Goal: Task Accomplishment & Management: Manage account settings

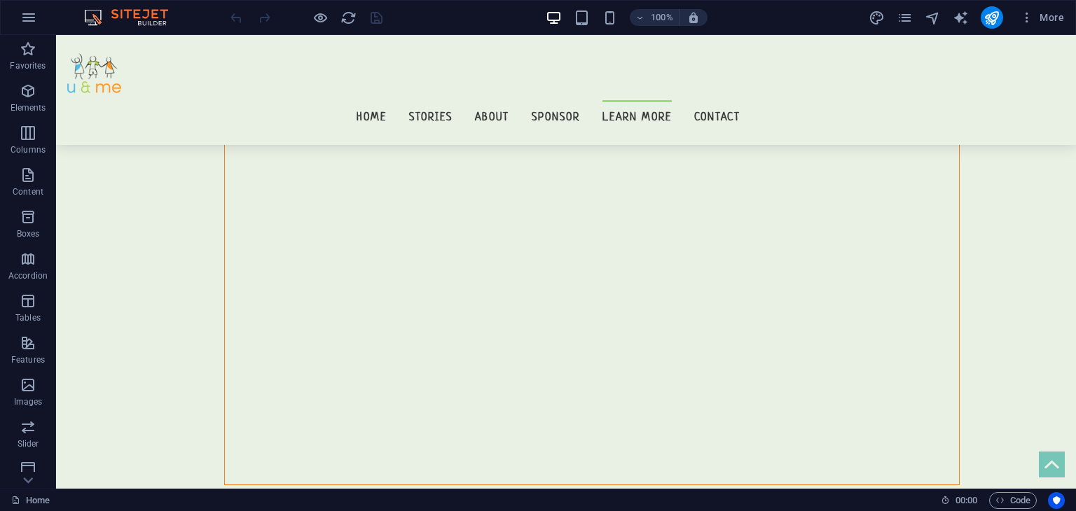
scroll to position [13142, 0]
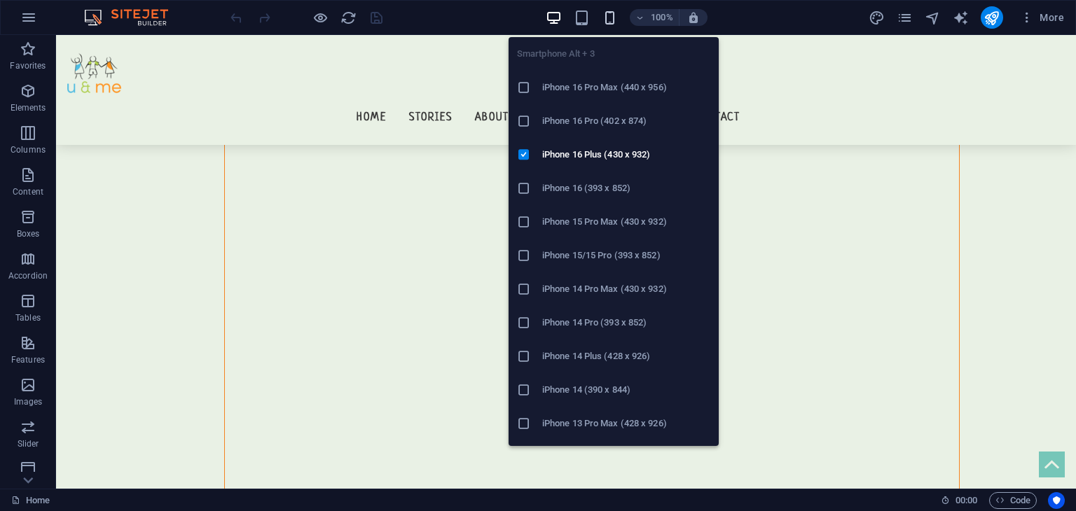
click at [609, 21] on icon "button" at bounding box center [610, 18] width 16 height 16
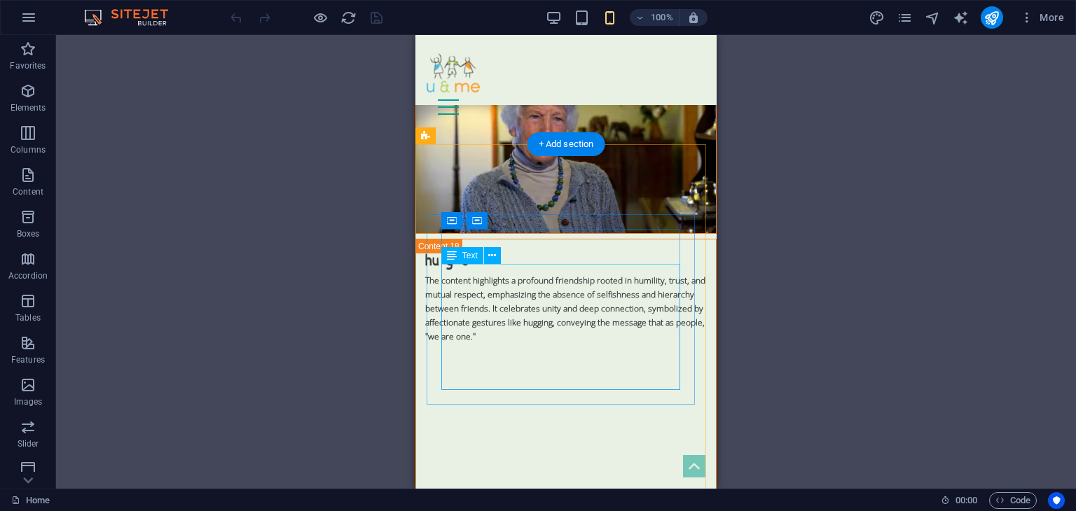
scroll to position [9315, 0]
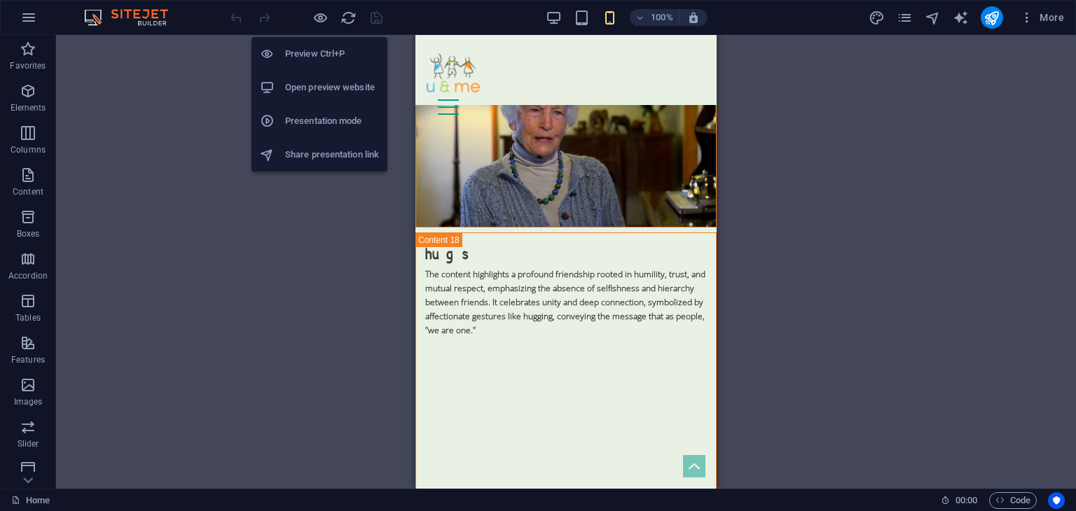
click at [324, 83] on h6 "Open preview website" at bounding box center [332, 87] width 94 height 17
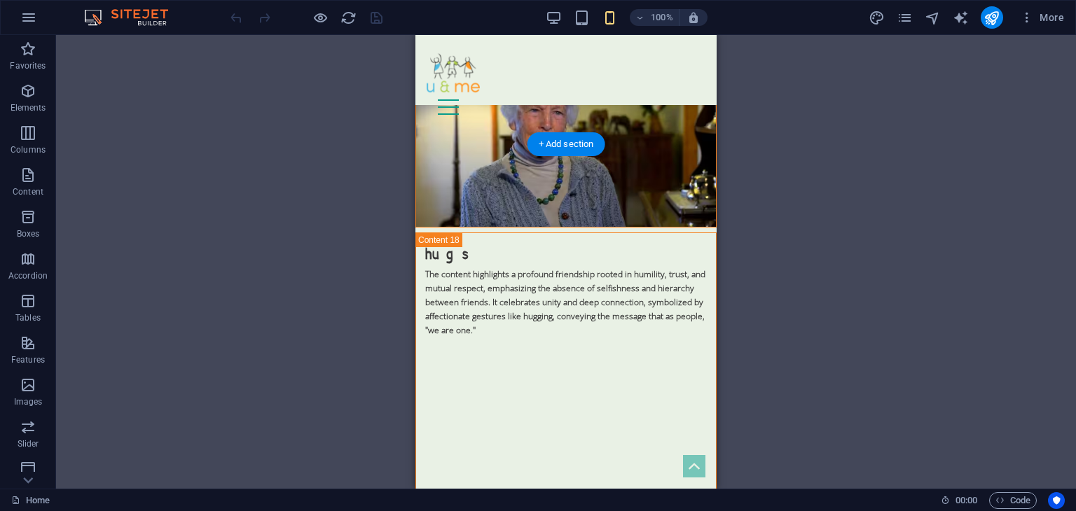
drag, startPoint x: 504, startPoint y: 160, endPoint x: 734, endPoint y: 209, distance: 235.1
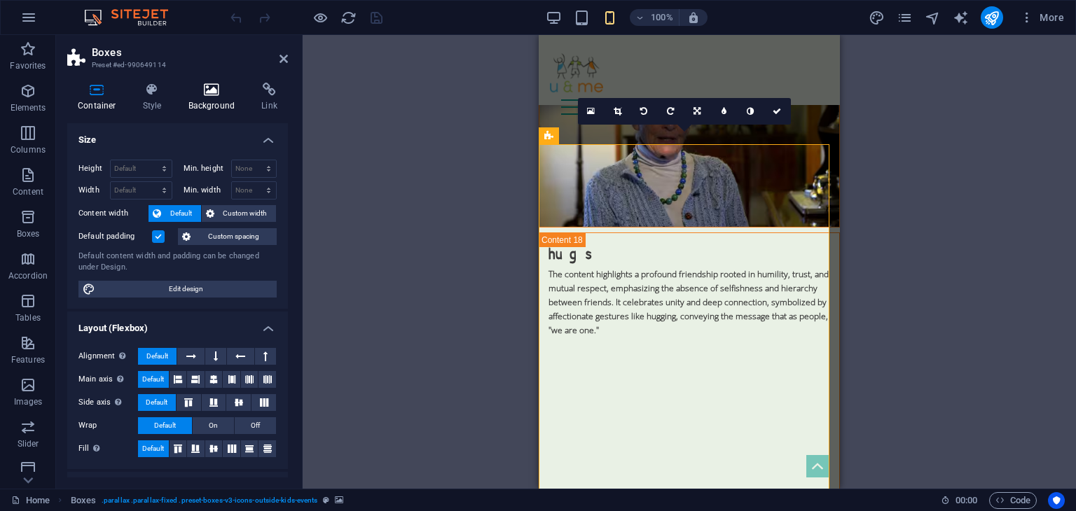
click at [215, 106] on h4 "Background" at bounding box center [215, 97] width 74 height 29
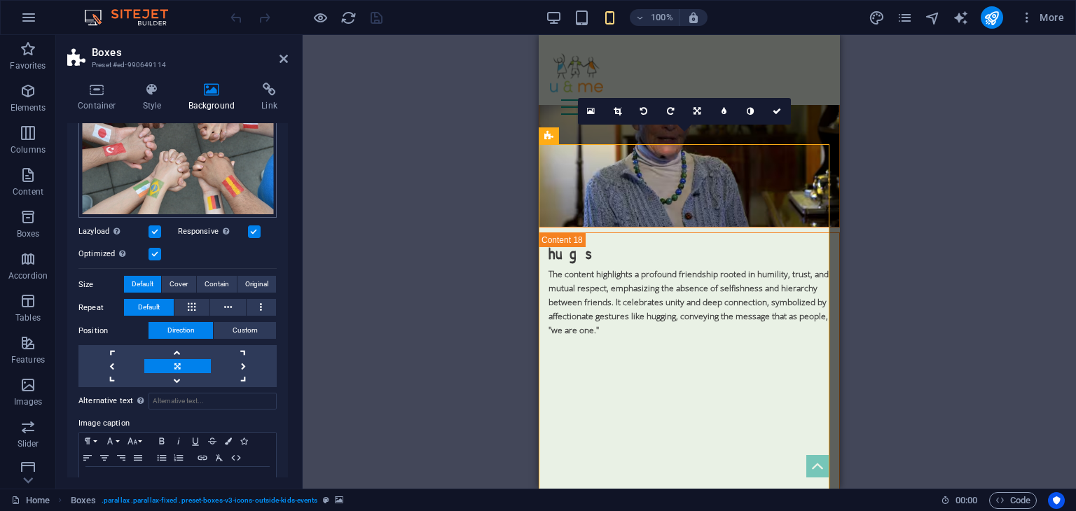
scroll to position [198, 0]
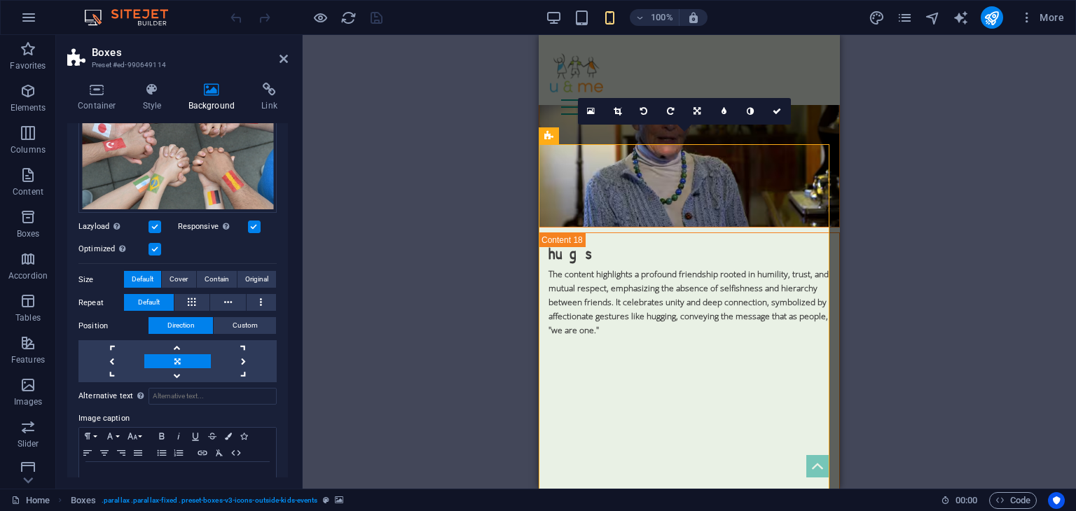
click at [157, 245] on label at bounding box center [155, 249] width 13 height 13
click at [0, 0] on input "Optimized Images are compressed to improve page speed." at bounding box center [0, 0] width 0 height 0
click at [157, 245] on label at bounding box center [155, 249] width 13 height 13
click at [0, 0] on input "Optimized Images are compressed to improve page speed." at bounding box center [0, 0] width 0 height 0
click at [157, 245] on label at bounding box center [155, 249] width 13 height 13
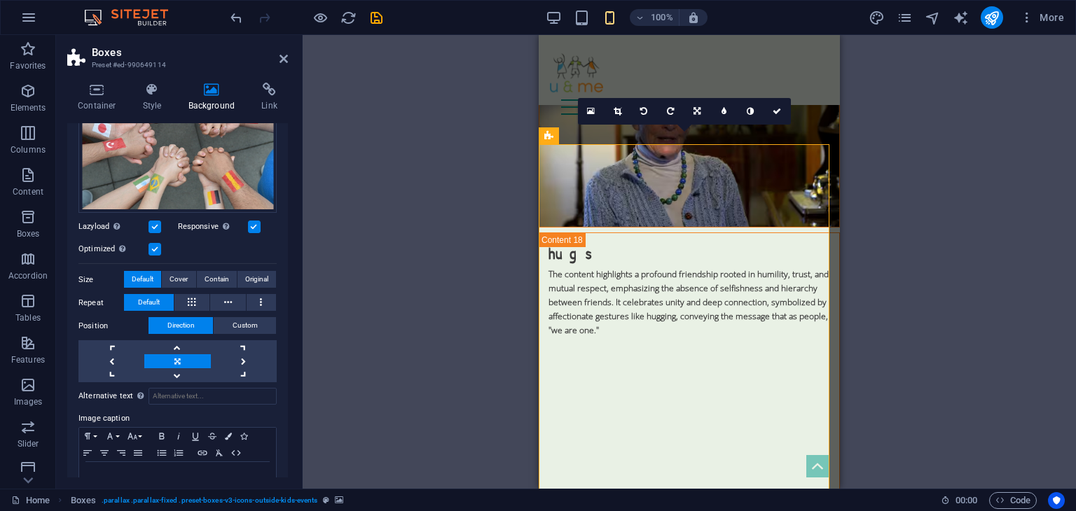
click at [0, 0] on input "Optimized Images are compressed to improve page speed." at bounding box center [0, 0] width 0 height 0
click at [157, 245] on label at bounding box center [155, 249] width 13 height 13
click at [0, 0] on input "Optimized Images are compressed to improve page speed." at bounding box center [0, 0] width 0 height 0
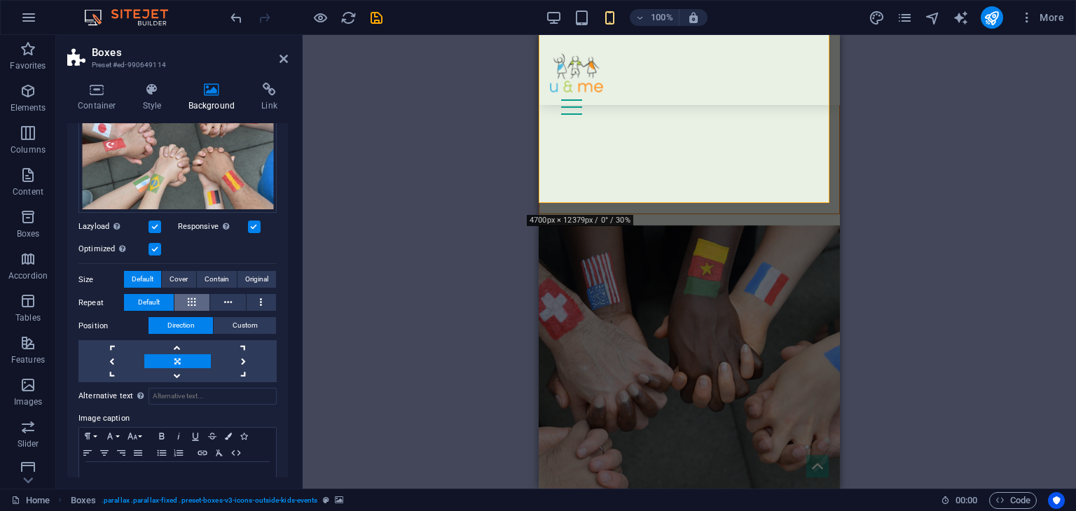
scroll to position [235, 0]
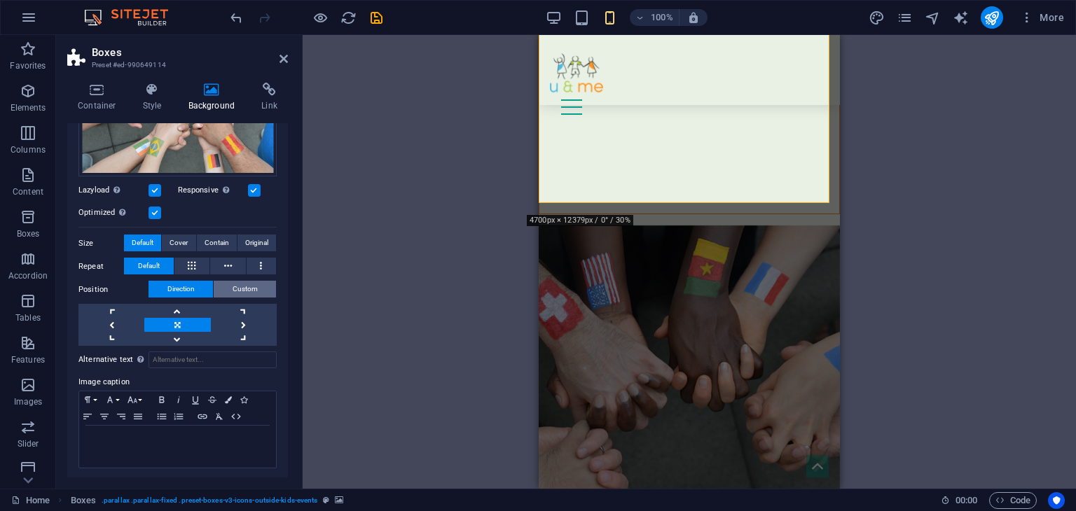
click at [235, 294] on span "Custom" at bounding box center [245, 289] width 25 height 17
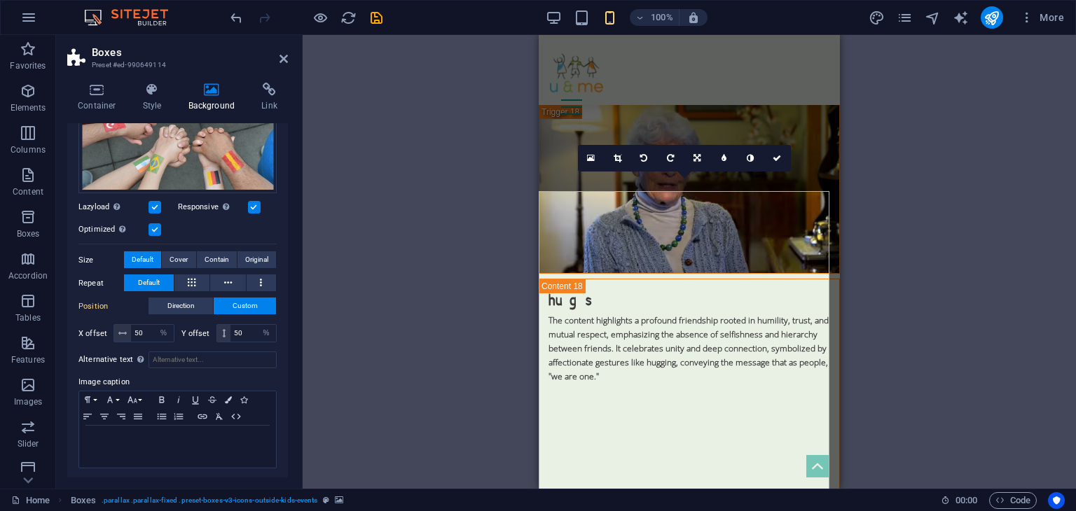
scroll to position [9268, 0]
click at [369, 25] on icon "save" at bounding box center [377, 18] width 16 height 16
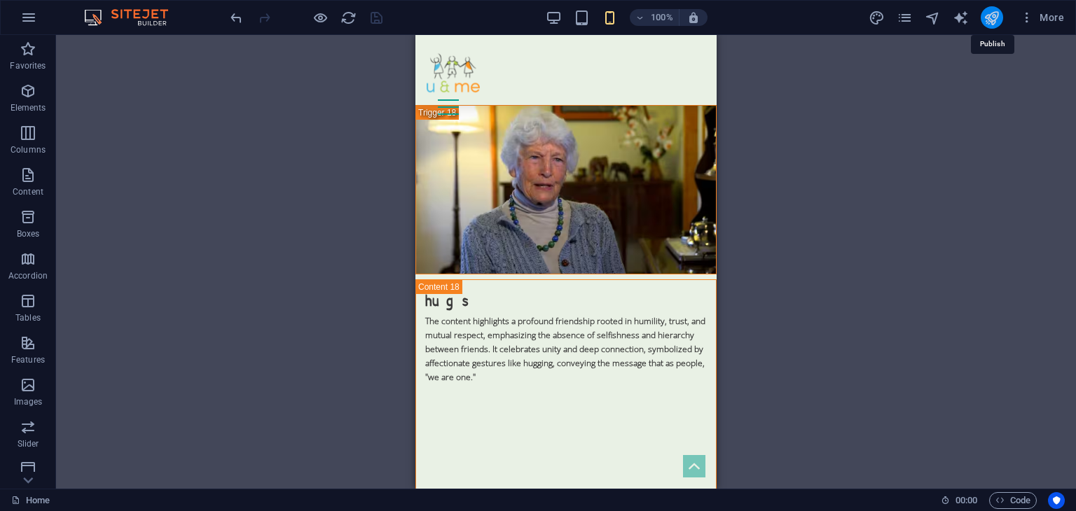
click at [992, 18] on icon "publish" at bounding box center [992, 18] width 16 height 16
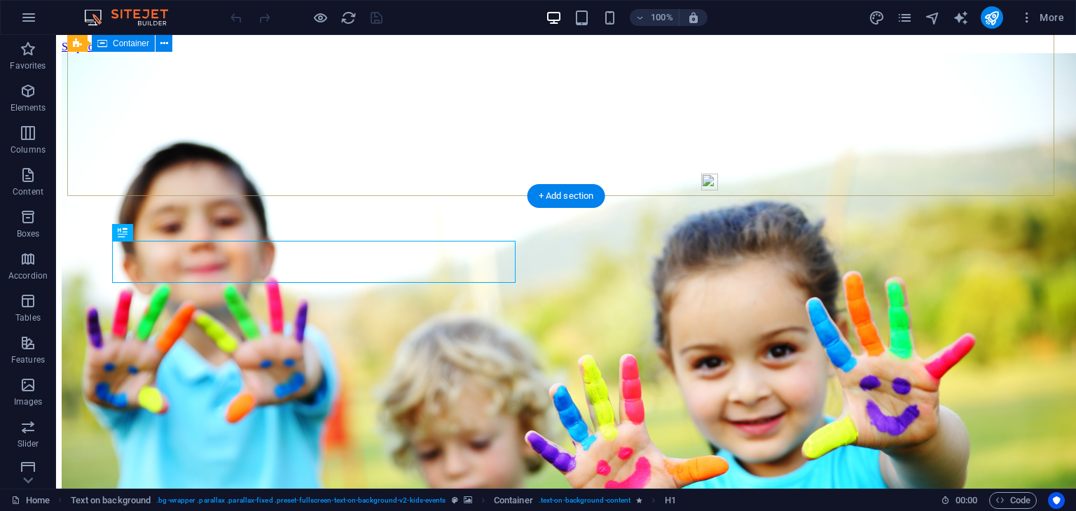
scroll to position [389, 0]
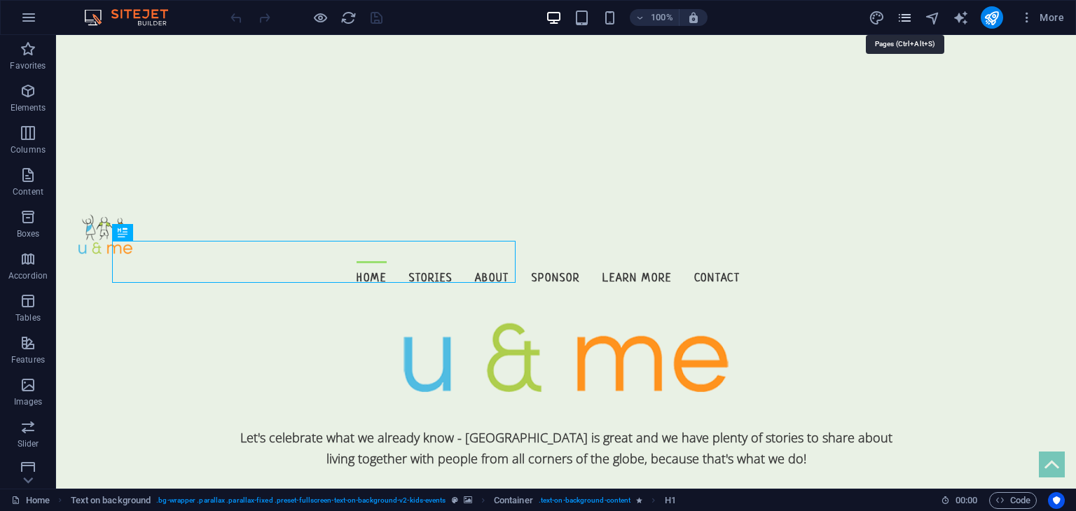
click at [907, 18] on icon "pages" at bounding box center [905, 18] width 16 height 16
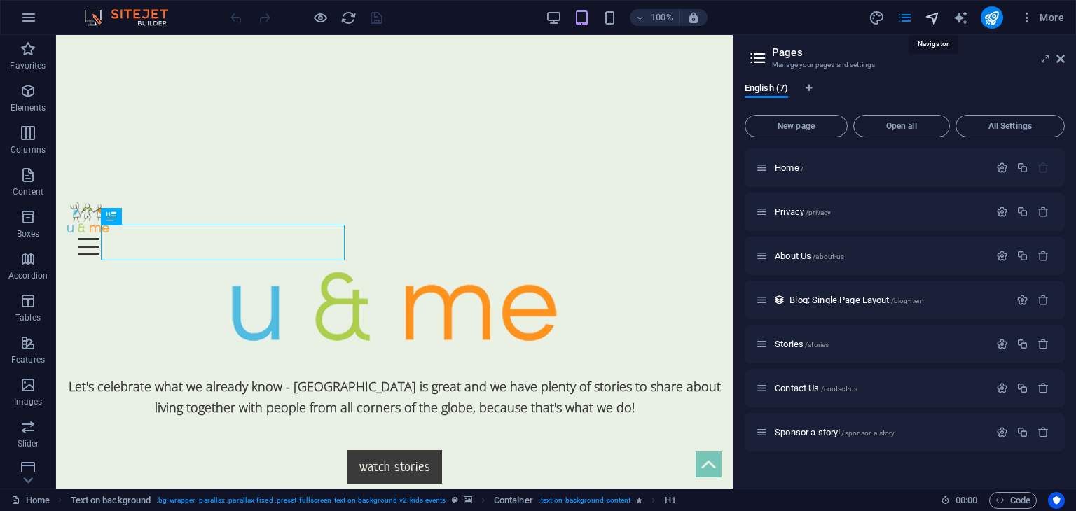
click at [931, 13] on icon "navigator" at bounding box center [933, 18] width 16 height 16
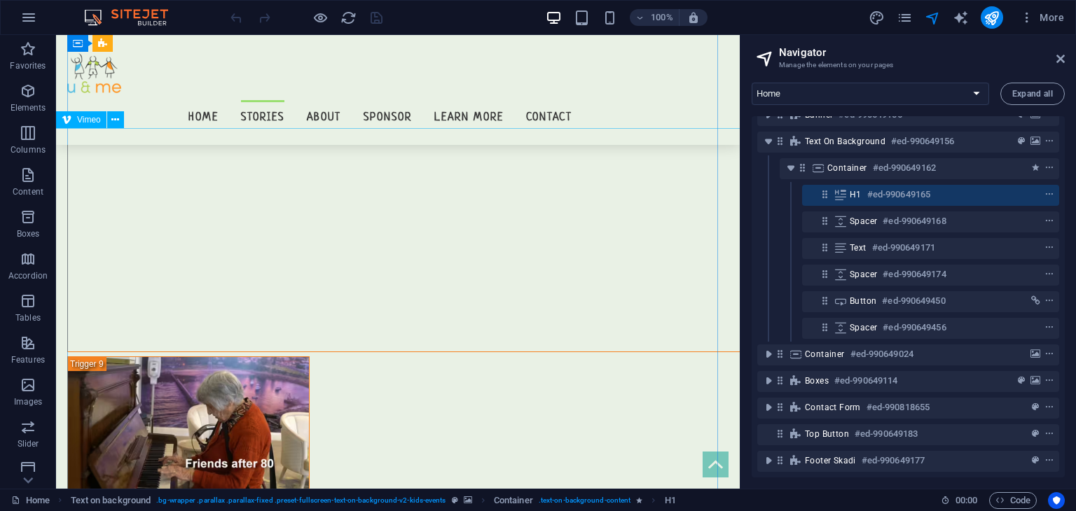
scroll to position [6234, 0]
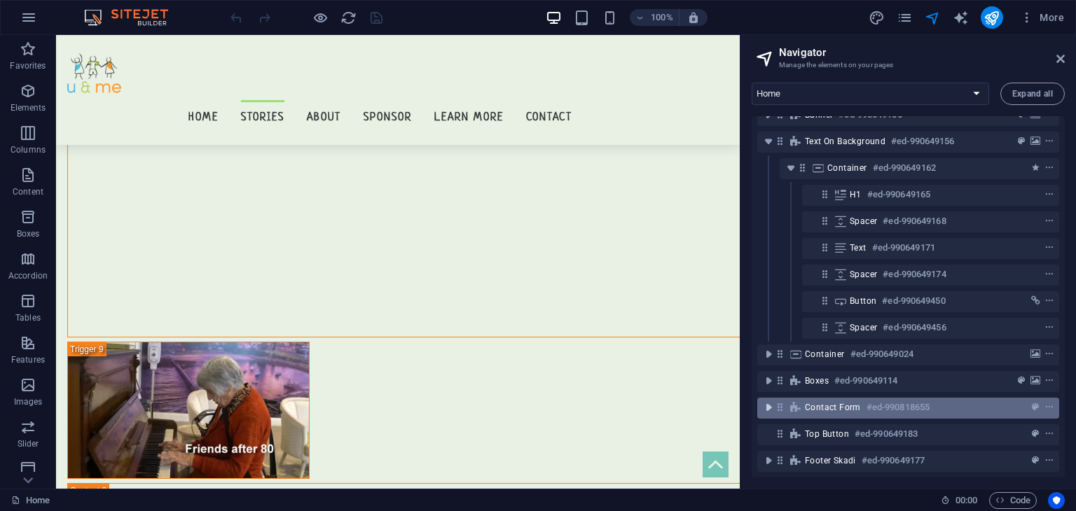
click at [762, 401] on icon "toggle-expand" at bounding box center [769, 408] width 14 height 14
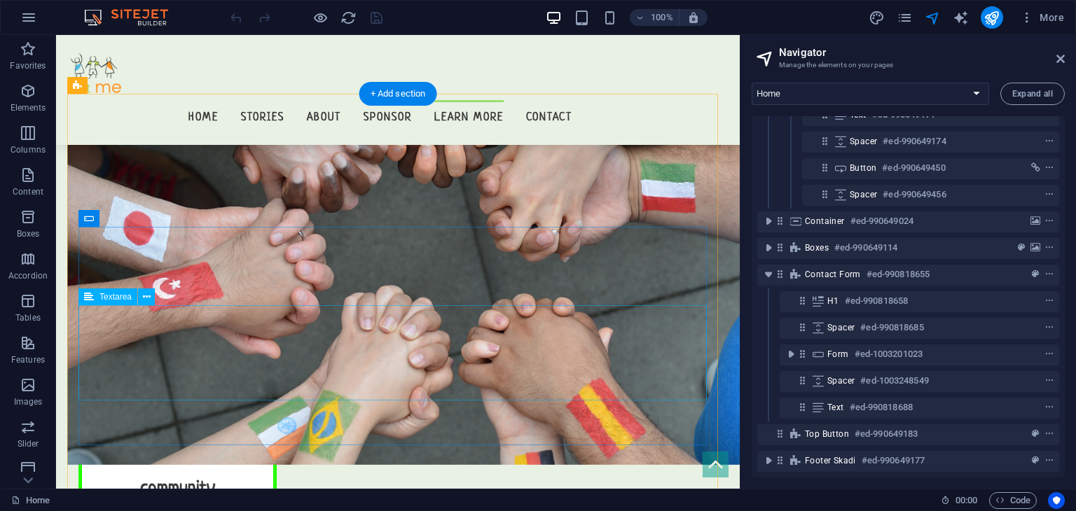
scroll to position [13633, 0]
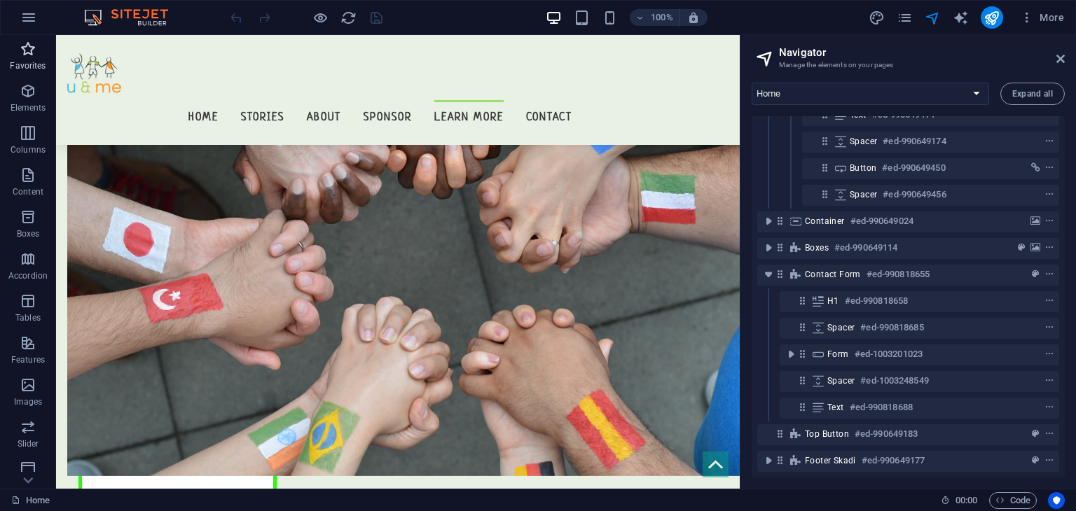
click at [25, 48] on icon "button" at bounding box center [28, 49] width 17 height 17
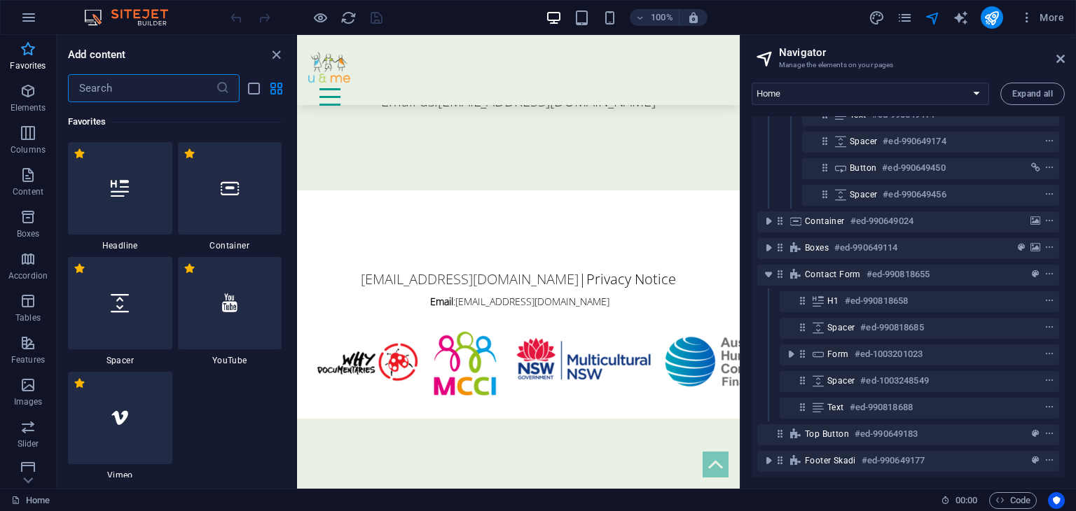
scroll to position [10226, 0]
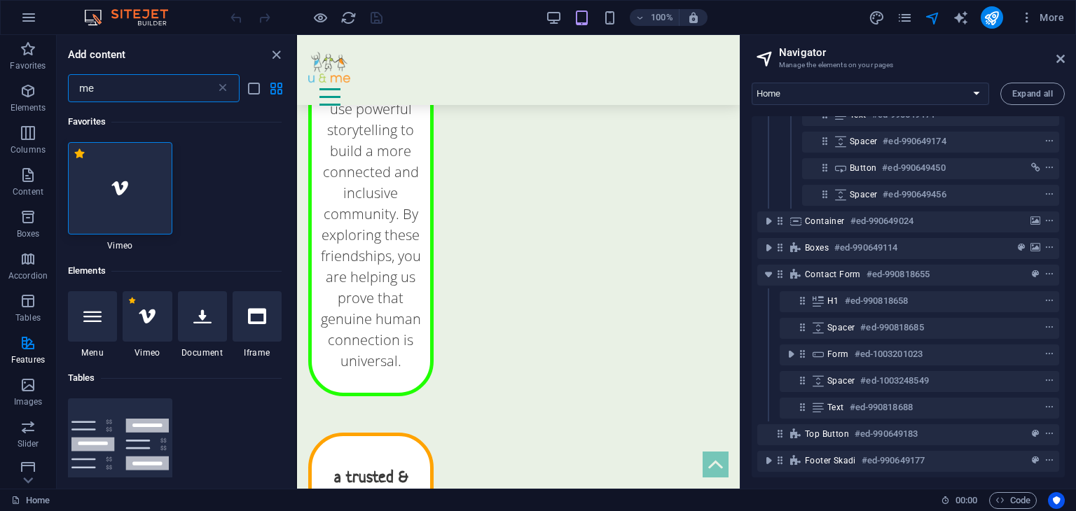
type input "m"
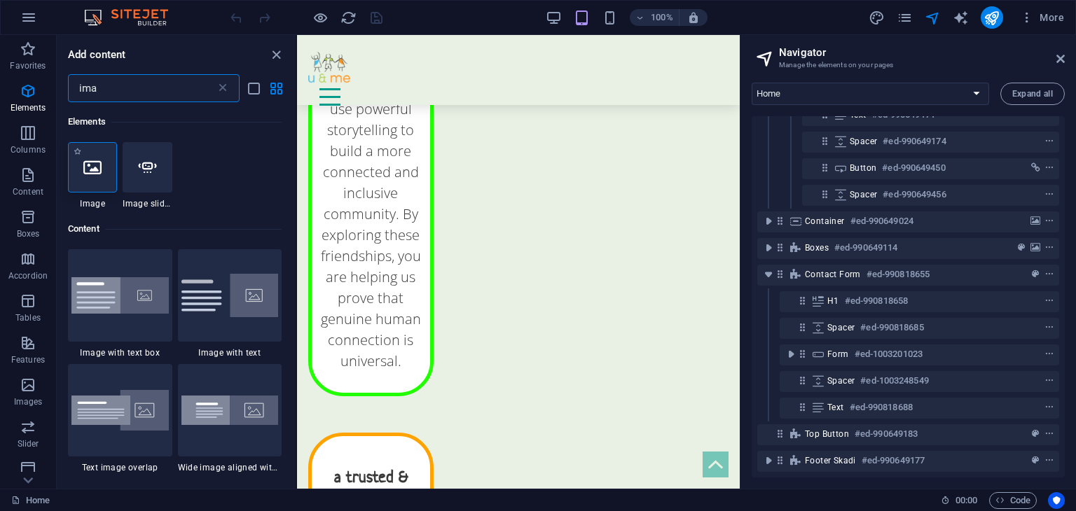
type input "ima"
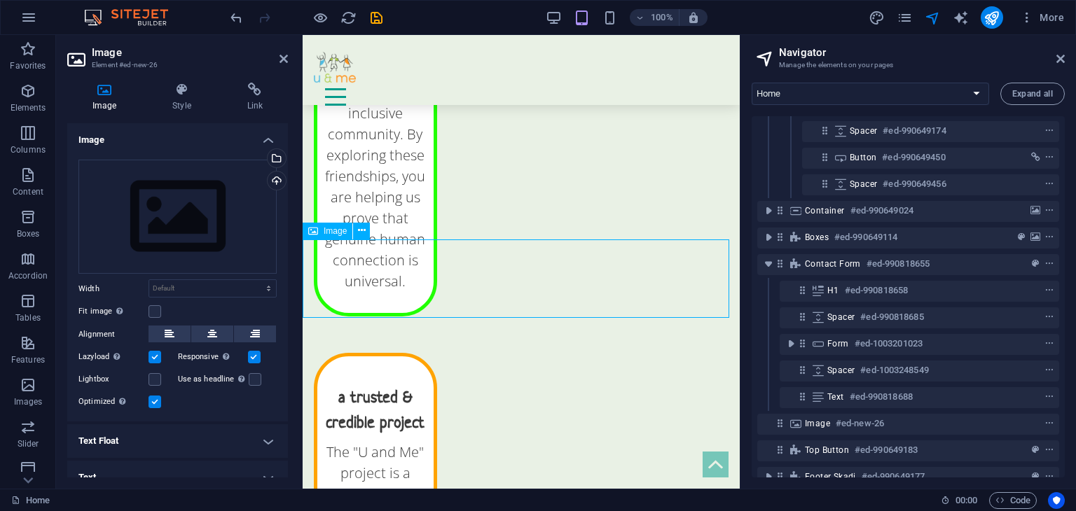
scroll to position [10188, 0]
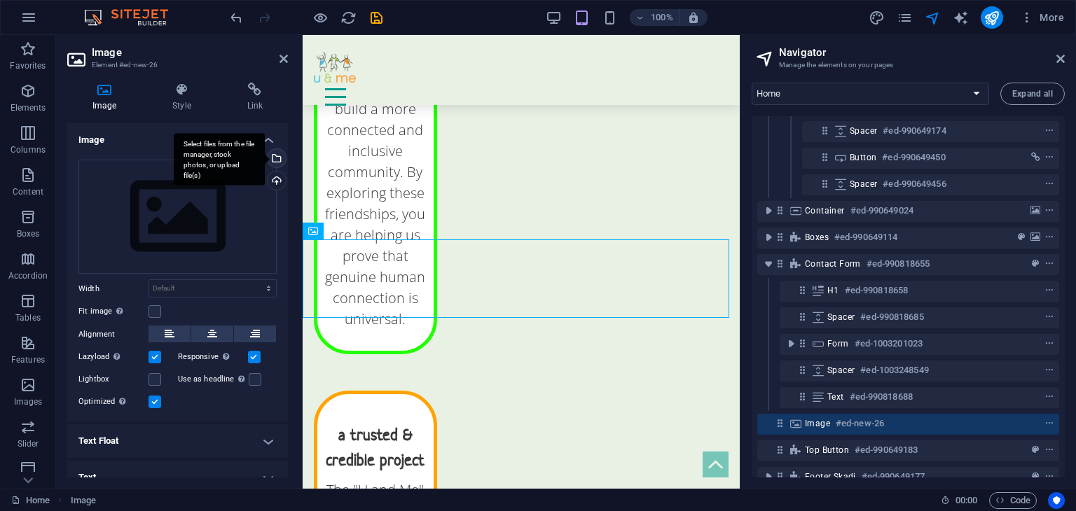
click at [265, 154] on div "Select files from the file manager, stock photos, or upload file(s)" at bounding box center [219, 159] width 91 height 53
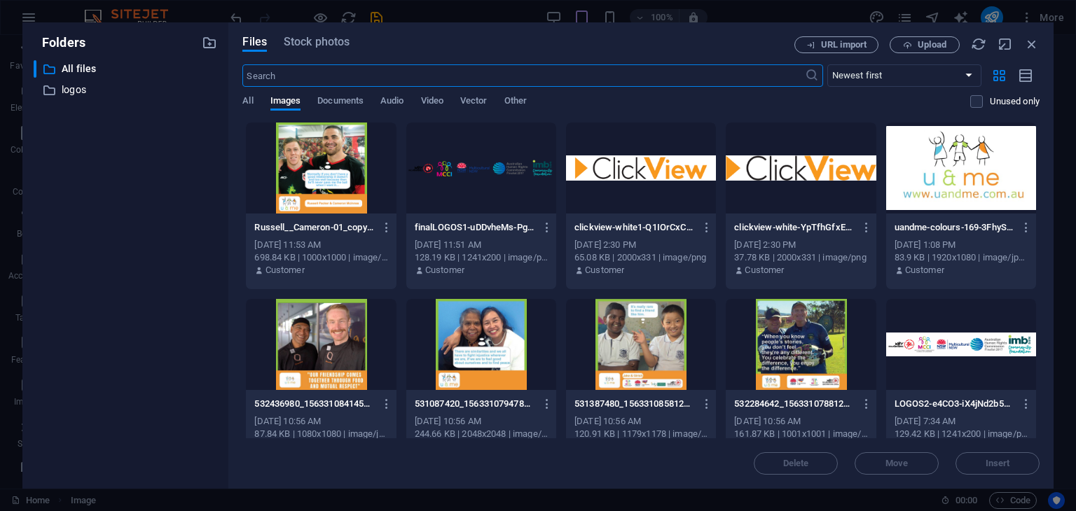
scroll to position [13704, 0]
click at [649, 76] on input "text" at bounding box center [523, 75] width 562 height 22
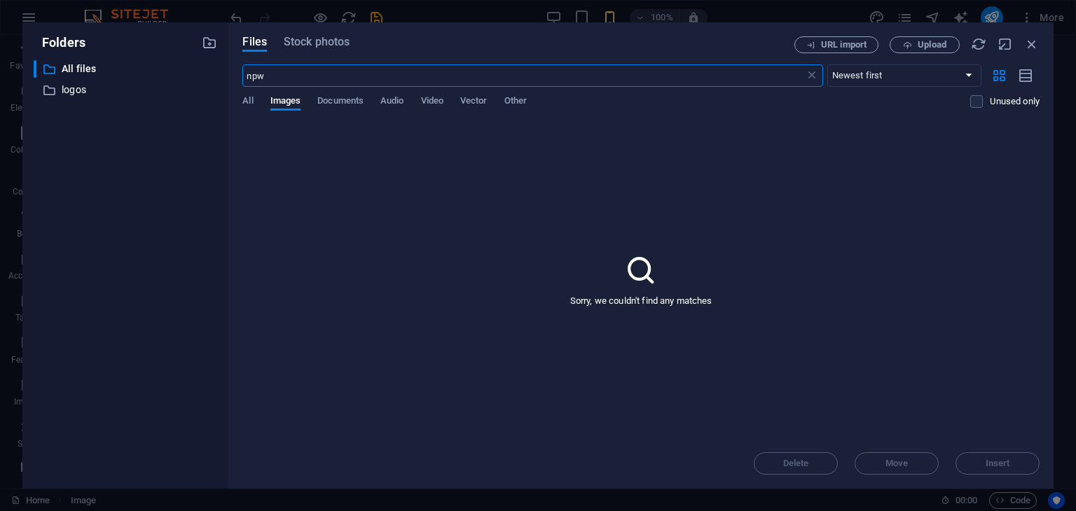
type input "npw"
click at [1030, 40] on icon "button" at bounding box center [1031, 43] width 15 height 15
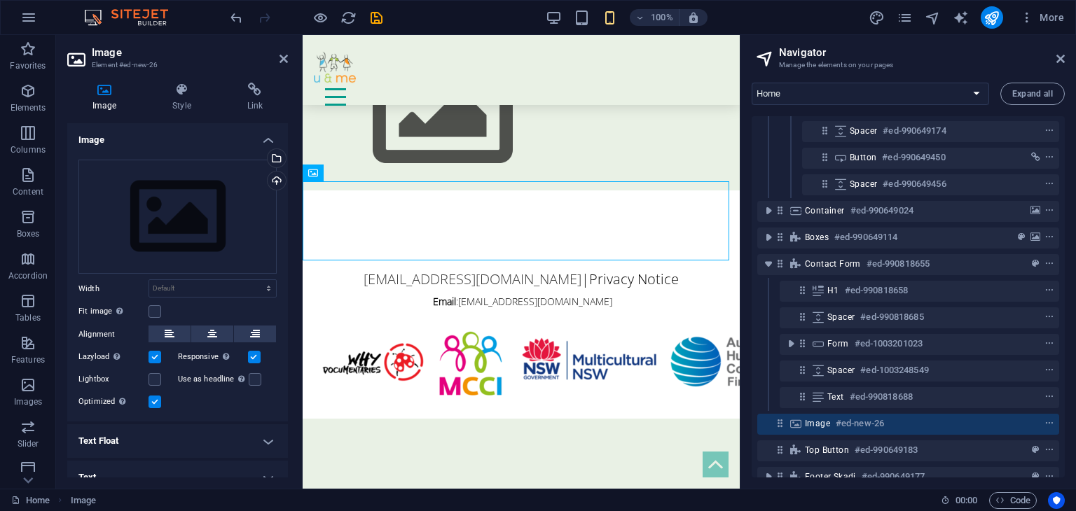
scroll to position [10246, 0]
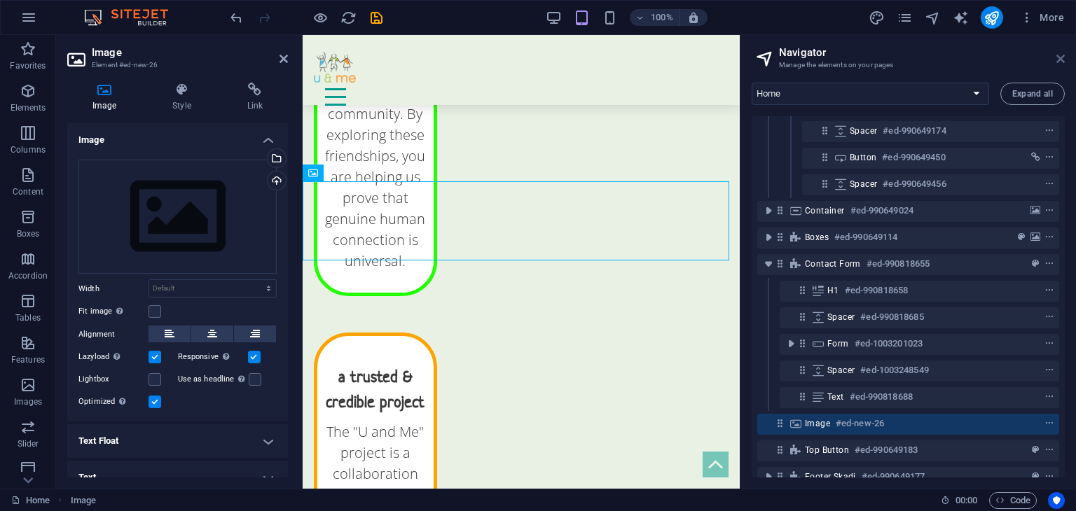
click at [1061, 55] on icon at bounding box center [1061, 58] width 8 height 11
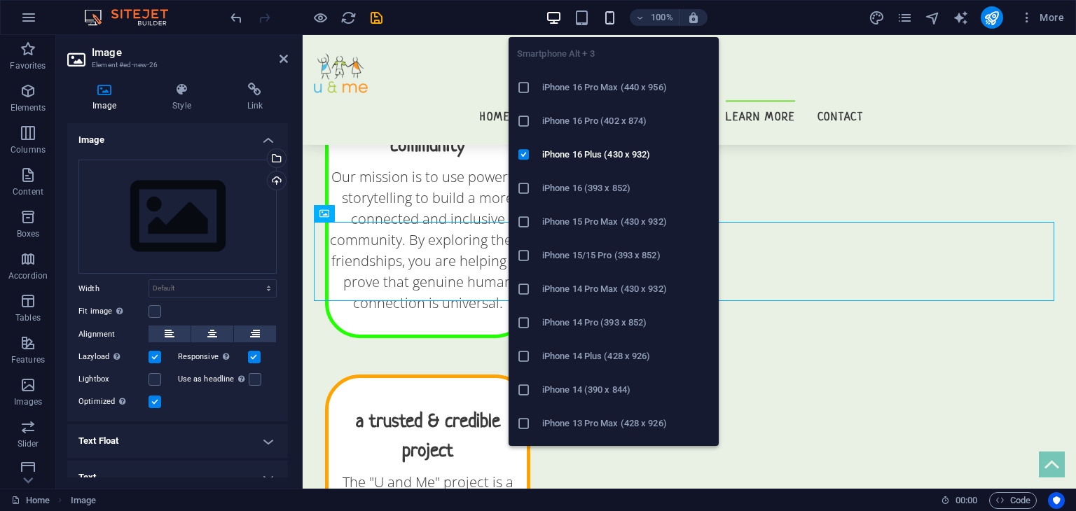
click at [613, 14] on icon "button" at bounding box center [610, 18] width 16 height 16
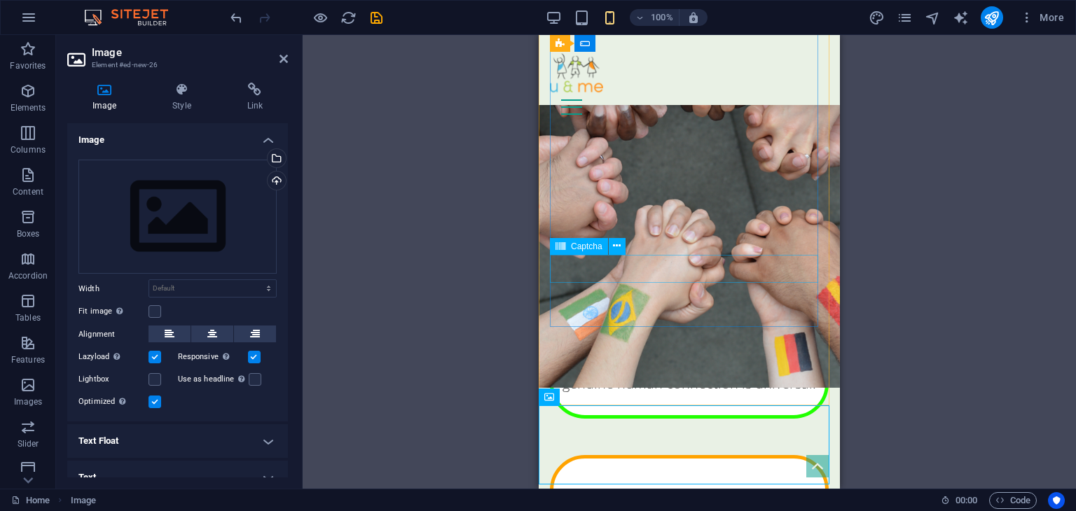
scroll to position [10347, 0]
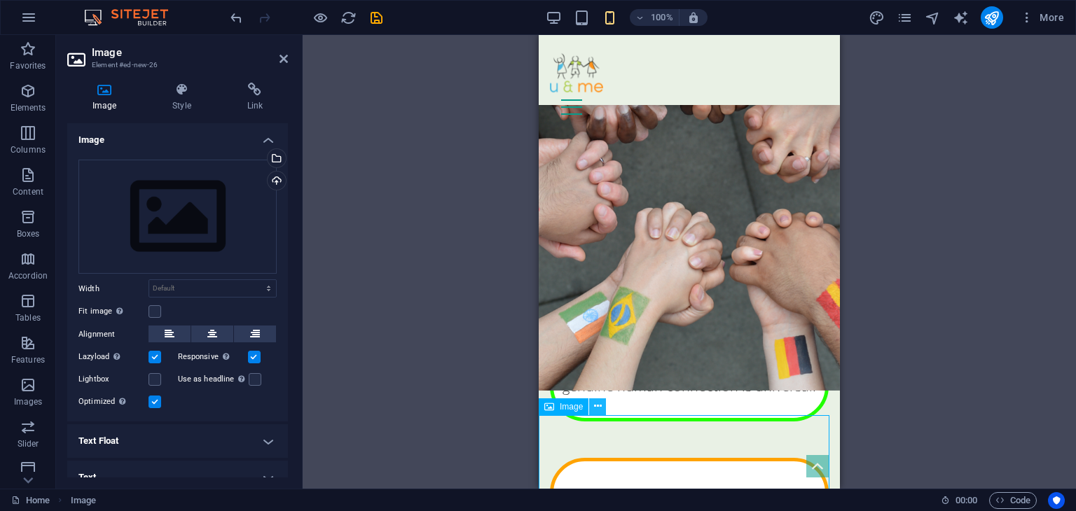
click at [596, 407] on icon at bounding box center [598, 406] width 8 height 15
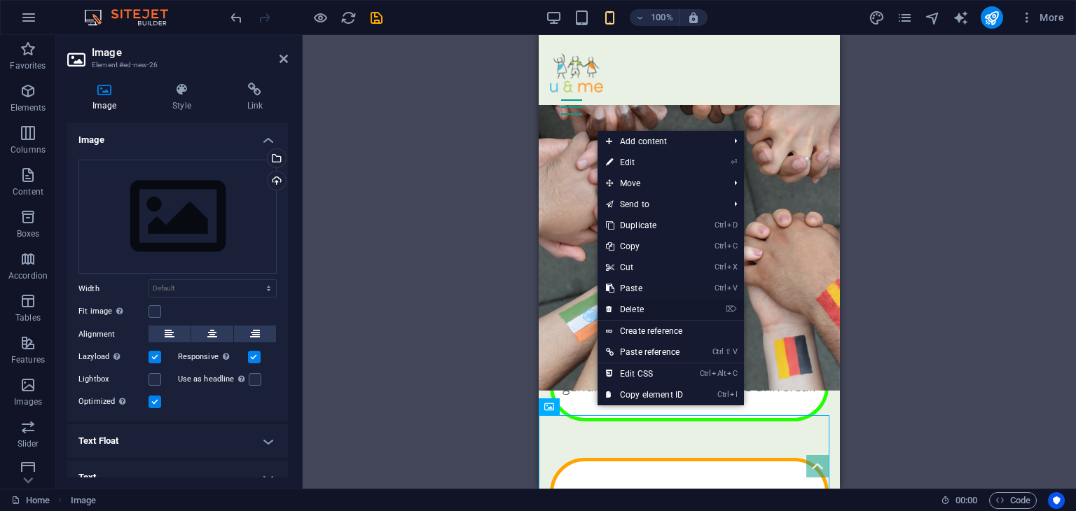
click at [640, 301] on link "⌦ Delete" at bounding box center [645, 309] width 94 height 21
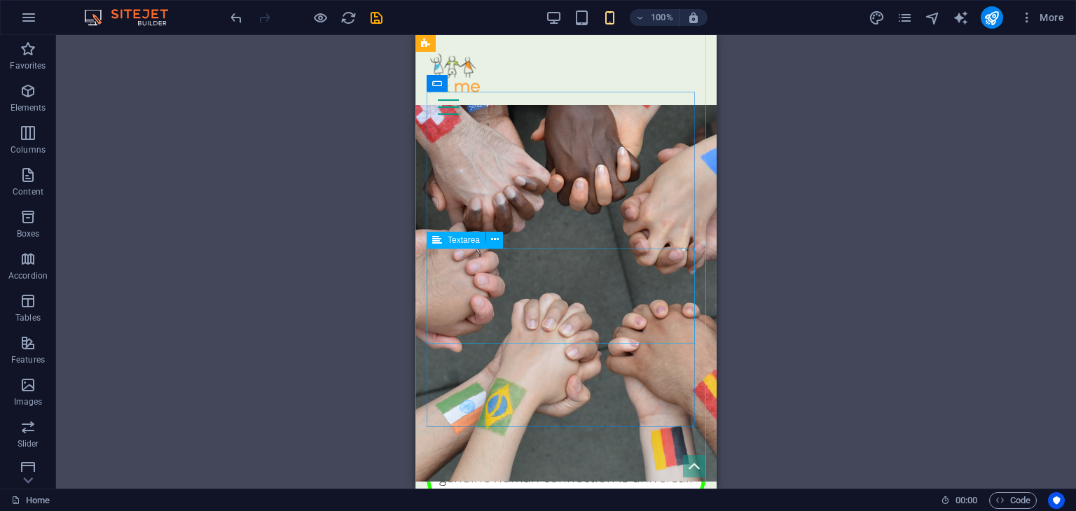
scroll to position [10256, 0]
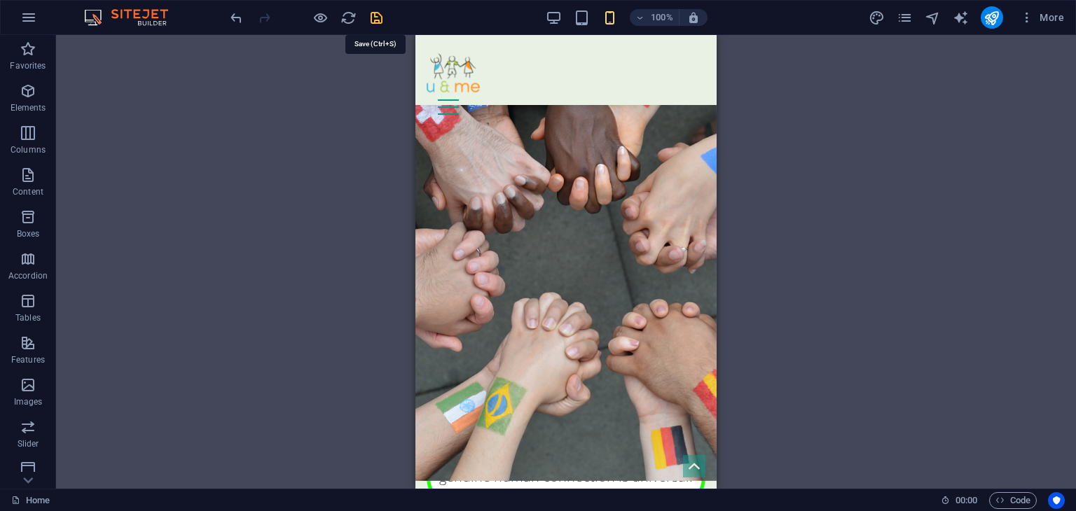
click at [378, 20] on icon "save" at bounding box center [377, 18] width 16 height 16
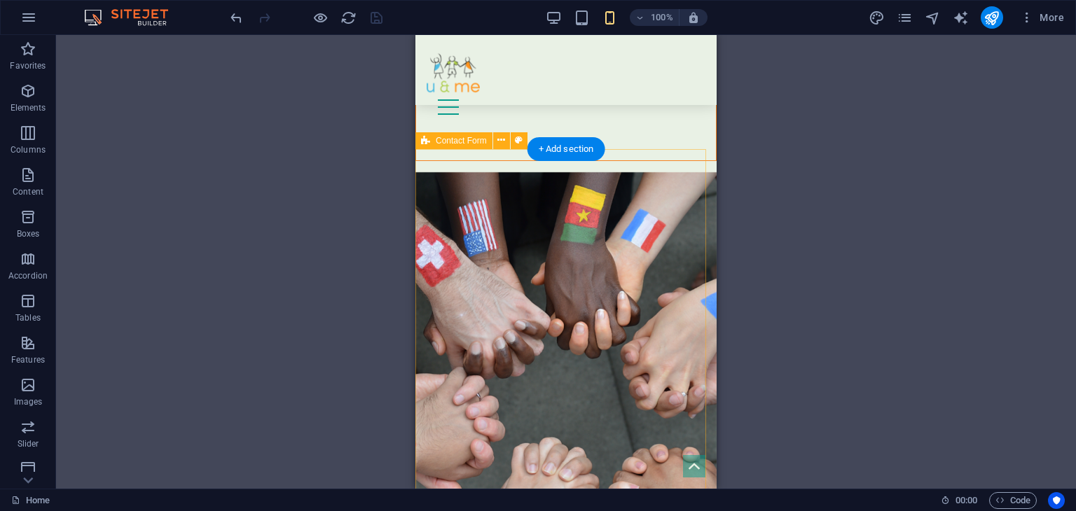
scroll to position [10111, 0]
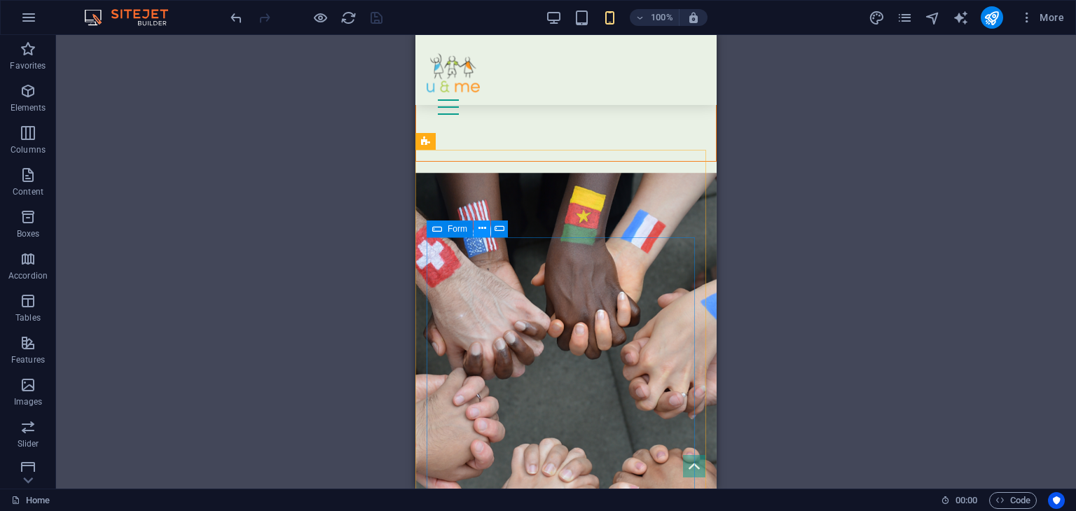
click at [477, 228] on button at bounding box center [482, 229] width 17 height 17
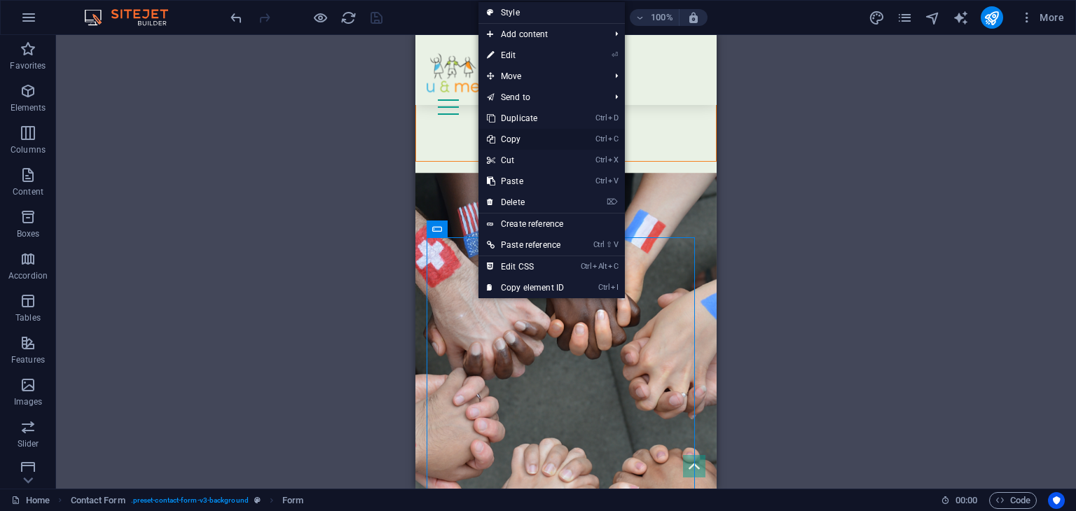
click at [513, 135] on link "Ctrl C Copy" at bounding box center [526, 139] width 94 height 21
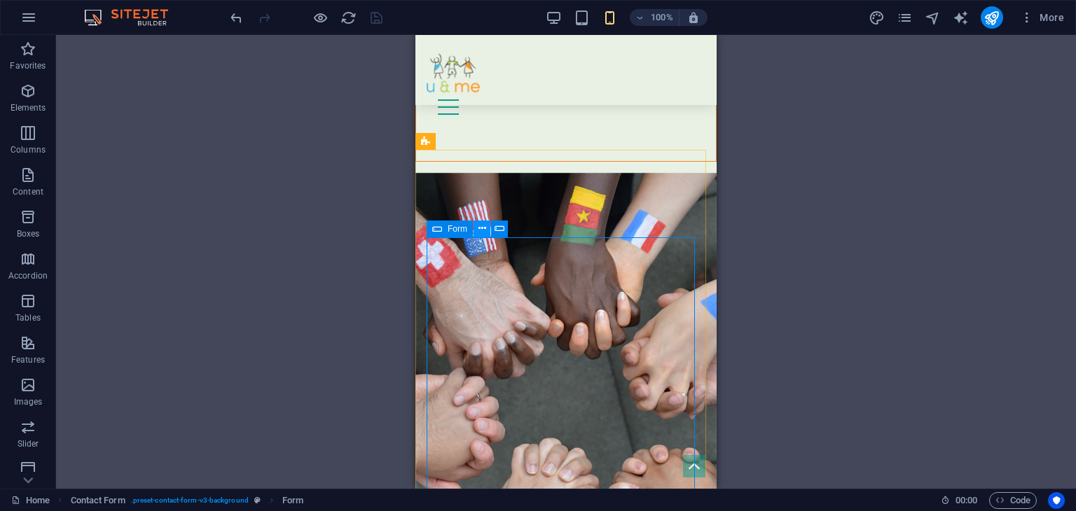
click at [483, 231] on icon at bounding box center [483, 228] width 8 height 15
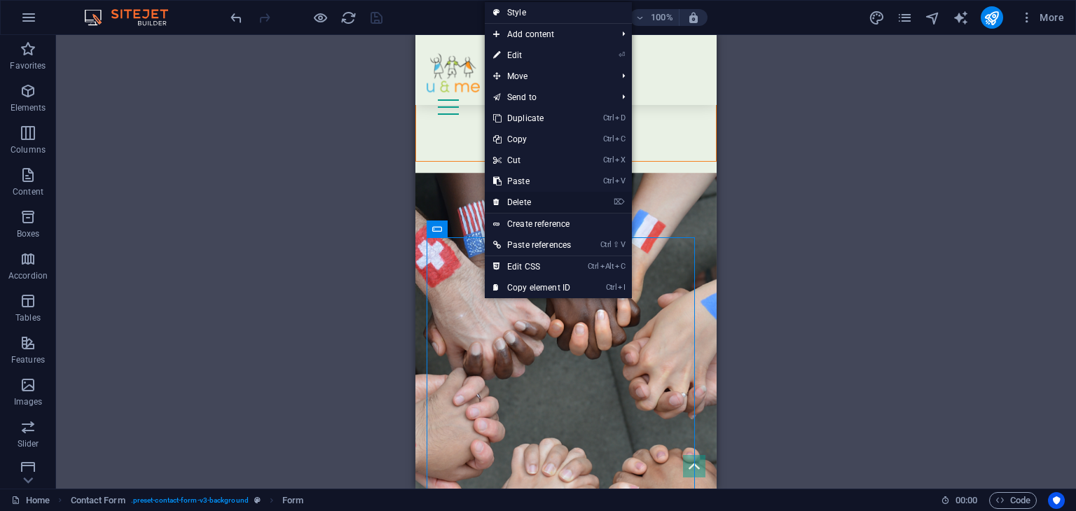
click at [523, 202] on link "⌦ Delete" at bounding box center [532, 202] width 95 height 21
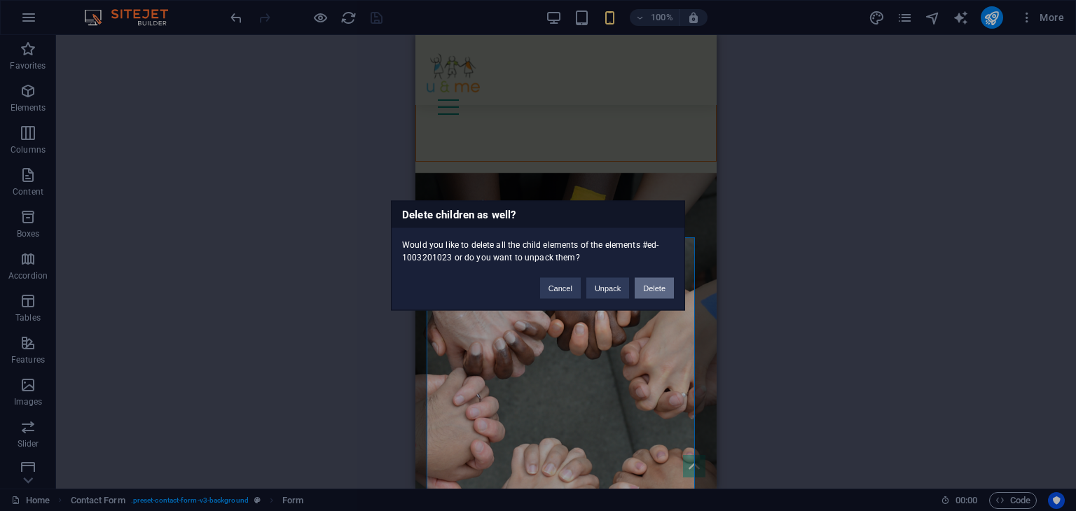
click at [649, 289] on button "Delete" at bounding box center [654, 288] width 39 height 21
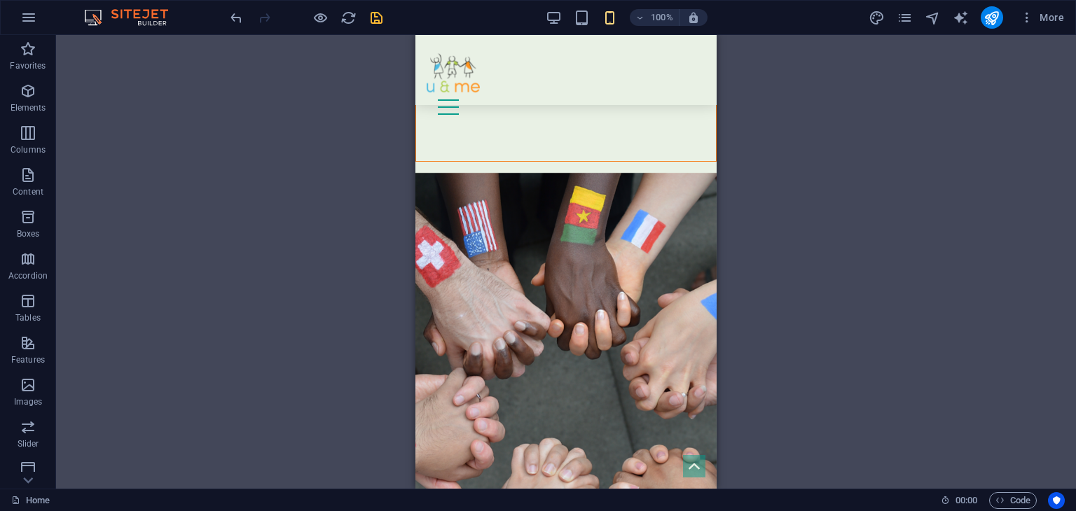
click at [373, 17] on icon "save" at bounding box center [377, 18] width 16 height 16
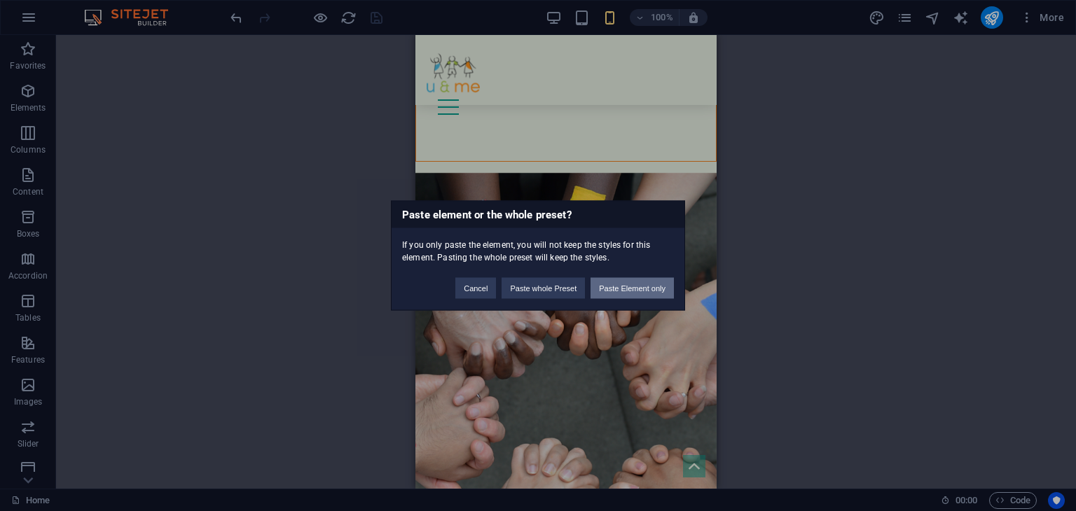
click at [633, 294] on button "Paste Element only" at bounding box center [632, 288] width 83 height 21
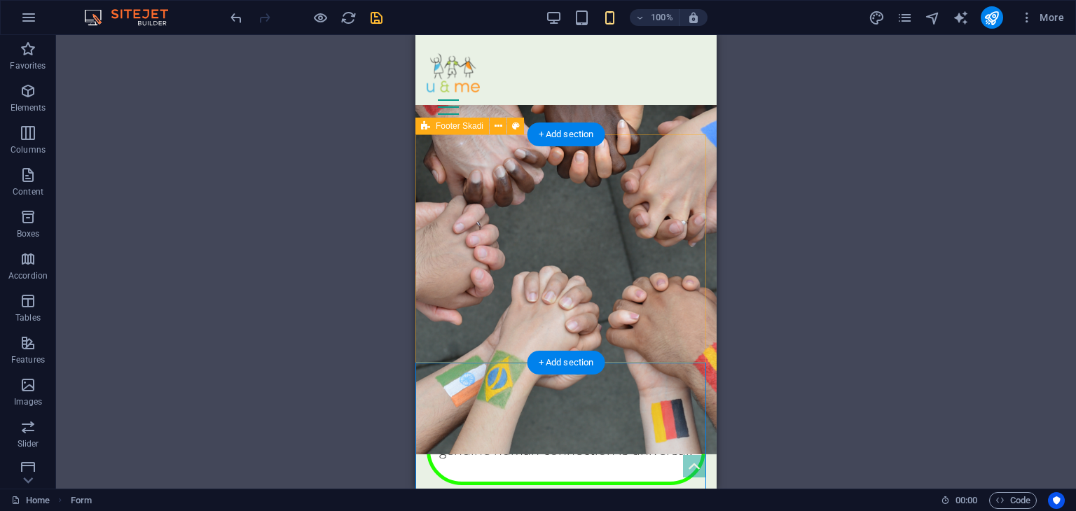
scroll to position [10291, 0]
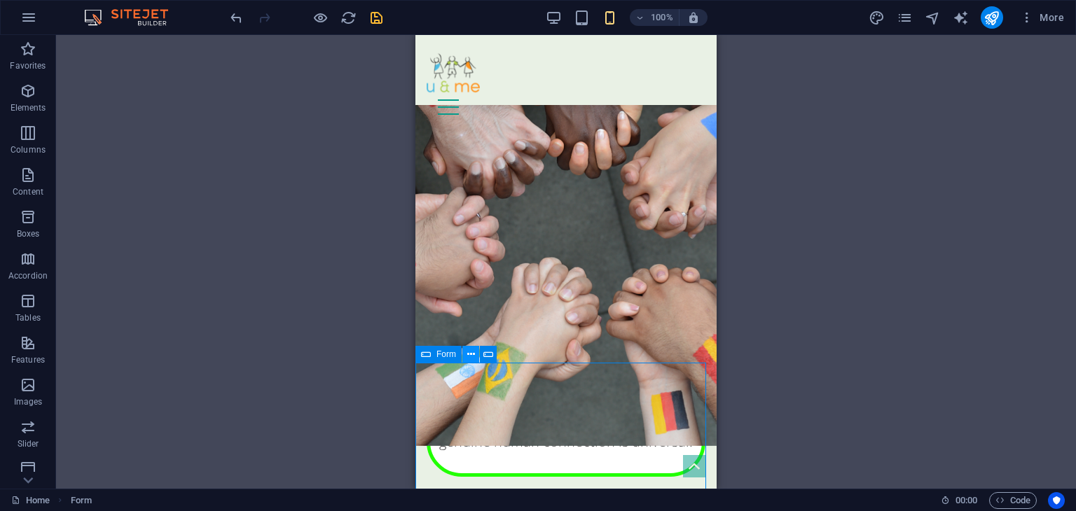
click at [467, 352] on icon at bounding box center [471, 355] width 8 height 15
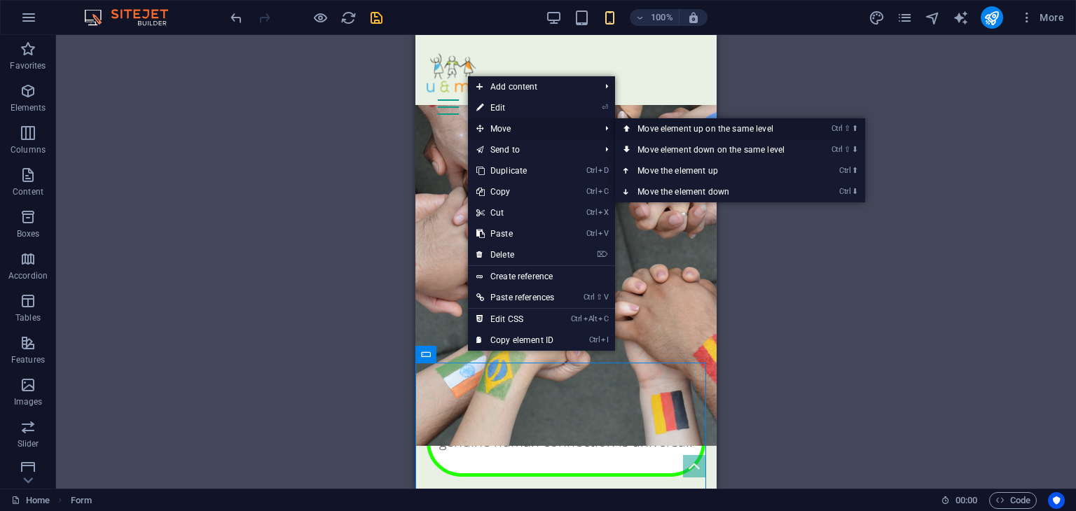
click at [661, 124] on link "Ctrl ⇧ ⬆ Move element up on the same level" at bounding box center [714, 128] width 198 height 21
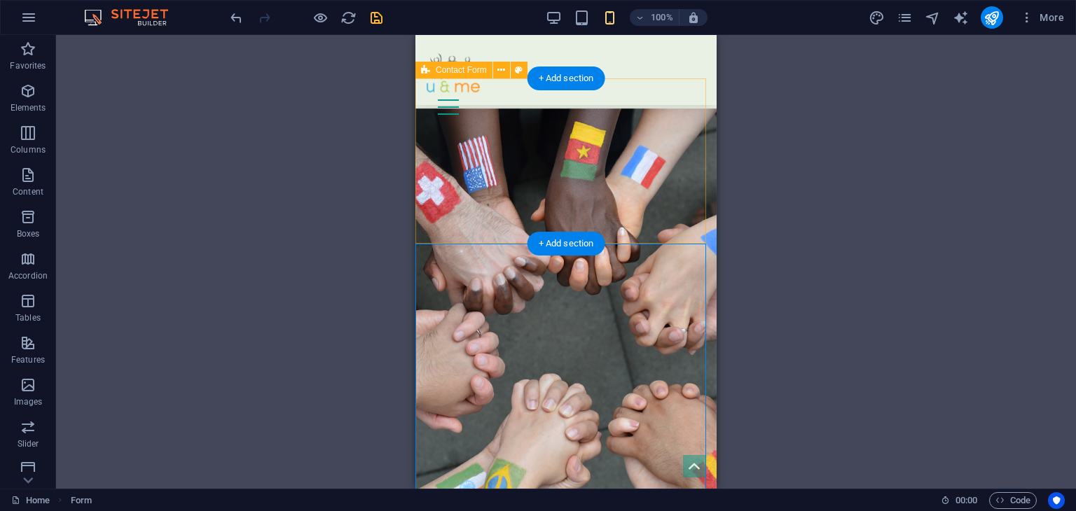
scroll to position [10173, 0]
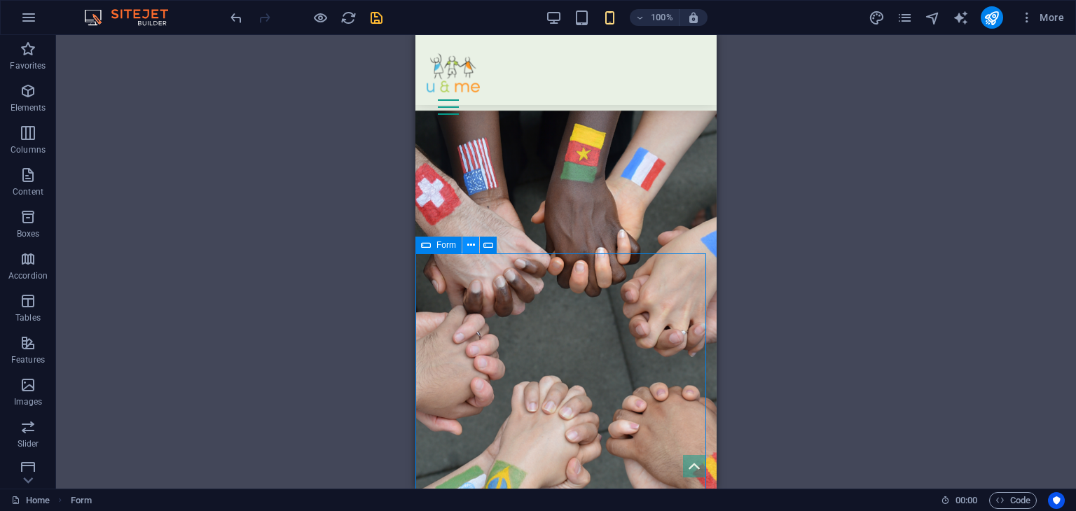
click at [470, 242] on icon at bounding box center [471, 245] width 8 height 15
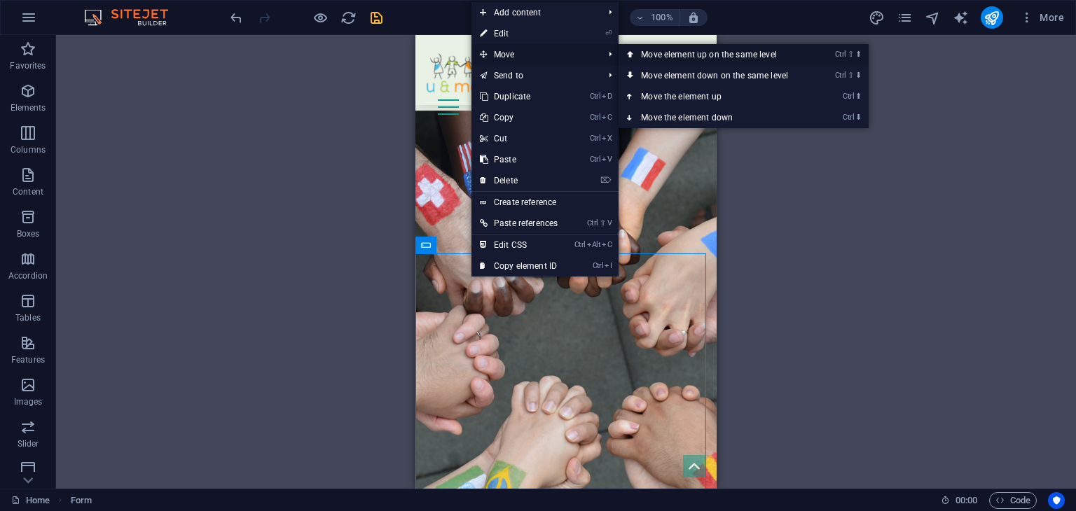
click at [655, 53] on link "Ctrl ⇧ ⬆ Move element up on the same level" at bounding box center [718, 54] width 198 height 21
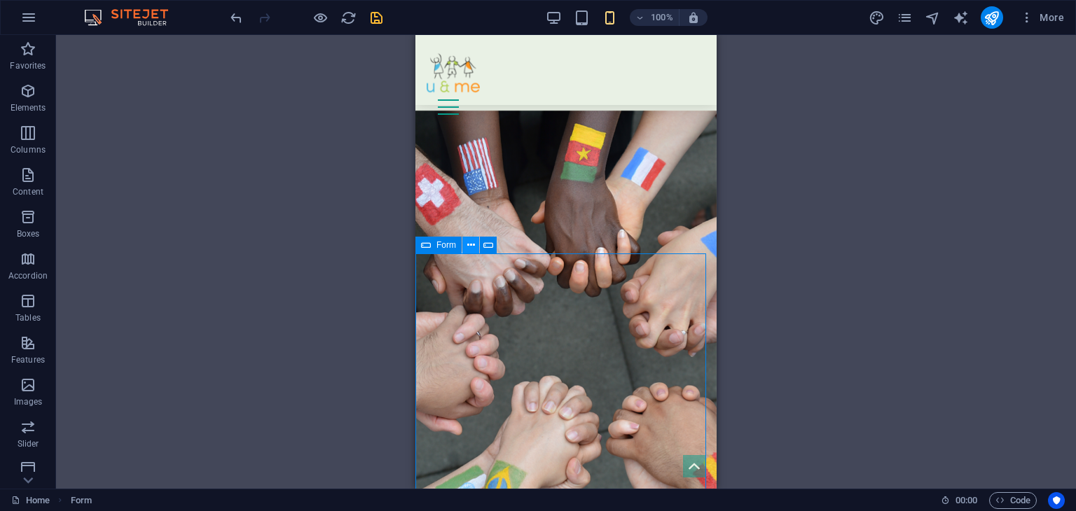
click at [474, 238] on icon at bounding box center [471, 245] width 8 height 15
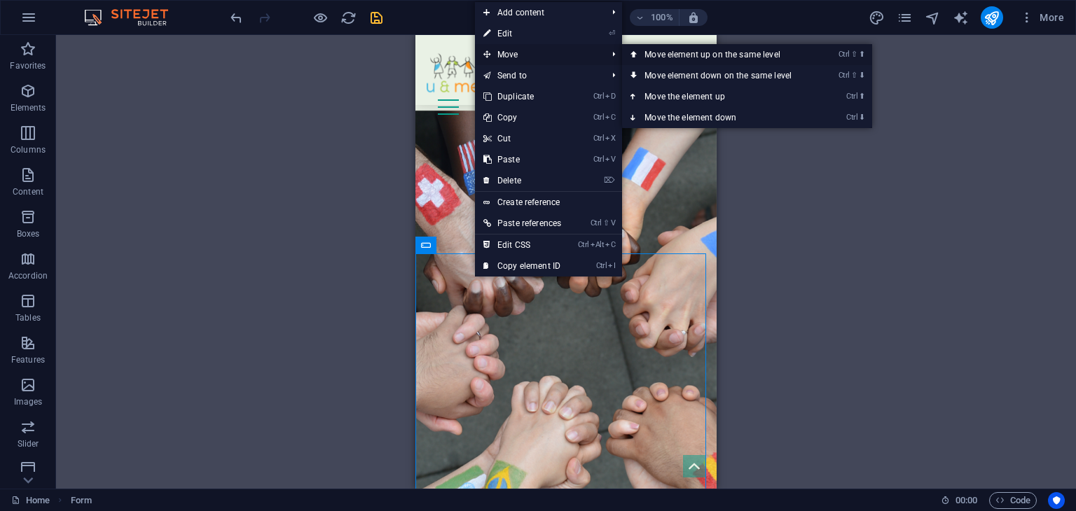
click at [652, 53] on link "Ctrl ⇧ ⬆ Move element up on the same level" at bounding box center [721, 54] width 198 height 21
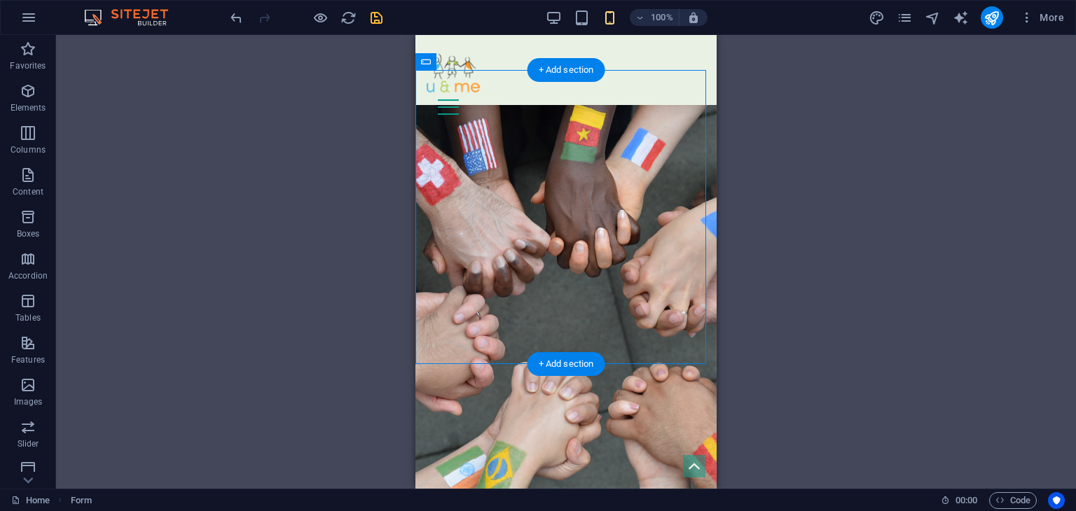
scroll to position [10195, 0]
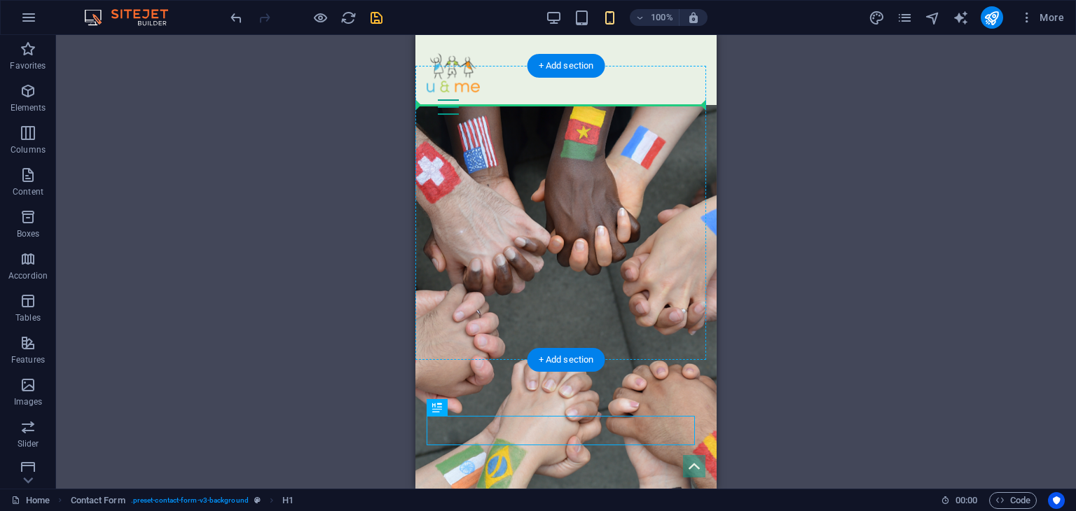
drag, startPoint x: 551, startPoint y: 436, endPoint x: 560, endPoint y: 115, distance: 321.7
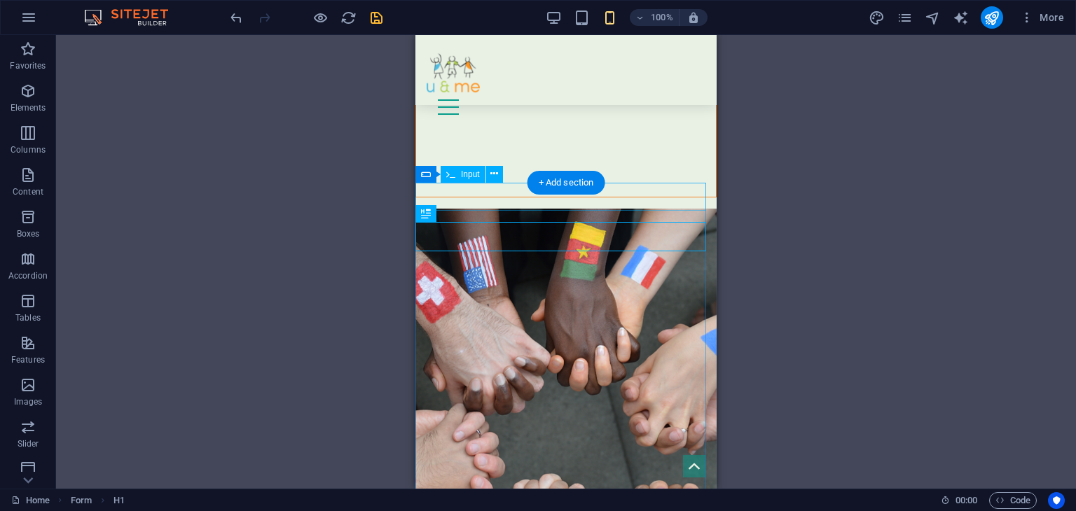
scroll to position [10074, 0]
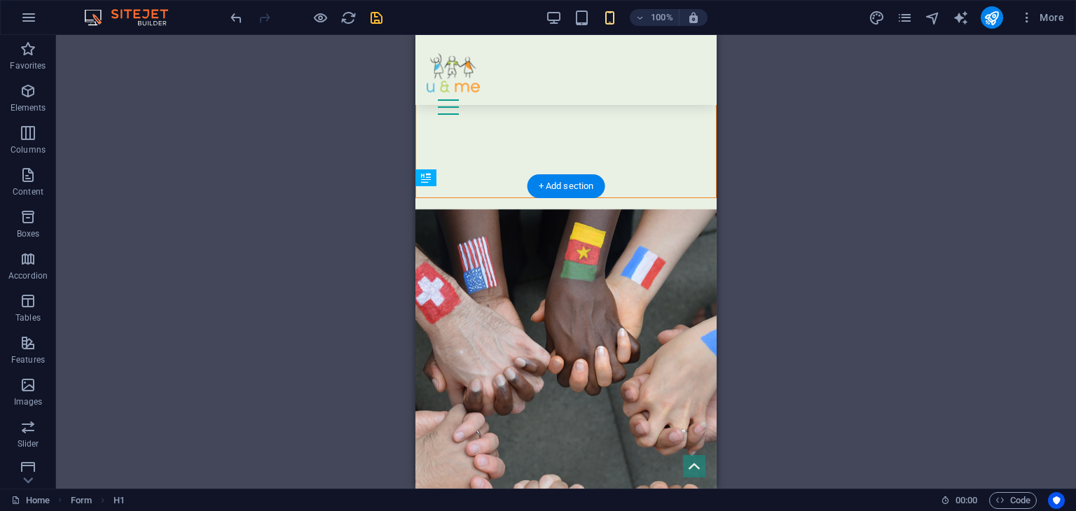
drag, startPoint x: 546, startPoint y: 247, endPoint x: 528, endPoint y: 200, distance: 50.8
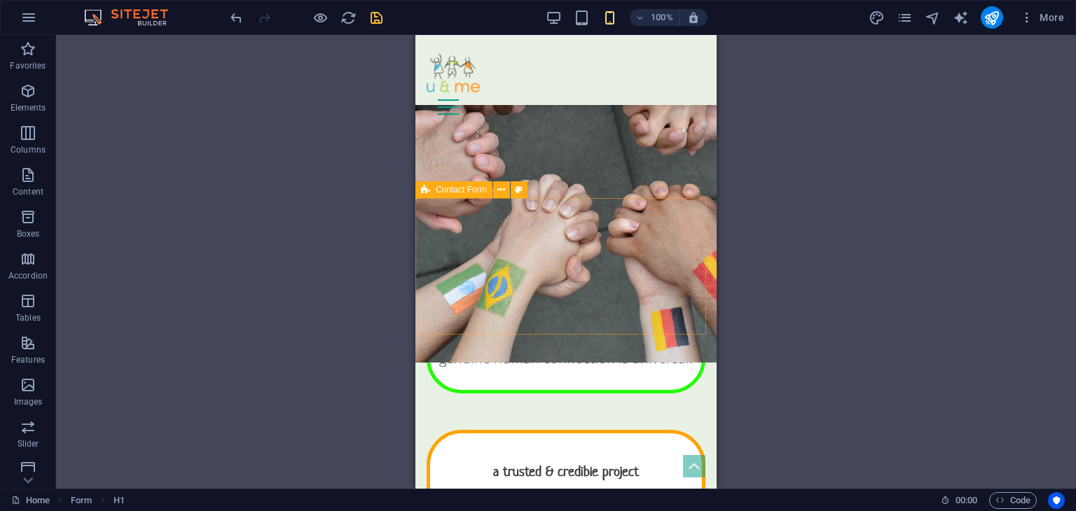
scroll to position [10414, 0]
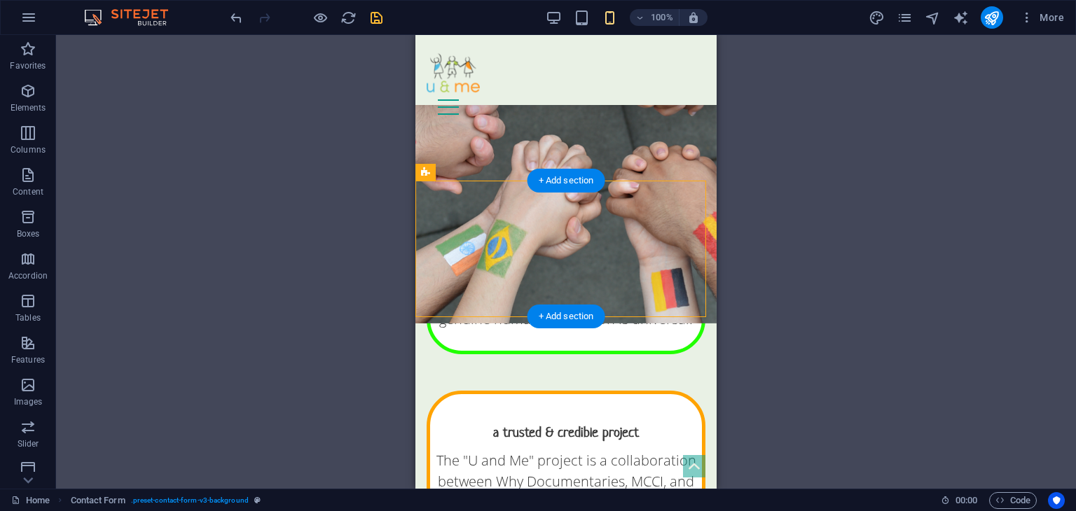
drag, startPoint x: 507, startPoint y: 264, endPoint x: 521, endPoint y: 181, distance: 84.7
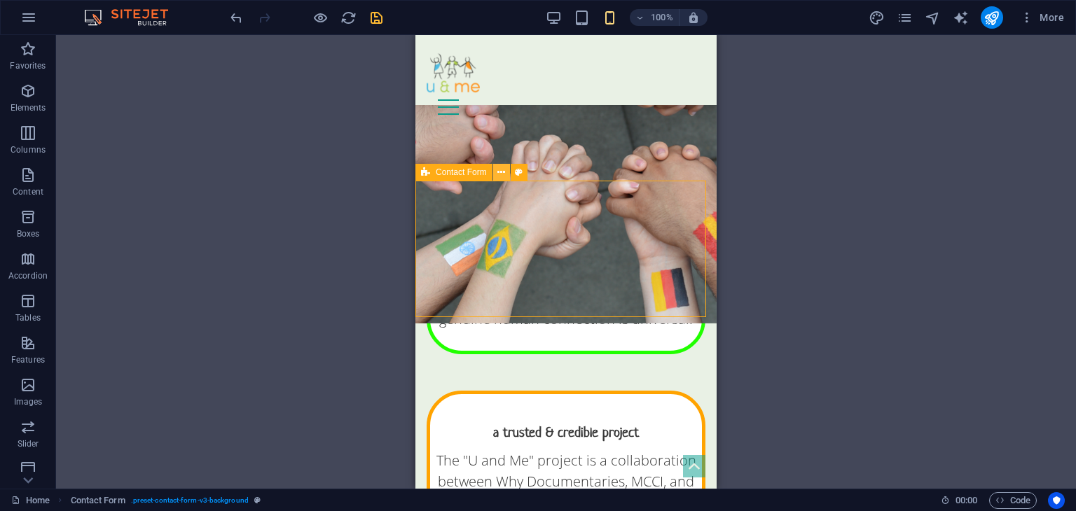
click at [499, 174] on icon at bounding box center [501, 172] width 8 height 15
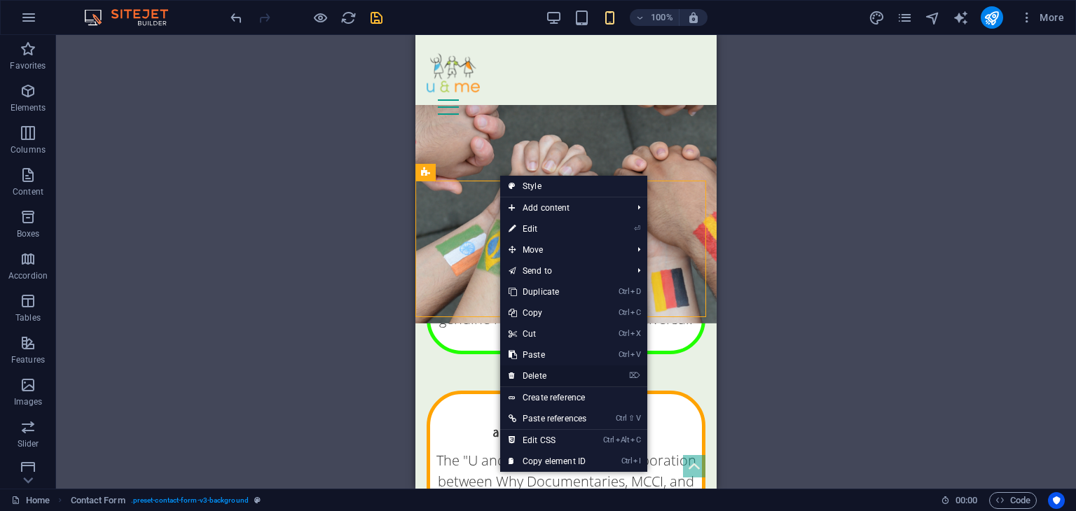
click at [536, 377] on link "⌦ Delete" at bounding box center [547, 376] width 95 height 21
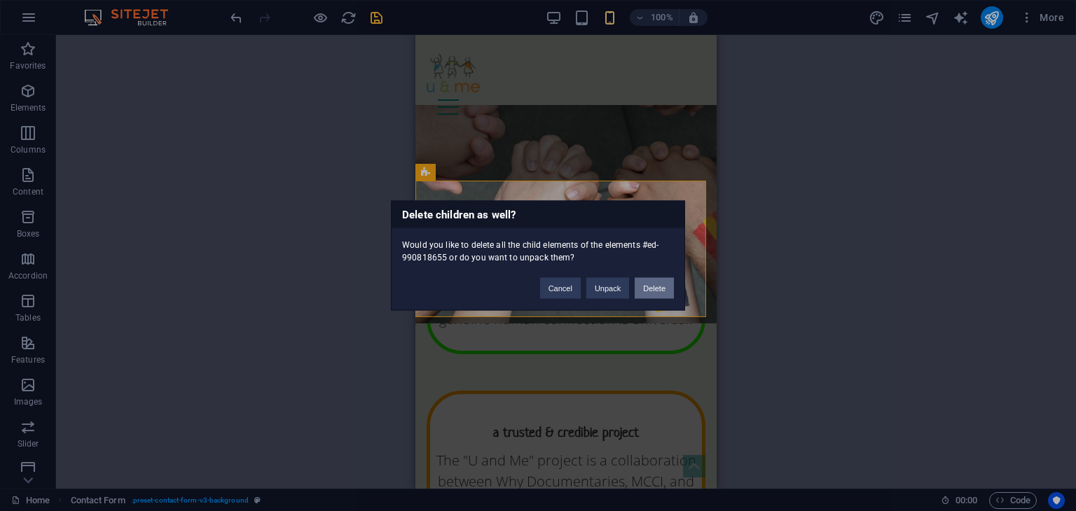
click at [659, 278] on button "Delete" at bounding box center [654, 288] width 39 height 21
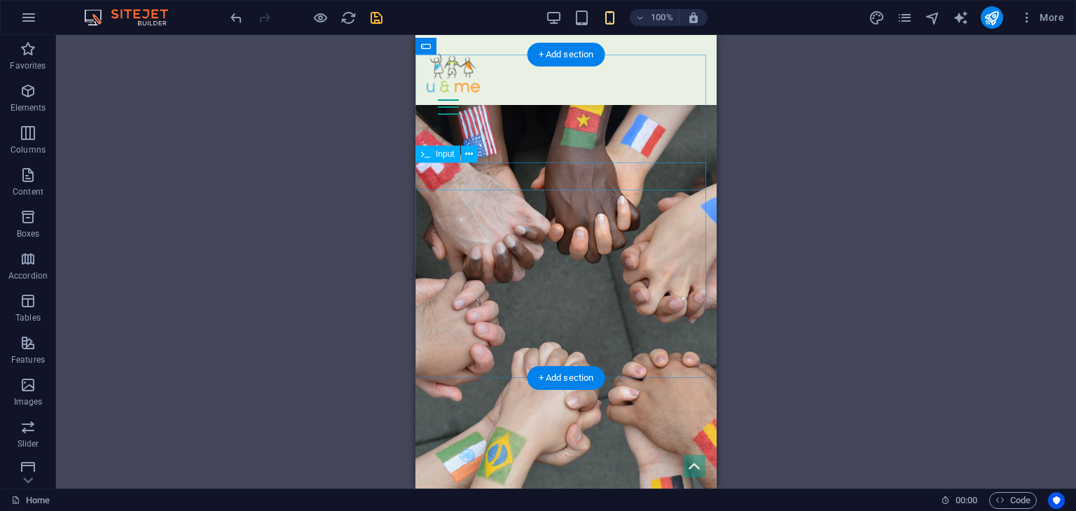
scroll to position [10206, 0]
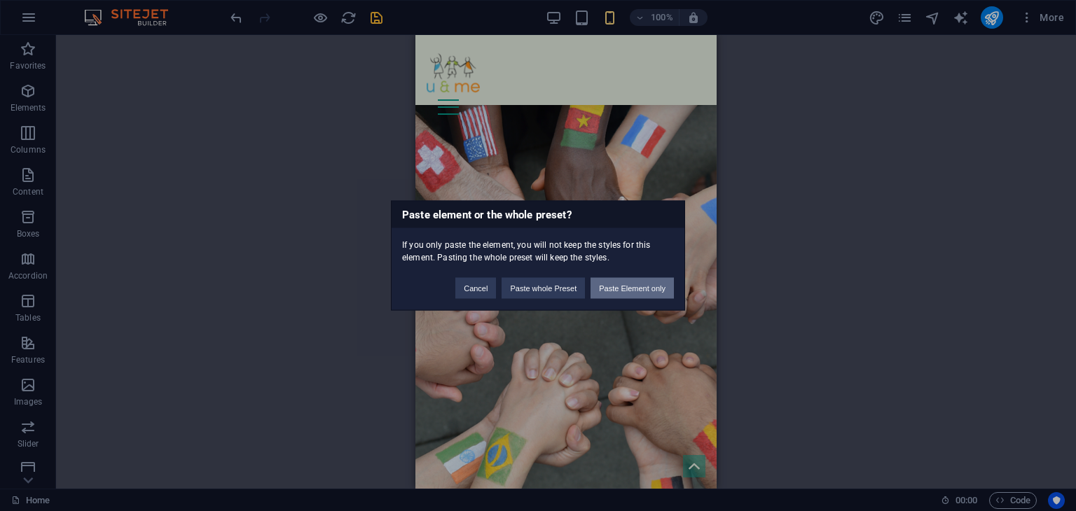
click at [608, 285] on button "Paste Element only" at bounding box center [632, 288] width 83 height 21
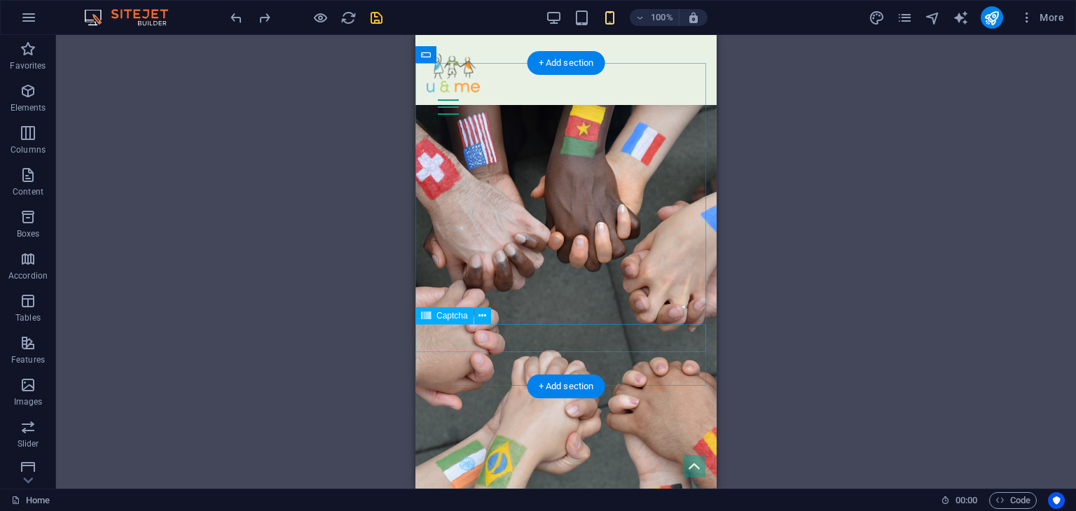
scroll to position [10199, 0]
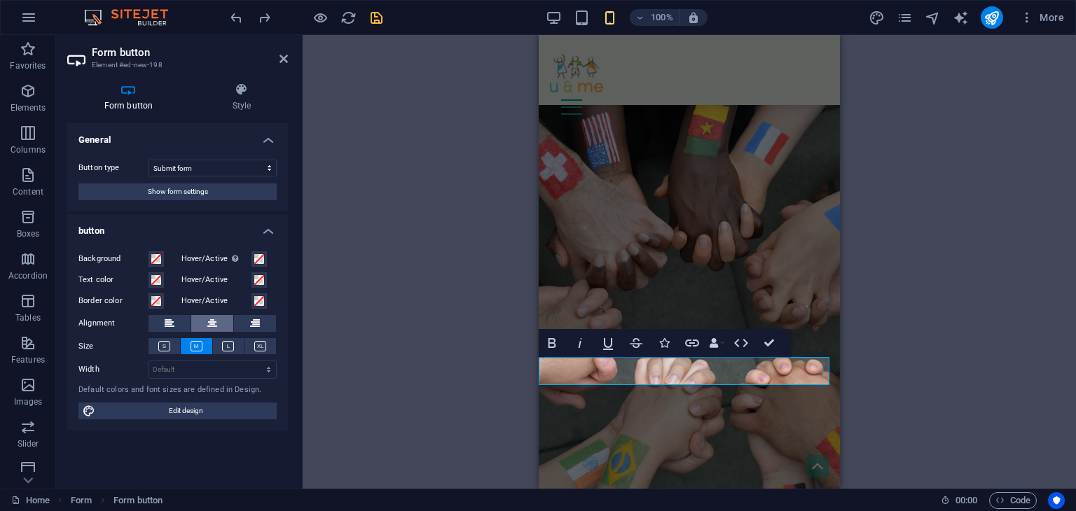
click at [208, 325] on icon at bounding box center [212, 323] width 10 height 17
click at [269, 59] on header "Form button Element #ed-new-198" at bounding box center [177, 53] width 221 height 36
click at [275, 60] on header "Form button Element #ed-new-198" at bounding box center [177, 53] width 221 height 36
click at [280, 60] on icon at bounding box center [284, 58] width 8 height 11
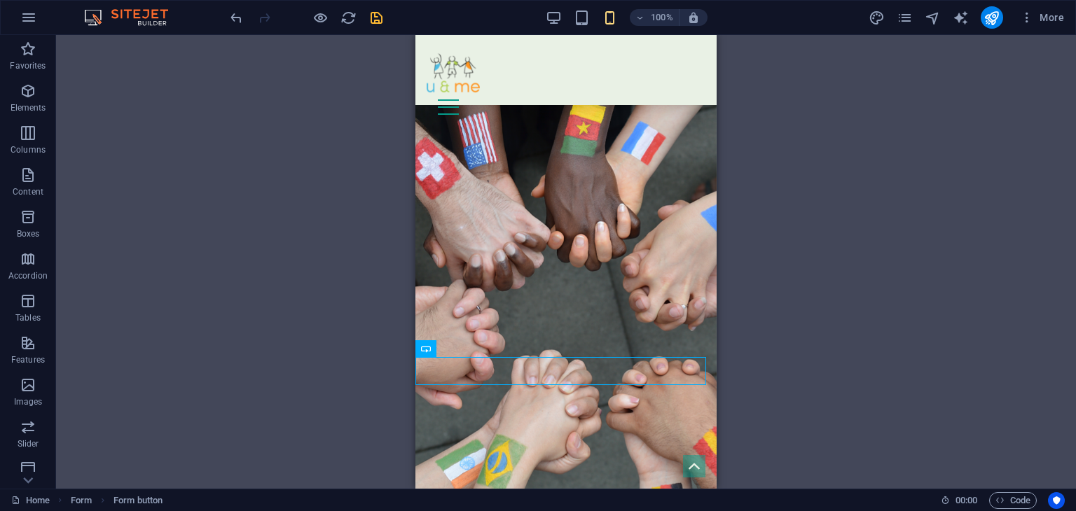
click at [331, 146] on div "H1 Text on background Text on background Container Spacer Banner Container Text…" at bounding box center [566, 262] width 1020 height 454
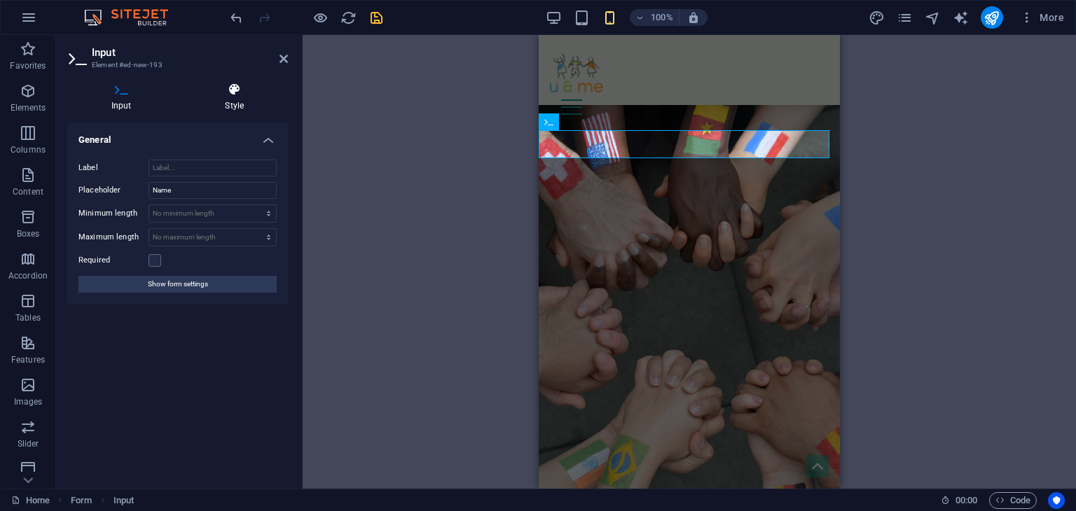
click at [224, 92] on icon at bounding box center [234, 90] width 107 height 14
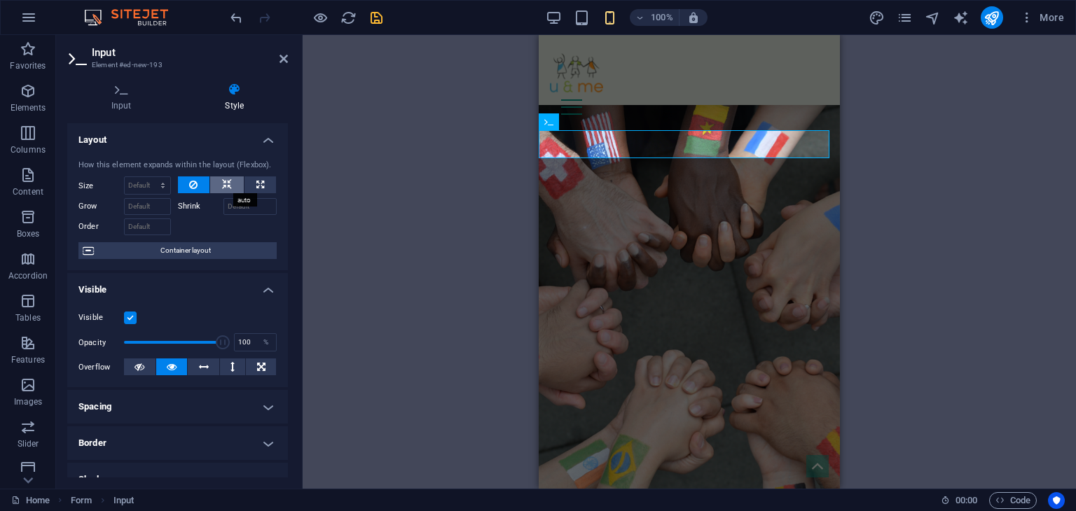
click at [227, 177] on icon at bounding box center [227, 185] width 10 height 17
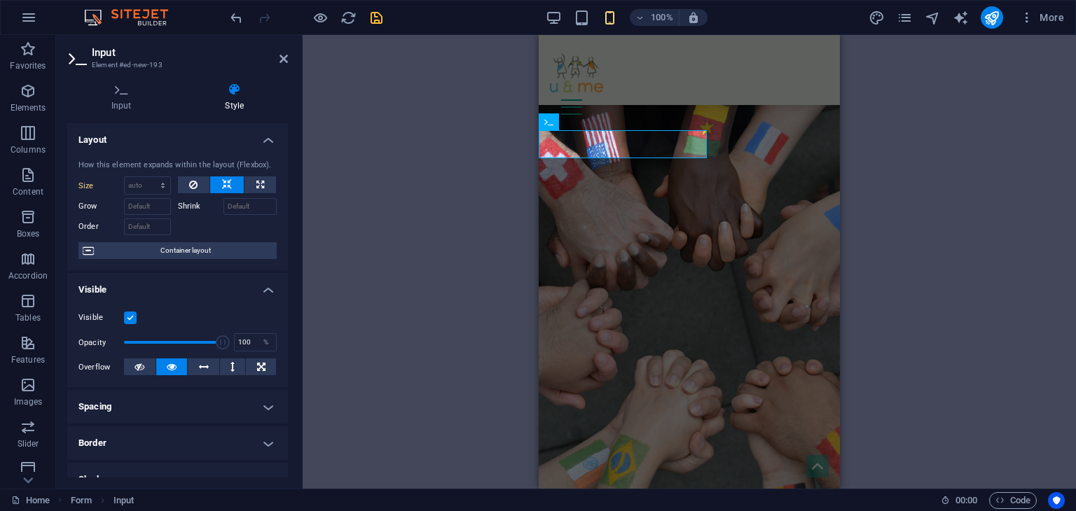
click at [245, 193] on div at bounding box center [227, 186] width 99 height 18
click at [247, 191] on button at bounding box center [261, 185] width 32 height 17
type input "100"
select select "%"
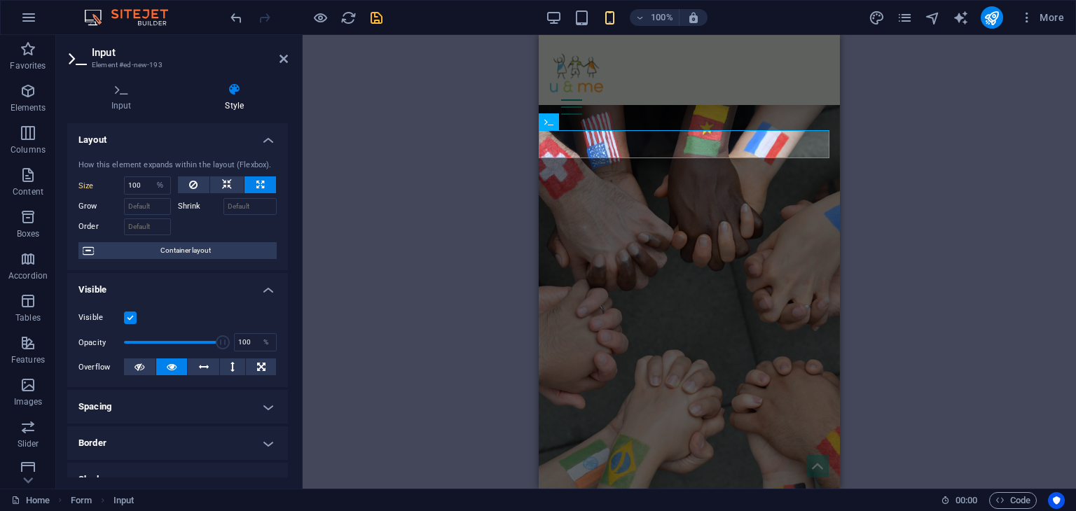
click at [247, 191] on button at bounding box center [261, 185] width 32 height 17
click at [184, 181] on button at bounding box center [194, 185] width 32 height 17
select select "DISABLED_OPTION_VALUE"
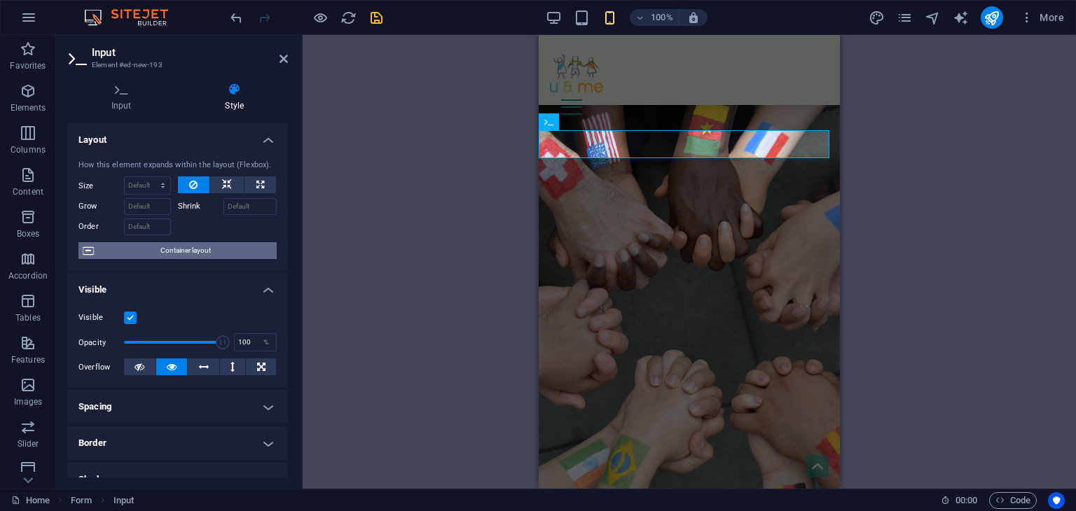
click at [195, 245] on span "Container layout" at bounding box center [185, 250] width 174 height 17
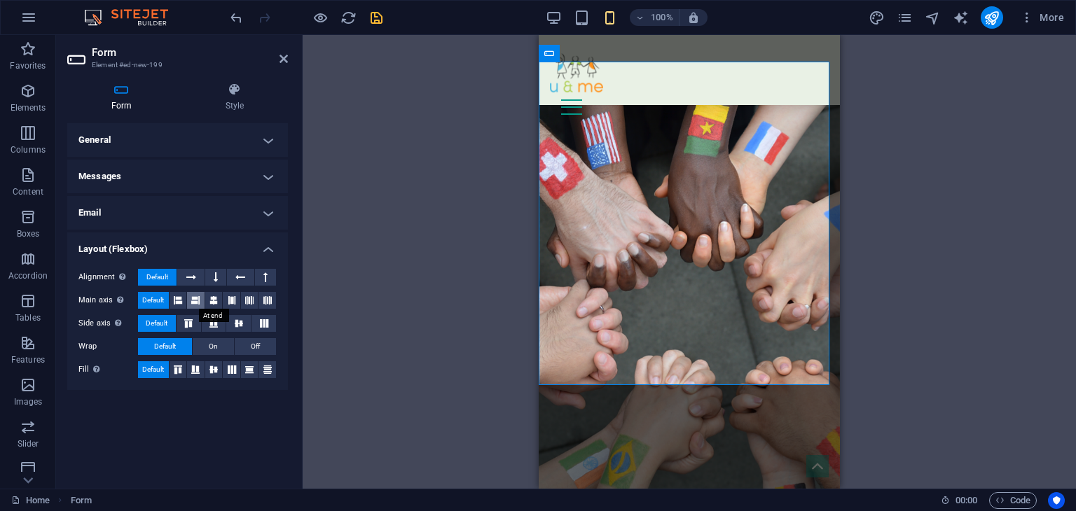
click at [193, 299] on icon at bounding box center [195, 300] width 8 height 17
click at [144, 221] on h4 "Email" at bounding box center [177, 213] width 221 height 34
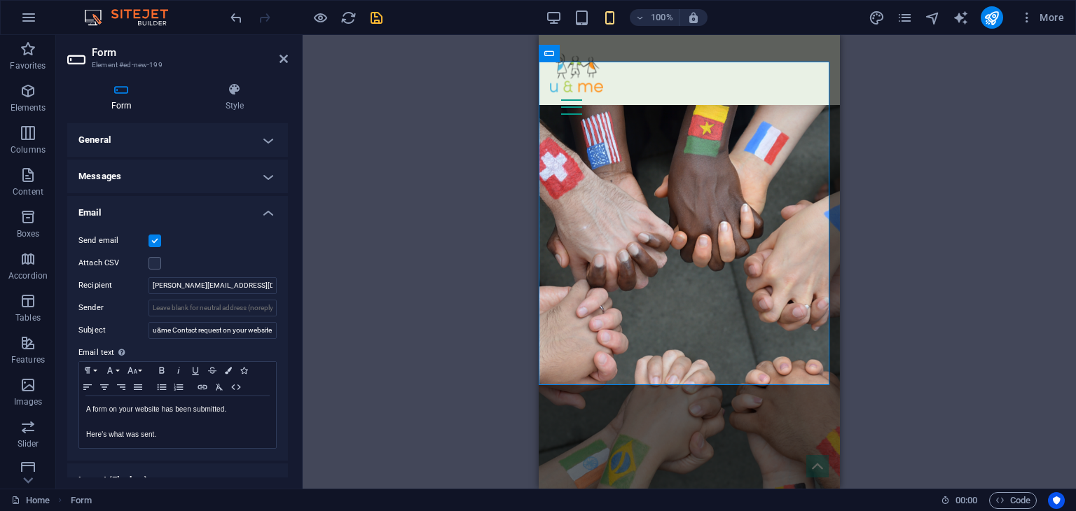
click at [200, 216] on h4 "Email" at bounding box center [177, 208] width 221 height 25
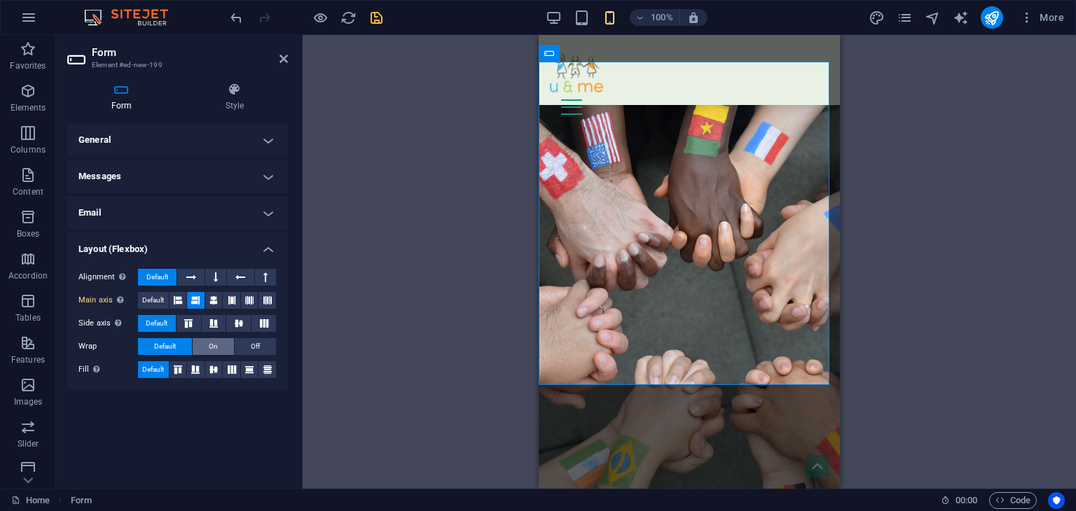
click at [205, 345] on button "On" at bounding box center [213, 346] width 41 height 17
click at [170, 345] on span "Default" at bounding box center [165, 346] width 22 height 17
click at [179, 379] on div "Alignment Determines the flex direction. Default Main axis Determine how elemen…" at bounding box center [177, 324] width 221 height 132
click at [176, 369] on icon at bounding box center [178, 370] width 17 height 8
click at [199, 366] on icon at bounding box center [195, 370] width 17 height 8
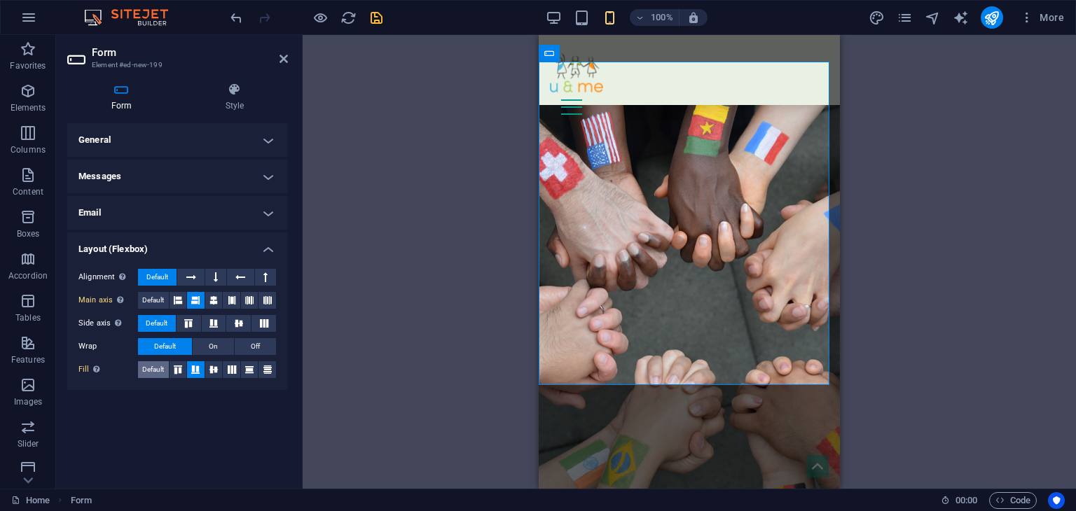
click at [155, 366] on span "Default" at bounding box center [153, 370] width 22 height 17
click at [282, 54] on icon at bounding box center [284, 58] width 8 height 11
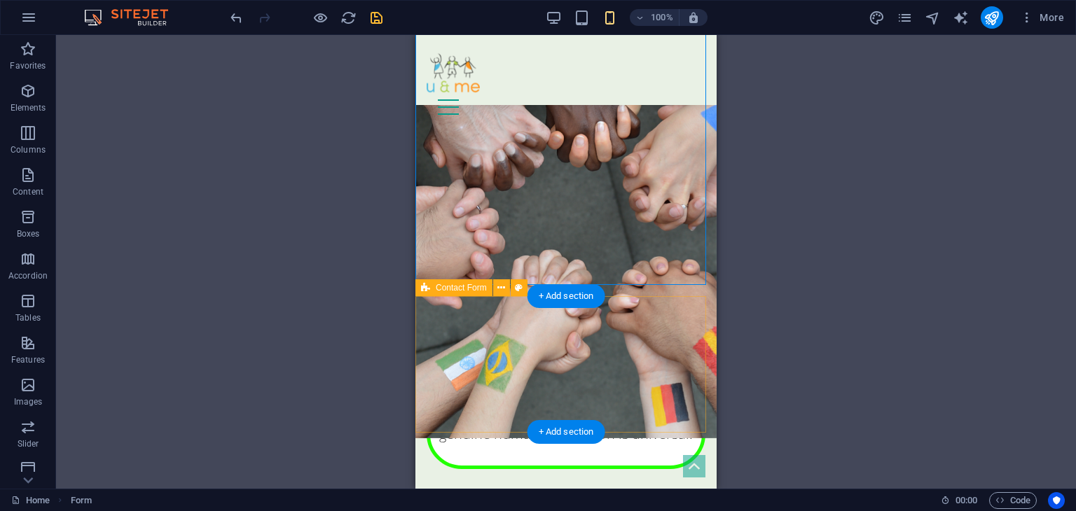
scroll to position [10299, 0]
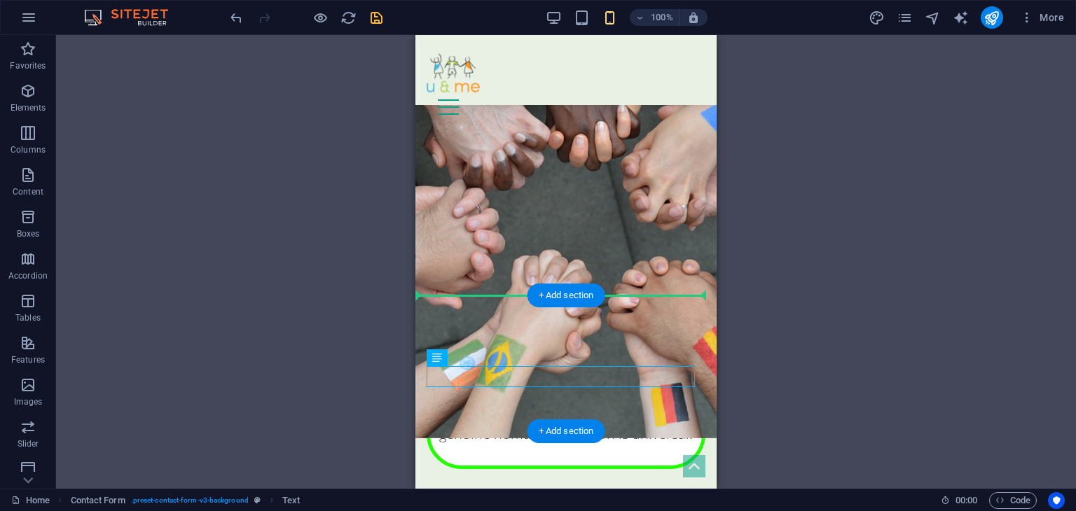
drag, startPoint x: 559, startPoint y: 370, endPoint x: 574, endPoint y: 298, distance: 73.0
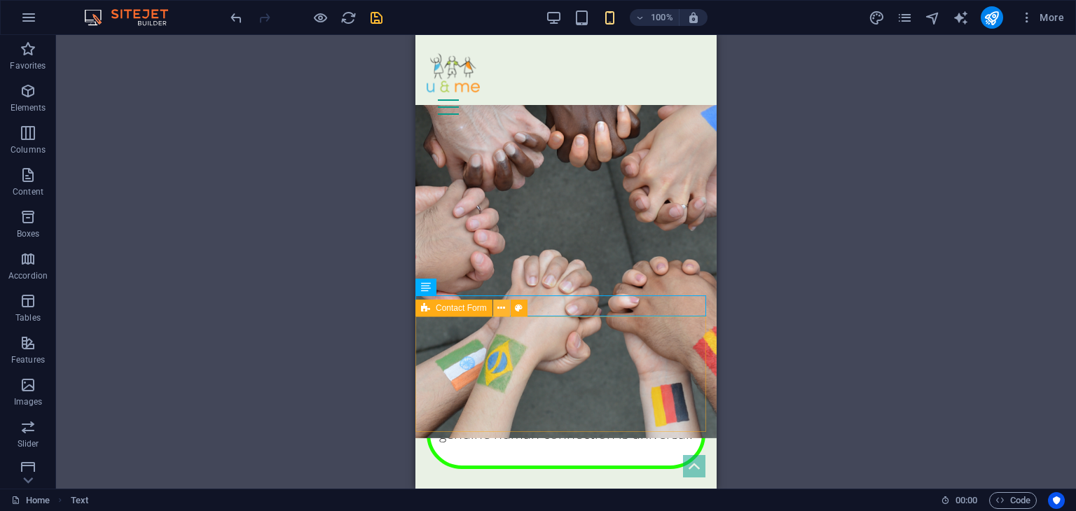
click at [498, 309] on icon at bounding box center [501, 308] width 8 height 15
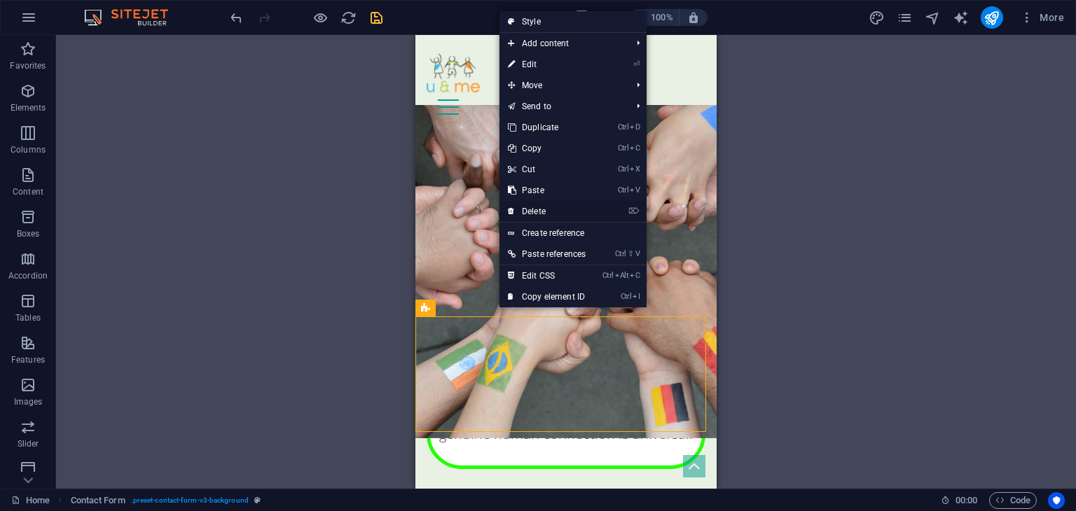
click at [535, 208] on link "⌦ Delete" at bounding box center [547, 211] width 95 height 21
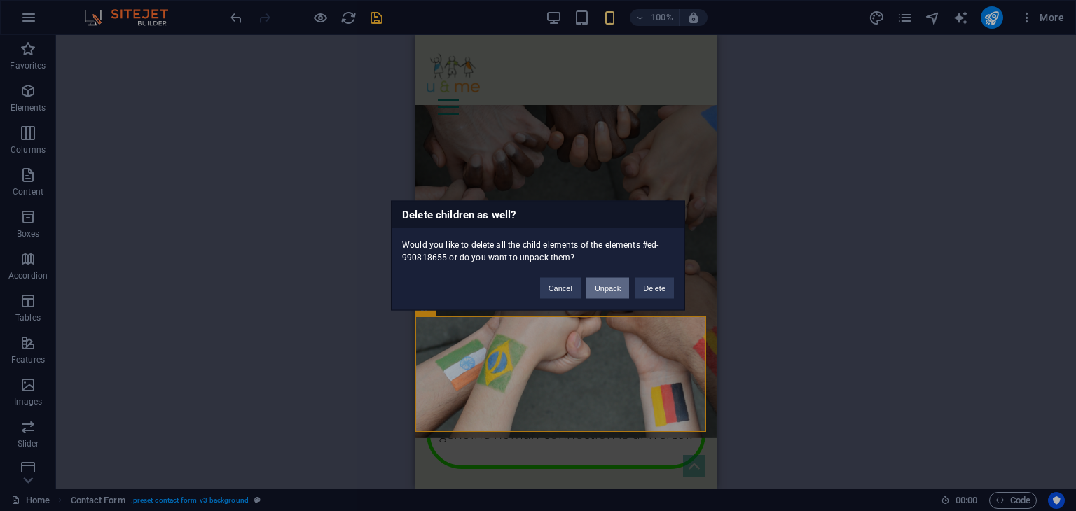
click at [603, 289] on button "Unpack" at bounding box center [607, 288] width 43 height 21
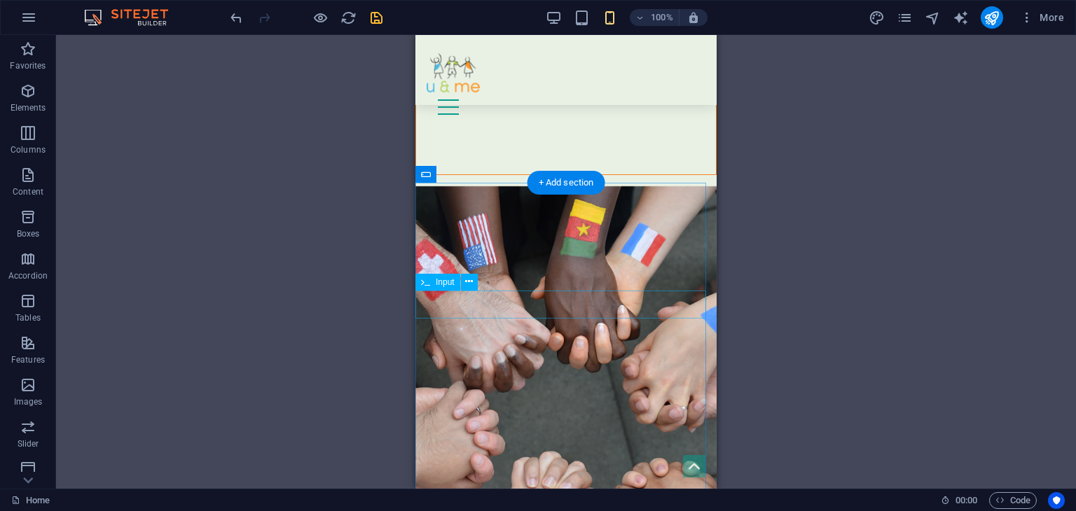
scroll to position [10078, 0]
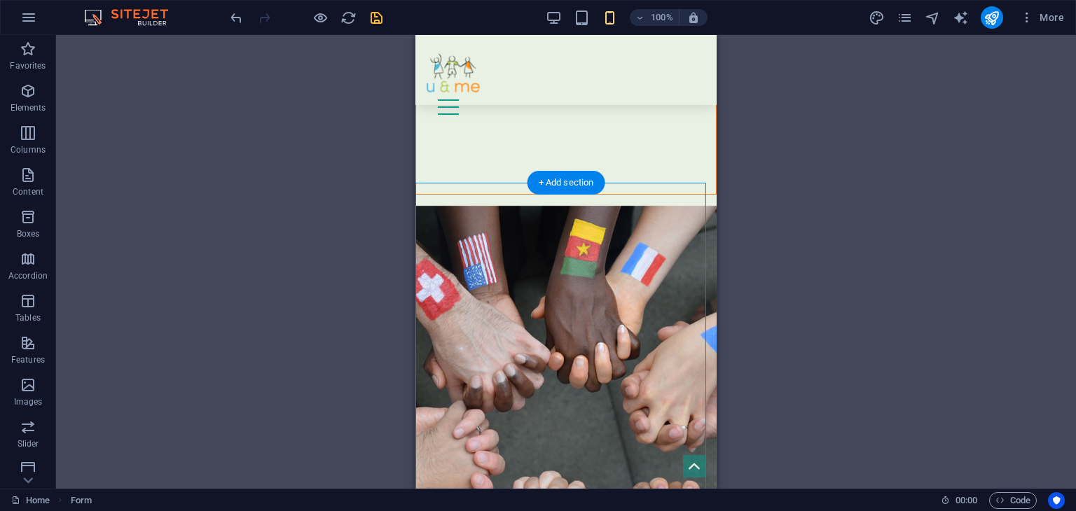
drag, startPoint x: 502, startPoint y: 197, endPoint x: 507, endPoint y: 261, distance: 64.0
drag, startPoint x: 542, startPoint y: 236, endPoint x: 532, endPoint y: 187, distance: 49.9
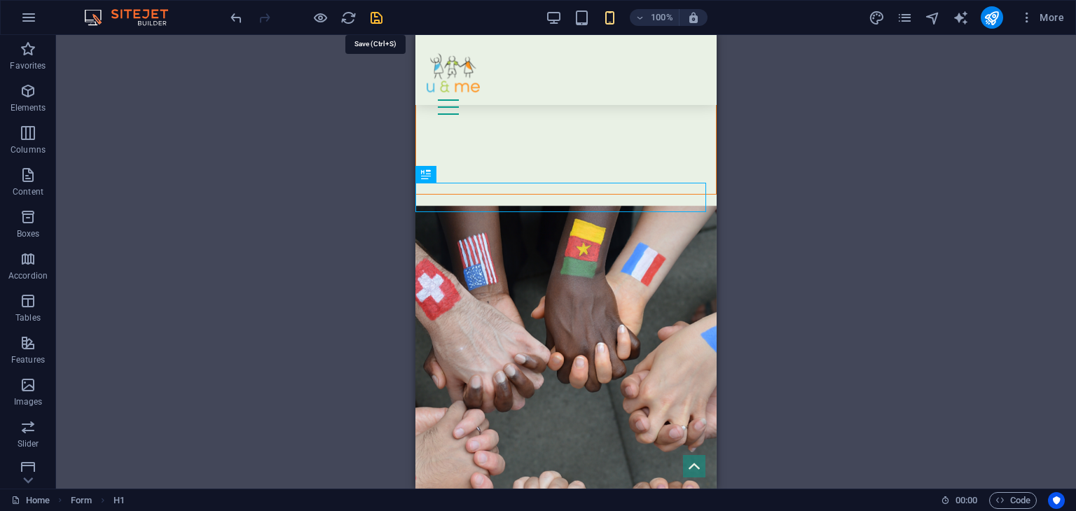
click at [378, 15] on icon "save" at bounding box center [377, 18] width 16 height 16
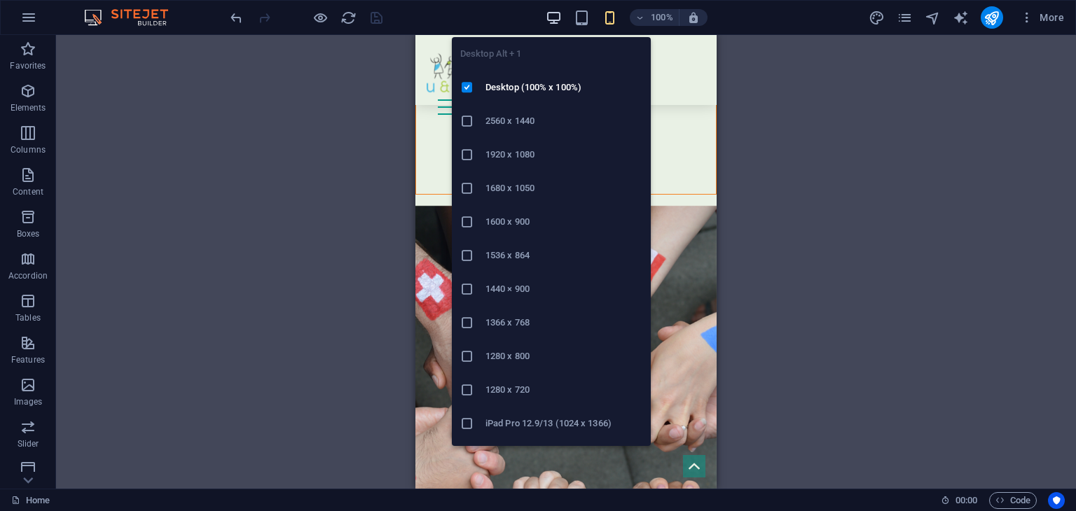
click at [553, 15] on icon "button" at bounding box center [554, 18] width 16 height 16
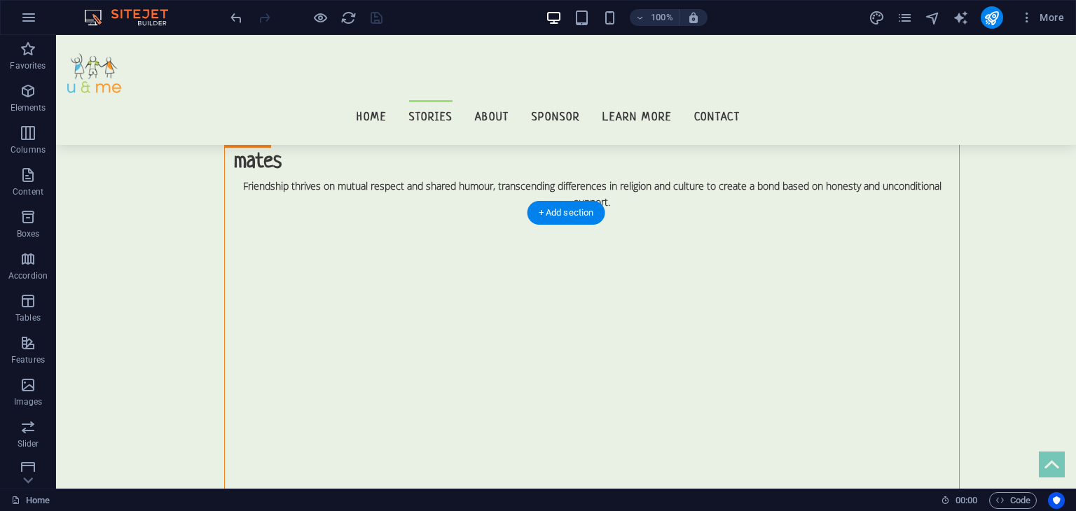
scroll to position [12982, 0]
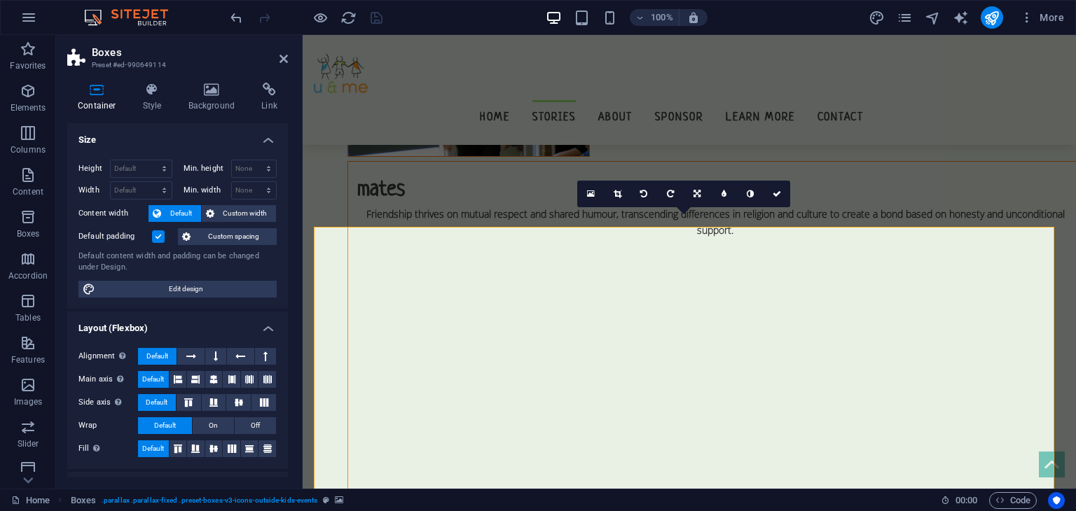
scroll to position [13024, 0]
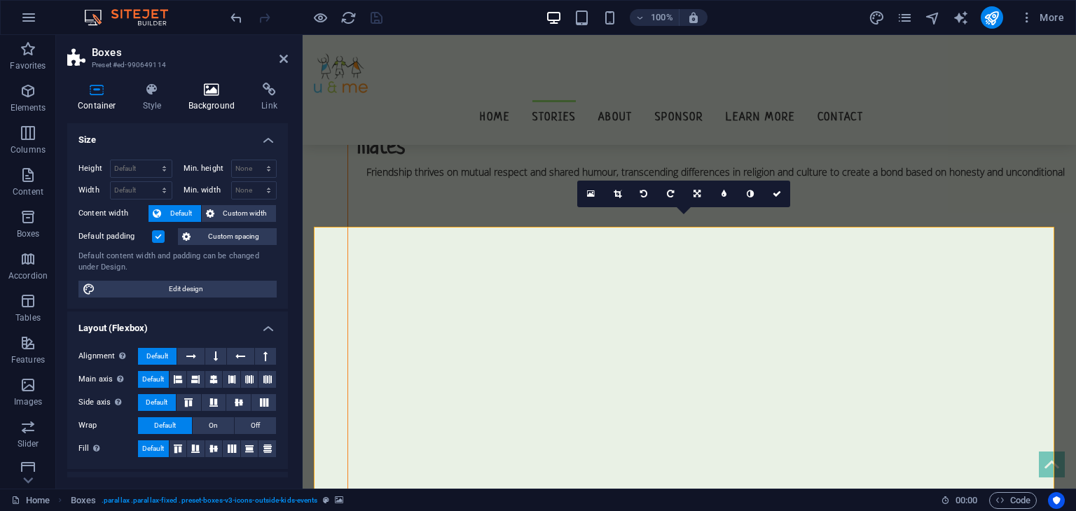
click at [223, 101] on h4 "Background" at bounding box center [215, 97] width 74 height 29
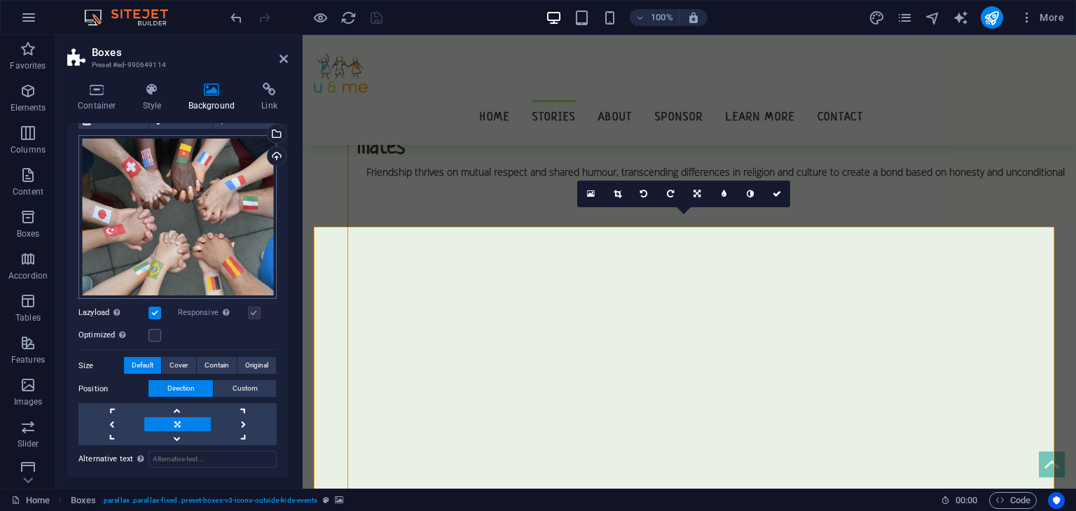
scroll to position [193, 0]
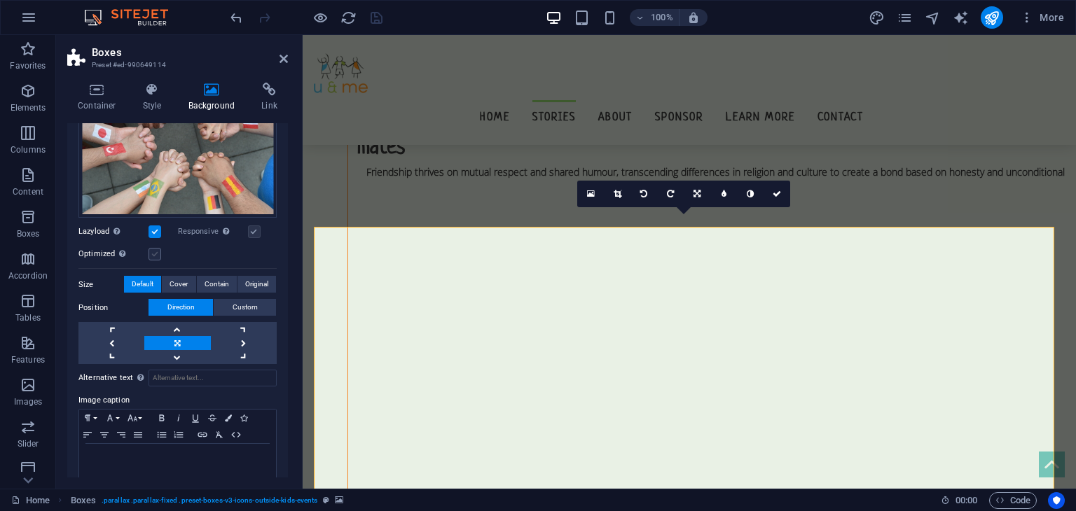
click at [153, 252] on label at bounding box center [155, 254] width 13 height 13
click at [0, 0] on input "Optimized Images are compressed to improve page speed." at bounding box center [0, 0] width 0 height 0
click at [373, 15] on icon "save" at bounding box center [377, 18] width 16 height 16
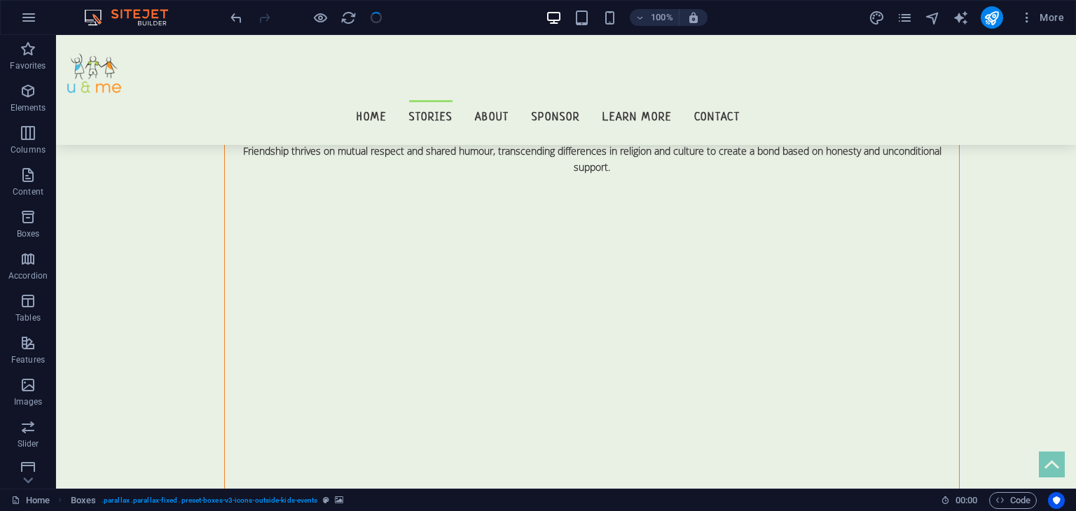
scroll to position [12982, 0]
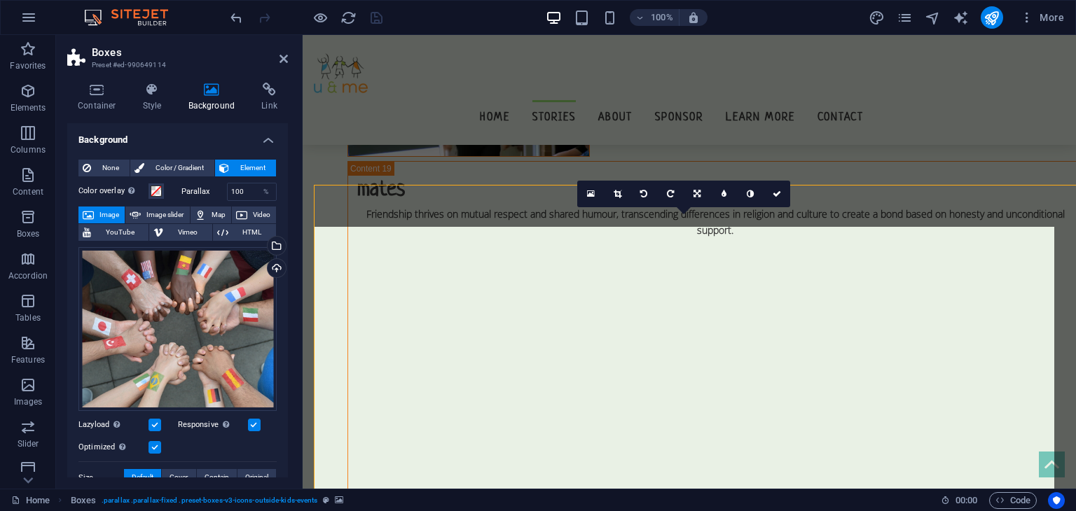
scroll to position [13024, 0]
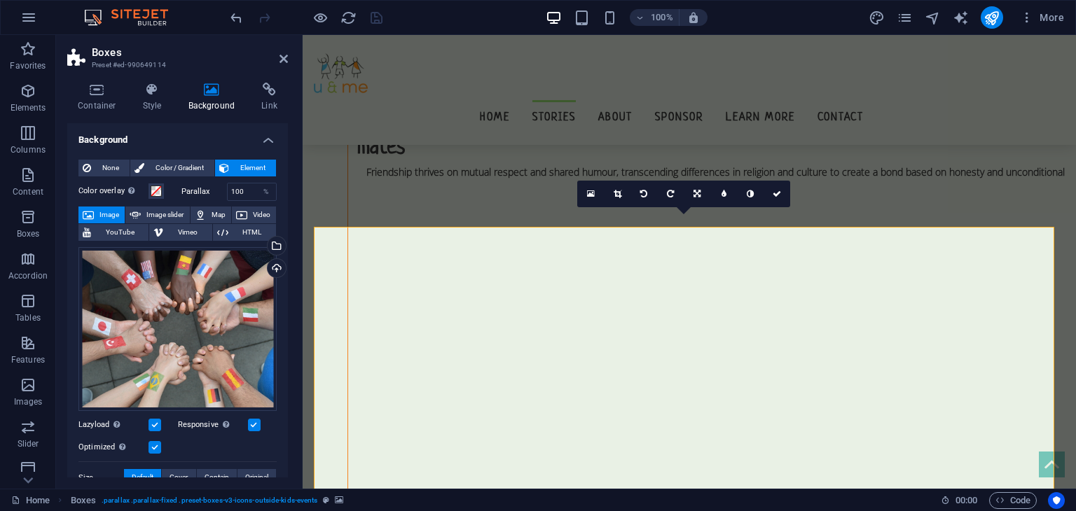
click at [280, 59] on icon at bounding box center [284, 58] width 8 height 11
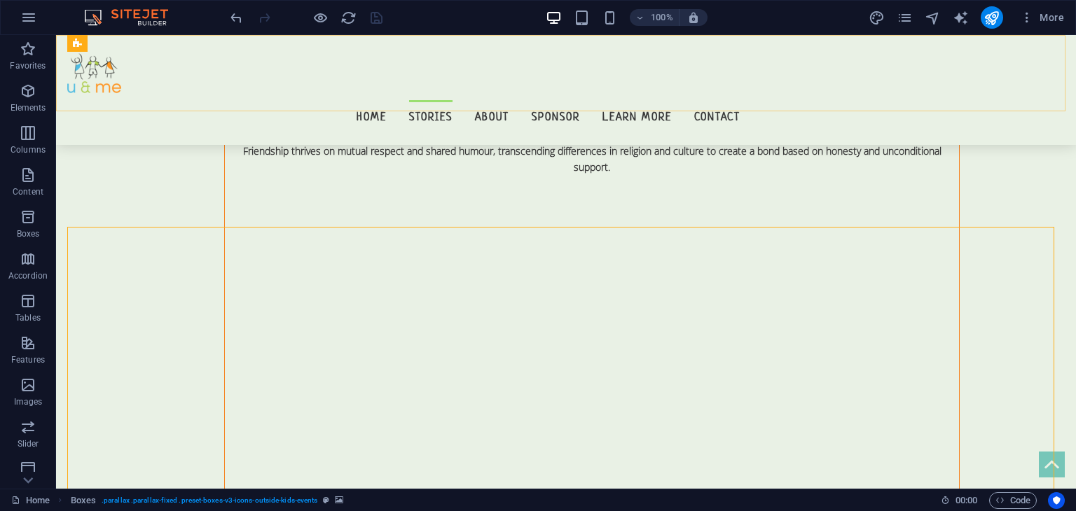
scroll to position [12982, 0]
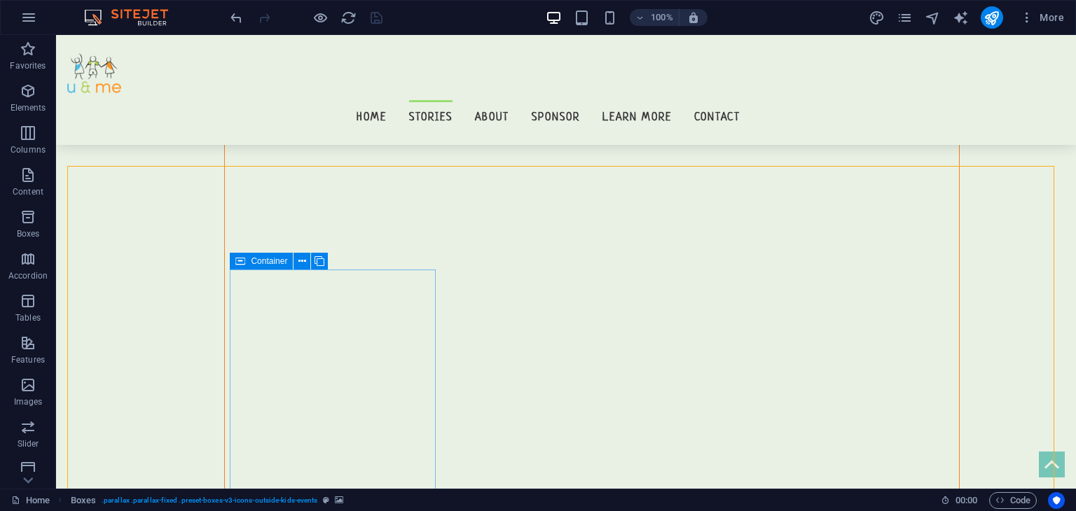
scroll to position [13014, 0]
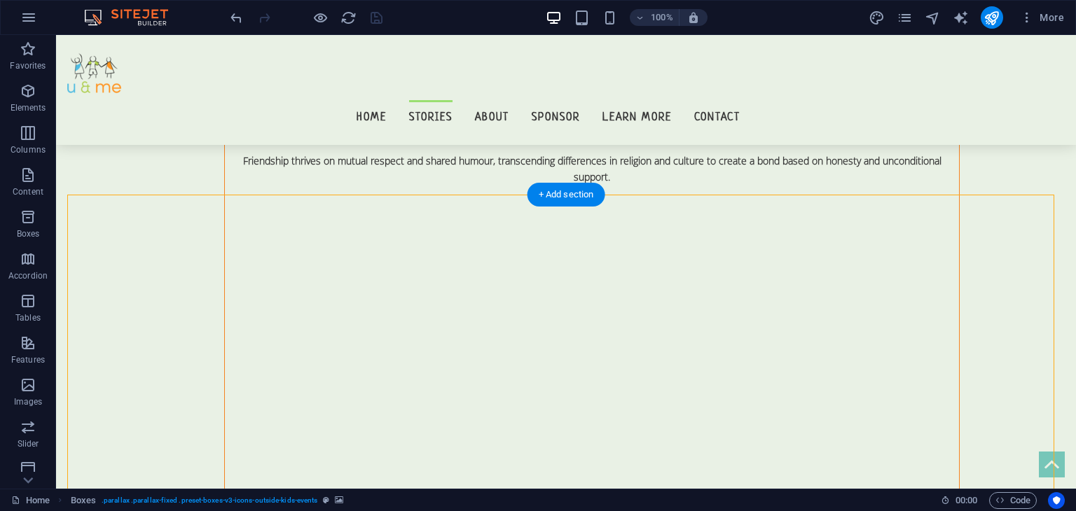
drag, startPoint x: 259, startPoint y: 270, endPoint x: 743, endPoint y: 423, distance: 507.9
click at [121, 186] on button at bounding box center [125, 186] width 17 height 17
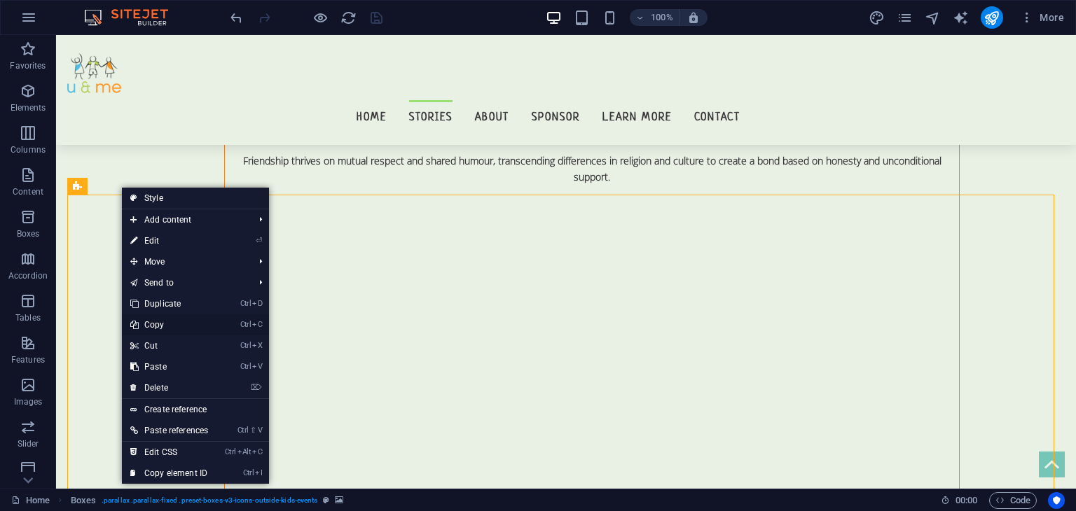
click at [169, 323] on link "Ctrl C Copy" at bounding box center [169, 325] width 95 height 21
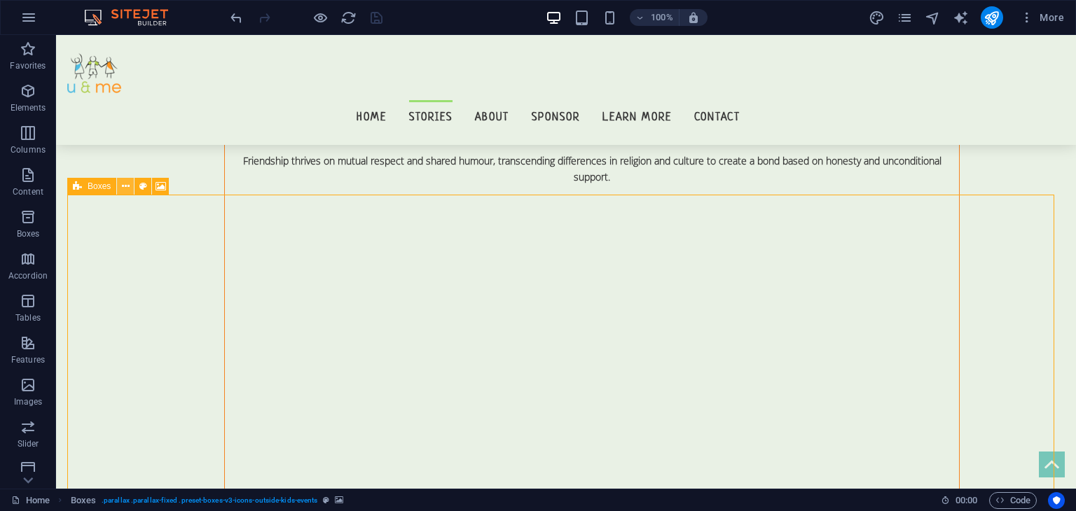
click at [126, 186] on icon at bounding box center [126, 186] width 8 height 15
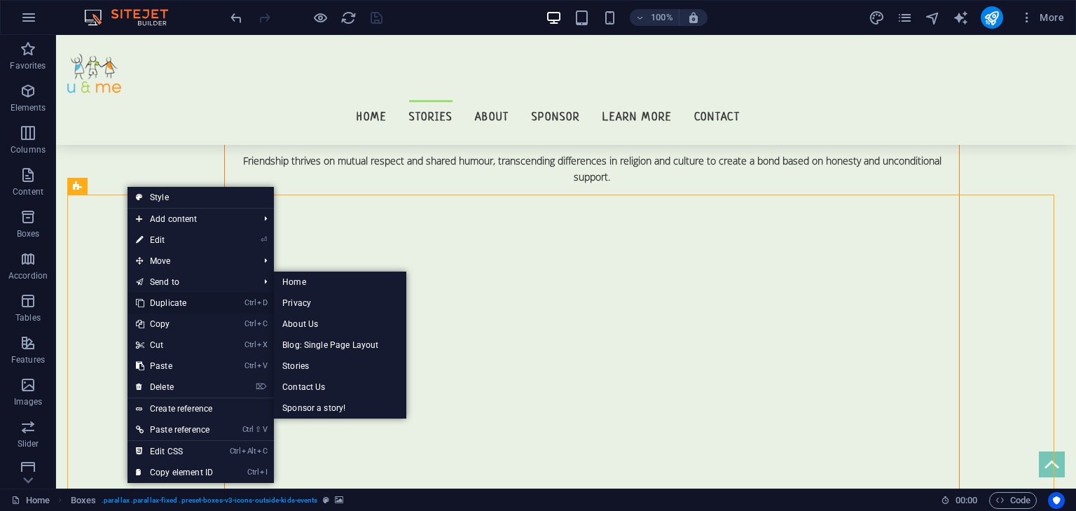
click at [188, 304] on link "Ctrl D Duplicate" at bounding box center [175, 303] width 94 height 21
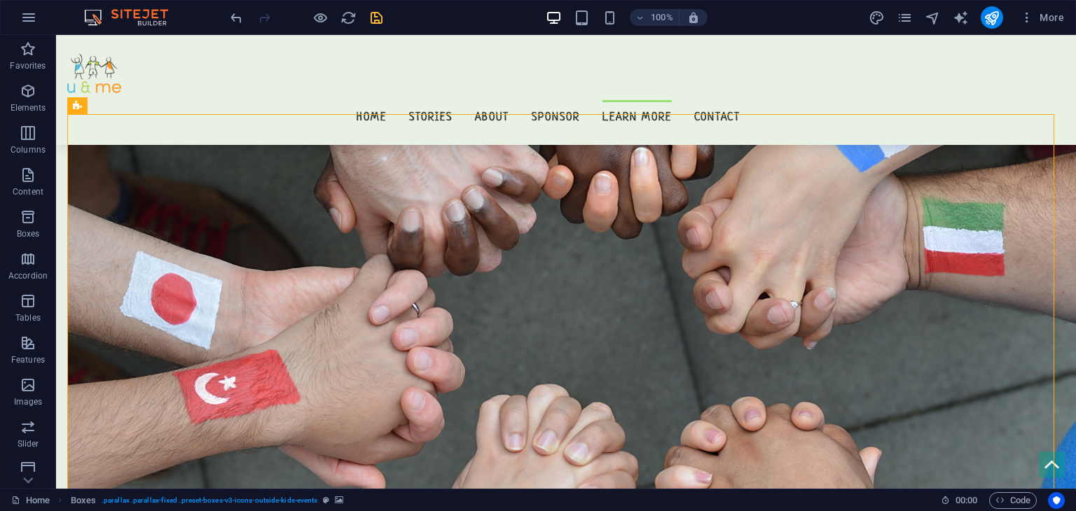
scroll to position [13546, 0]
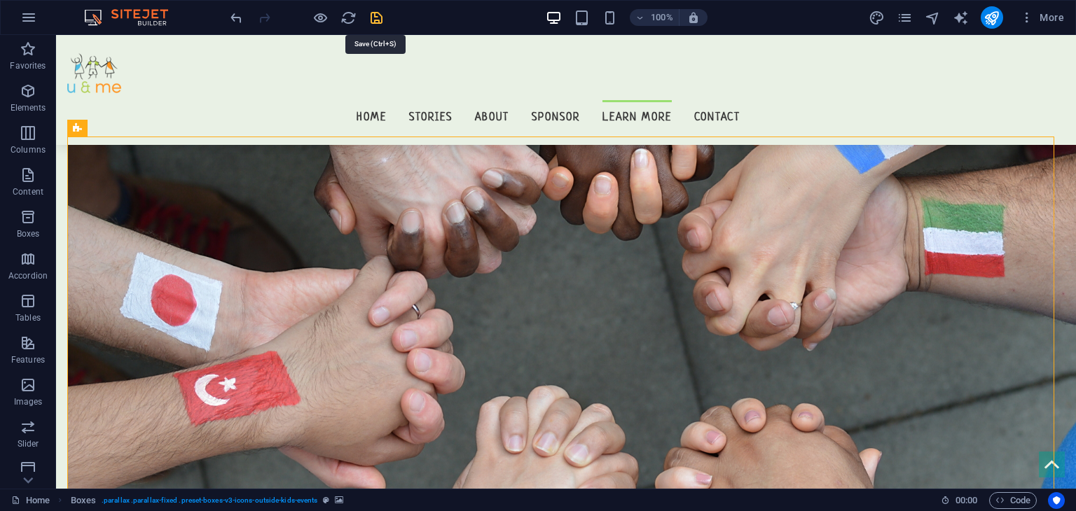
click at [376, 13] on icon "save" at bounding box center [377, 18] width 16 height 16
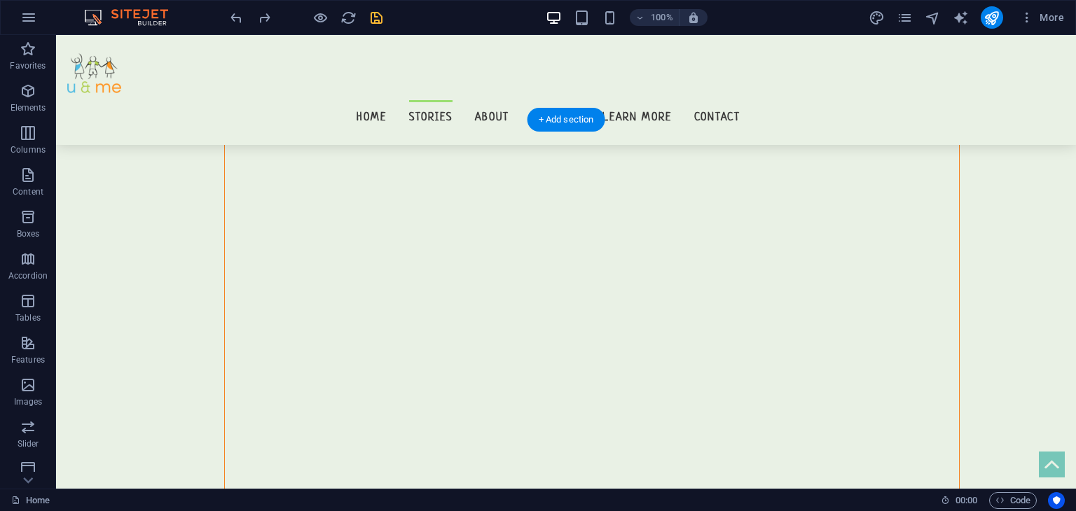
scroll to position [12920, 0]
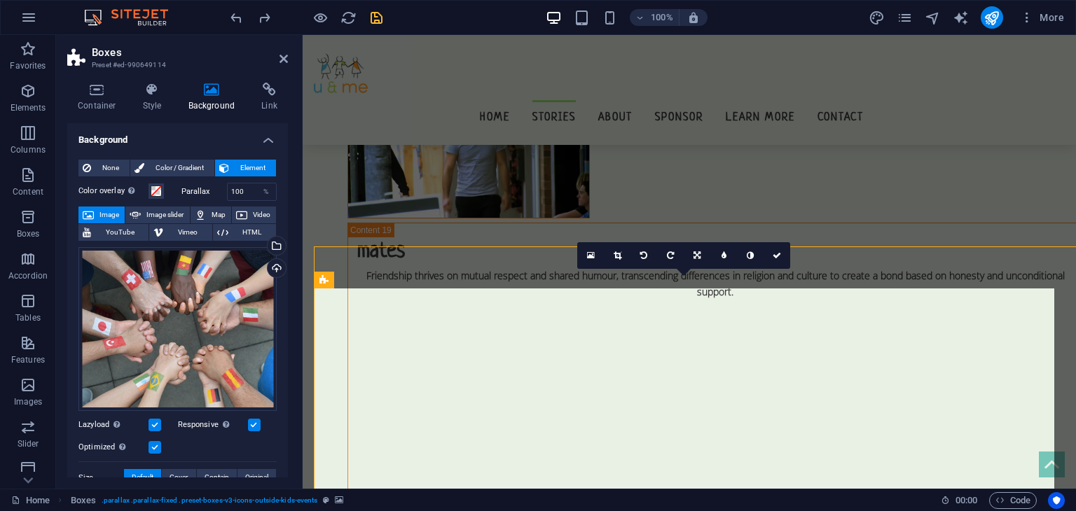
scroll to position [12962, 0]
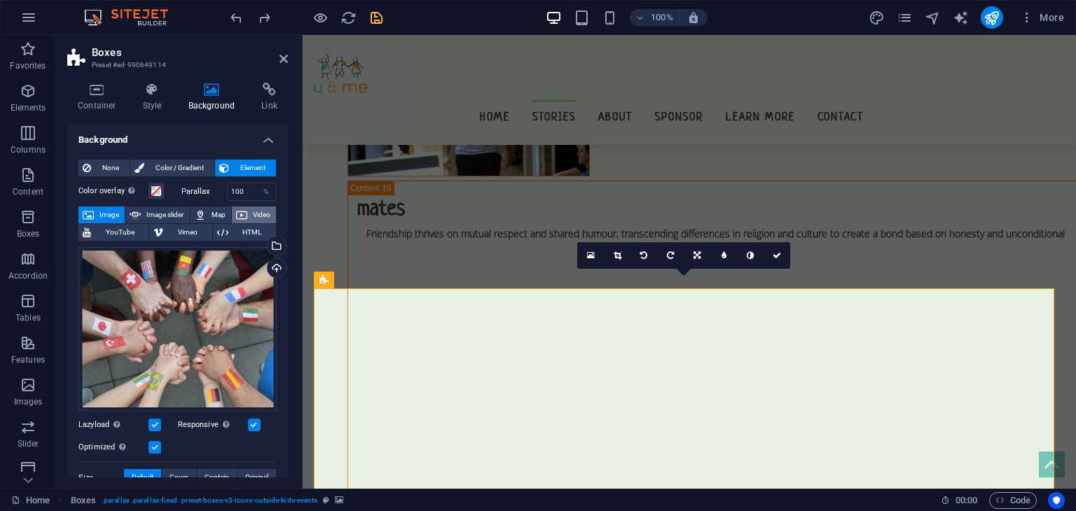
click at [259, 211] on span "Video" at bounding box center [262, 215] width 20 height 17
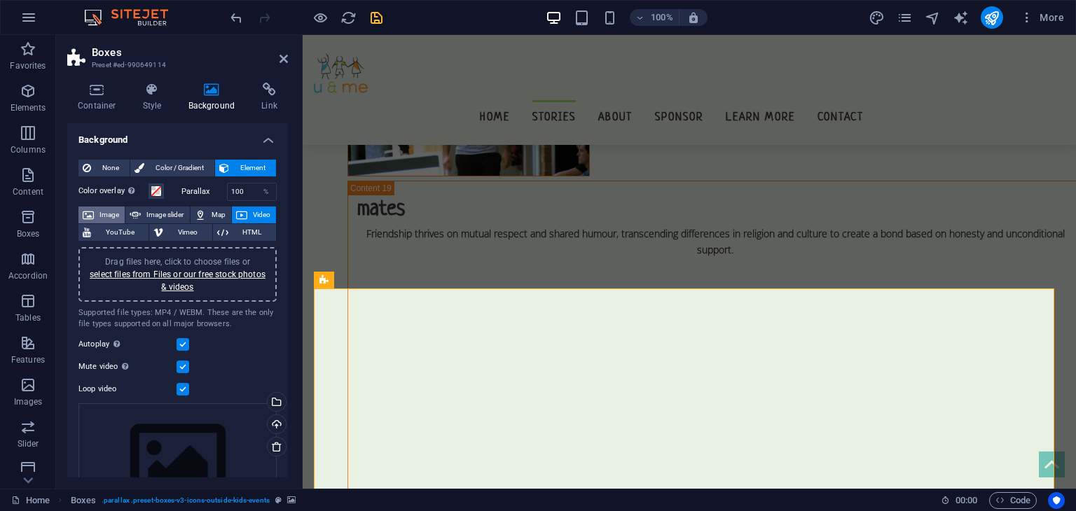
click at [103, 211] on span "Image" at bounding box center [109, 215] width 22 height 17
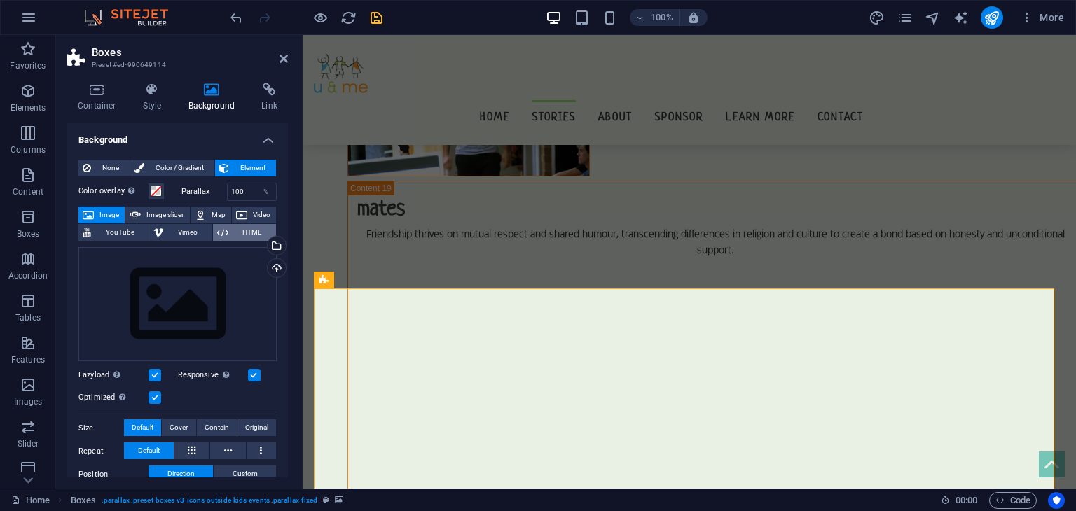
click at [247, 231] on span "HTML" at bounding box center [252, 232] width 39 height 17
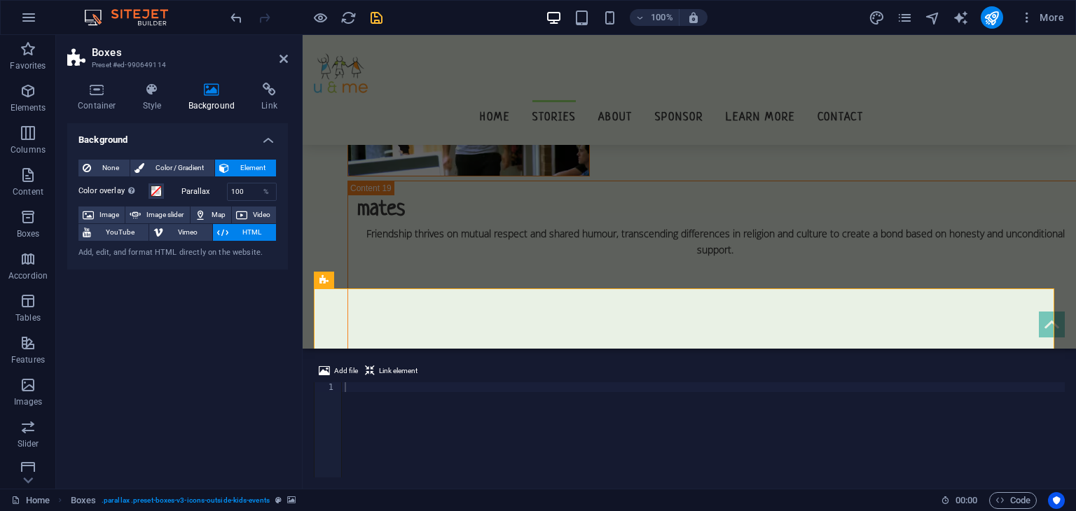
click at [164, 205] on div "Color overlay Places an overlay over the background to colorize it Parallax 100…" at bounding box center [177, 218] width 198 height 82
click at [169, 171] on span "Color / Gradient" at bounding box center [180, 168] width 62 height 17
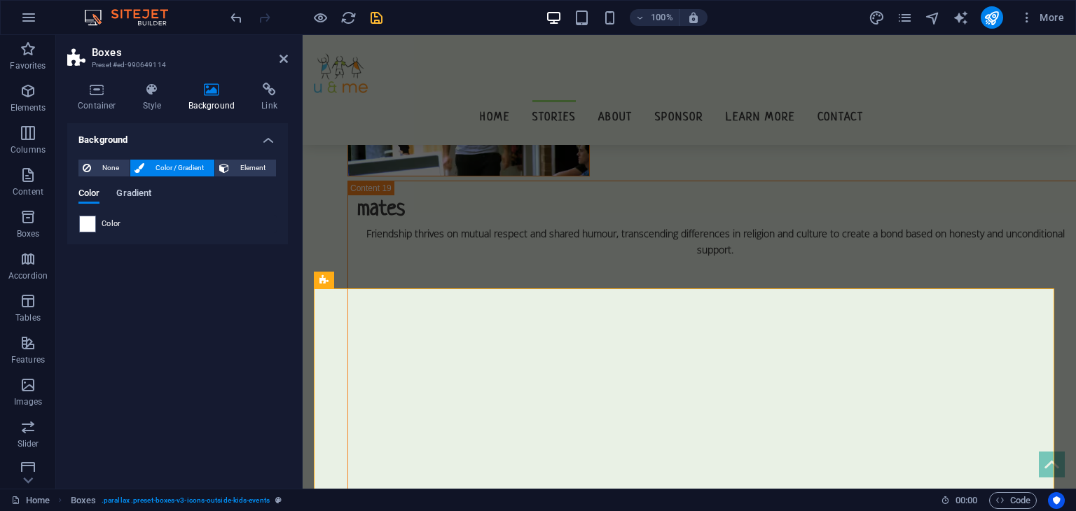
click at [131, 193] on span "Gradient" at bounding box center [133, 195] width 35 height 20
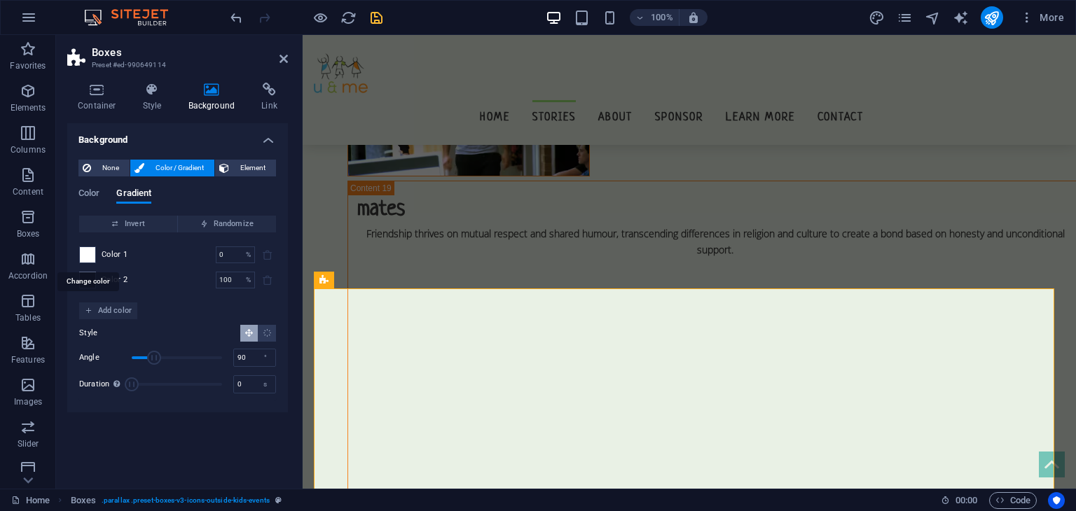
click at [85, 253] on span at bounding box center [87, 254] width 15 height 15
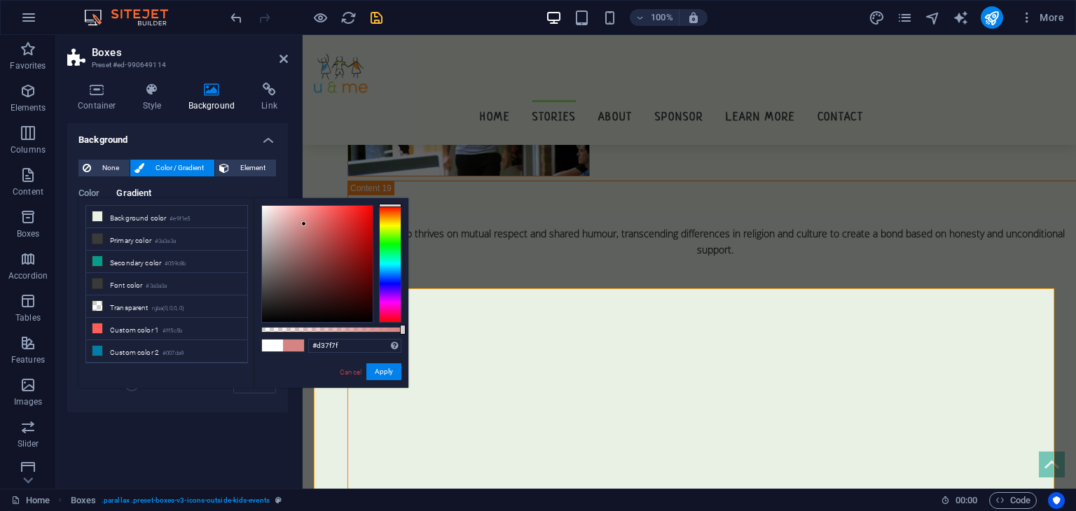
drag, startPoint x: 326, startPoint y: 274, endPoint x: 306, endPoint y: 226, distance: 52.2
click at [306, 226] on div at bounding box center [317, 264] width 111 height 116
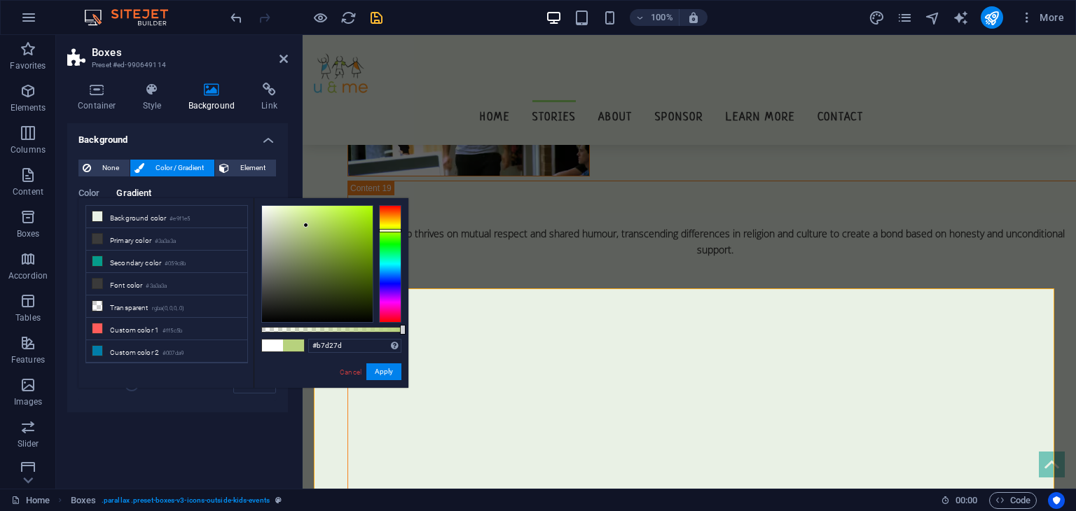
click at [394, 231] on div at bounding box center [390, 264] width 22 height 118
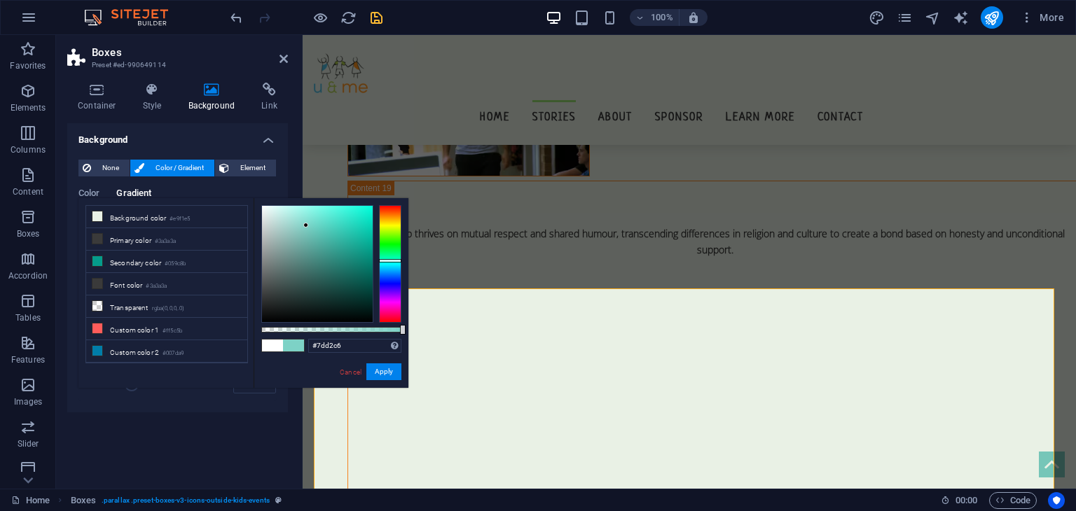
click at [390, 261] on div at bounding box center [390, 264] width 22 height 118
drag, startPoint x: 353, startPoint y: 230, endPoint x: 401, endPoint y: 202, distance: 55.3
click at [401, 202] on div "#00ffdc Supported formats #0852ed rgb(8, 82, 237) rgba(8, 82, 237, 90%) hsv(221…" at bounding box center [331, 394] width 155 height 393
click at [390, 263] on div at bounding box center [390, 264] width 22 height 118
click at [269, 348] on span at bounding box center [272, 346] width 21 height 12
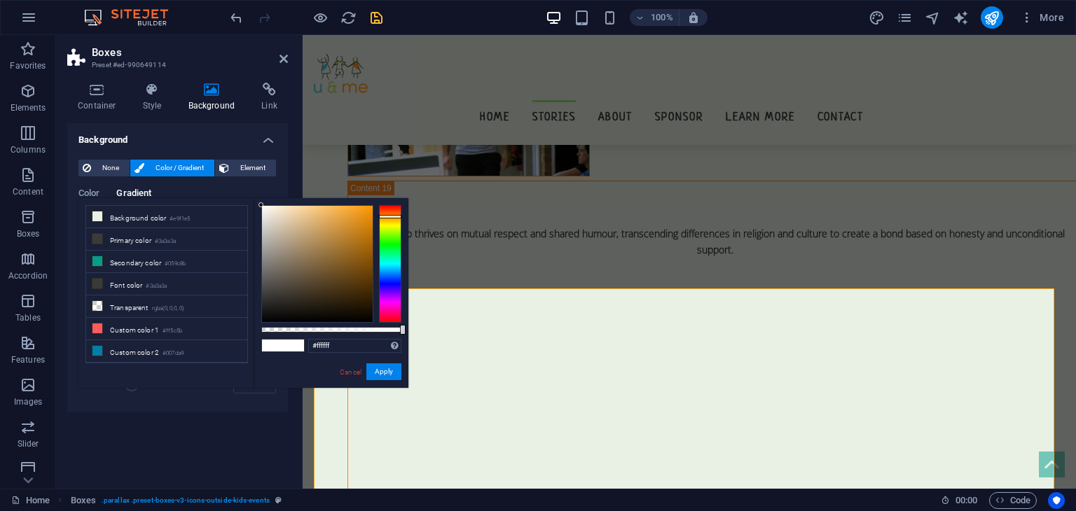
click at [390, 216] on div at bounding box center [390, 264] width 22 height 118
click at [353, 370] on link "Cancel" at bounding box center [350, 372] width 25 height 11
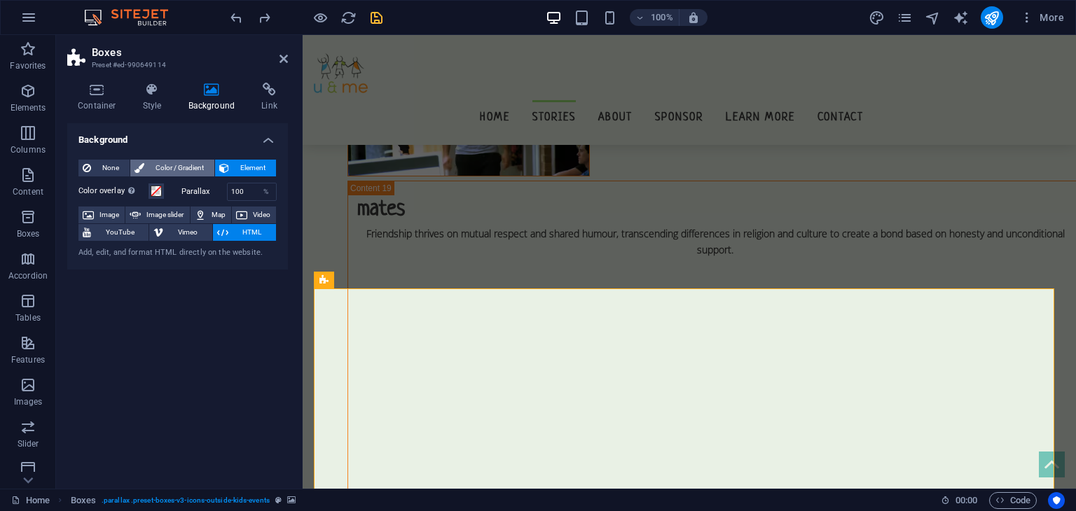
click at [189, 170] on span "Color / Gradient" at bounding box center [180, 168] width 62 height 17
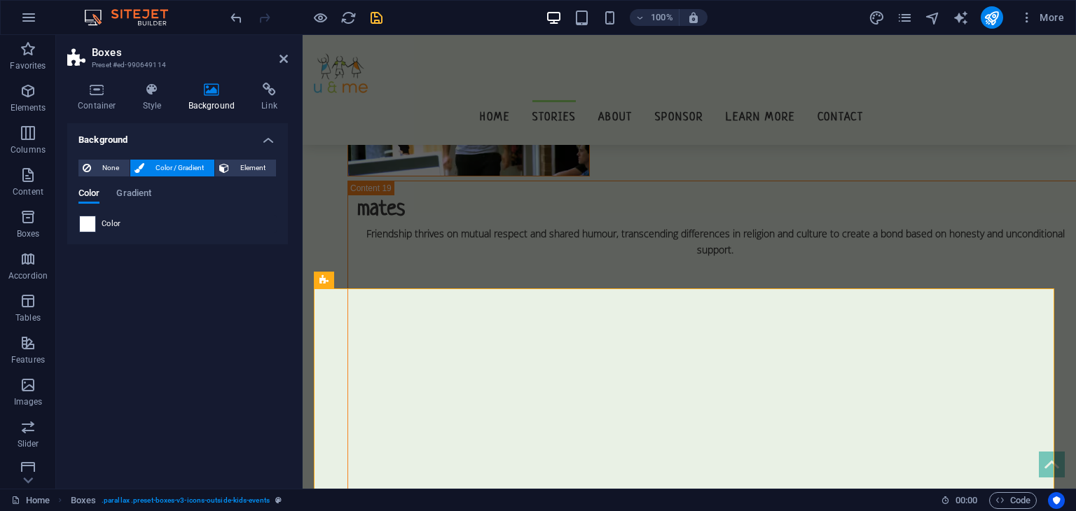
click at [92, 231] on span at bounding box center [87, 223] width 15 height 15
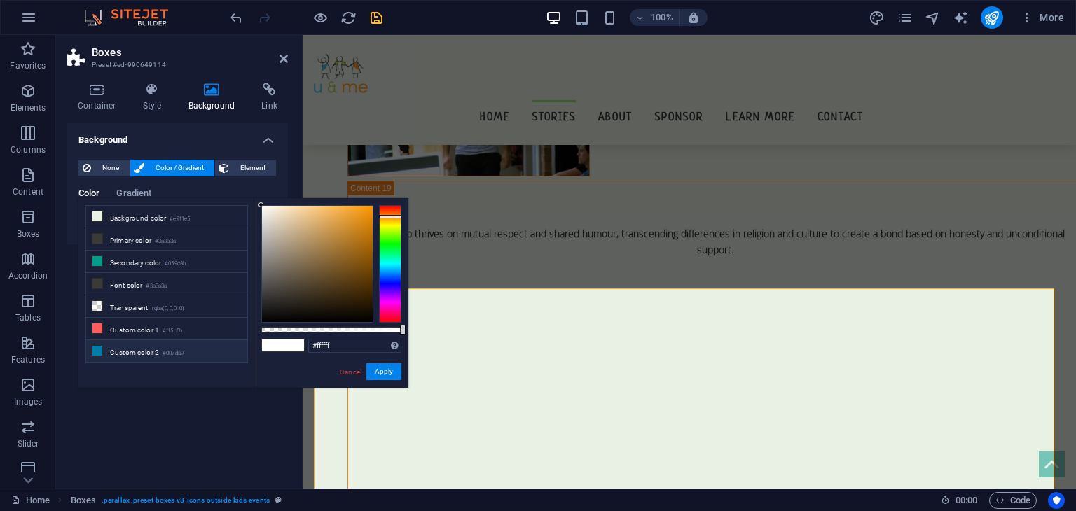
click at [140, 348] on li "Custom color 2 #007da9" at bounding box center [166, 352] width 161 height 22
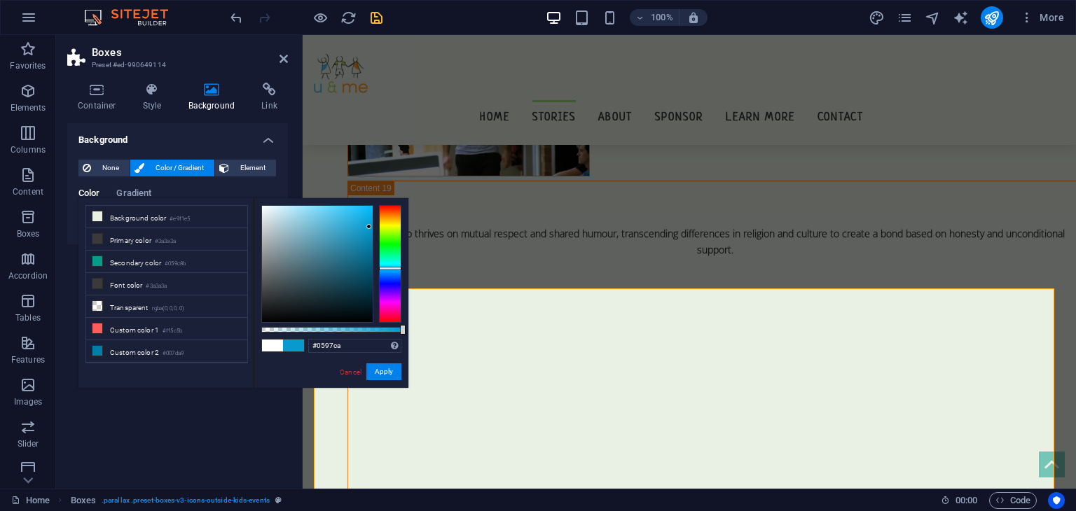
drag, startPoint x: 346, startPoint y: 247, endPoint x: 369, endPoint y: 229, distance: 29.0
click at [369, 229] on div at bounding box center [317, 264] width 111 height 116
click at [378, 369] on button "Apply" at bounding box center [383, 372] width 35 height 17
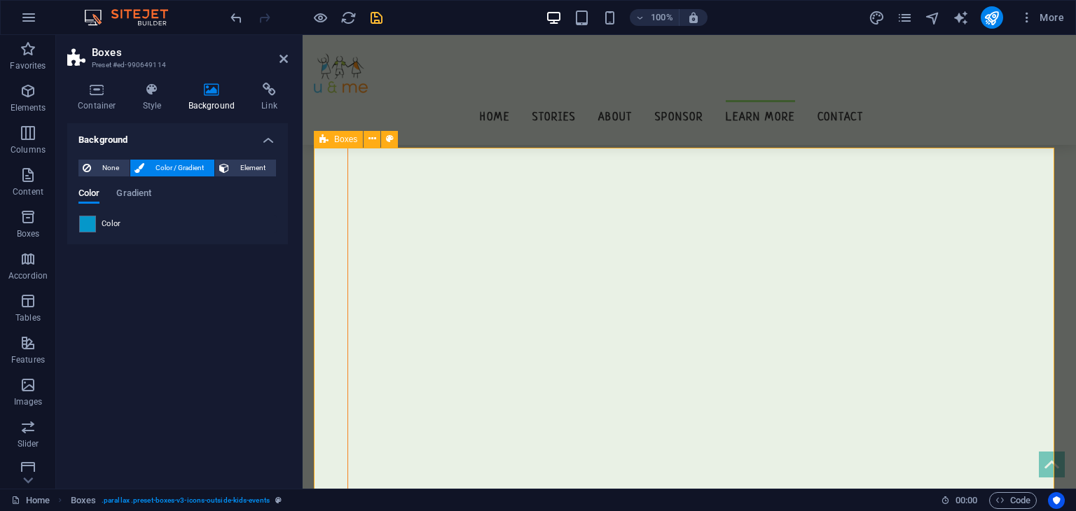
scroll to position [13090, 0]
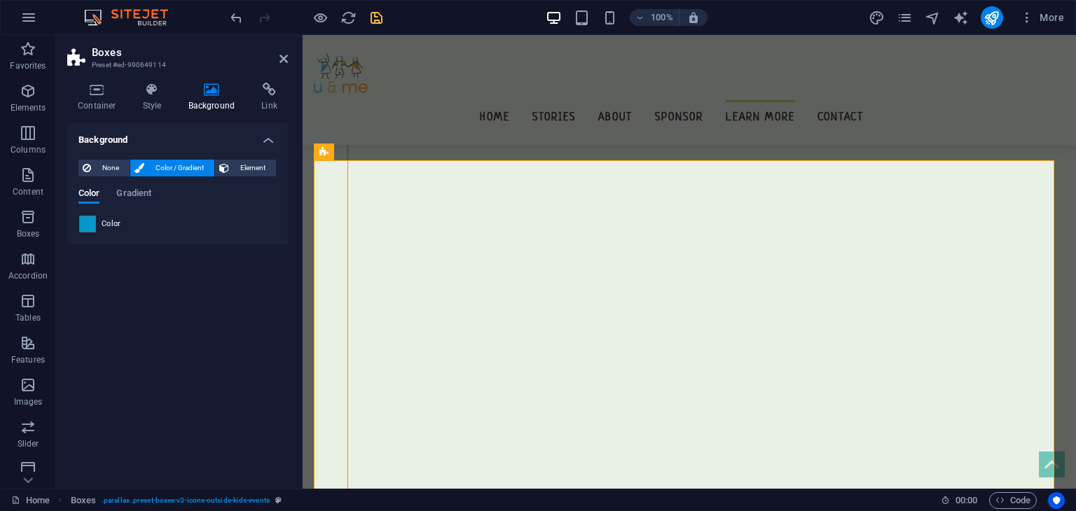
click at [132, 184] on div "Color Gradient Color" at bounding box center [177, 205] width 198 height 56
click at [132, 189] on span "Gradient" at bounding box center [133, 195] width 35 height 20
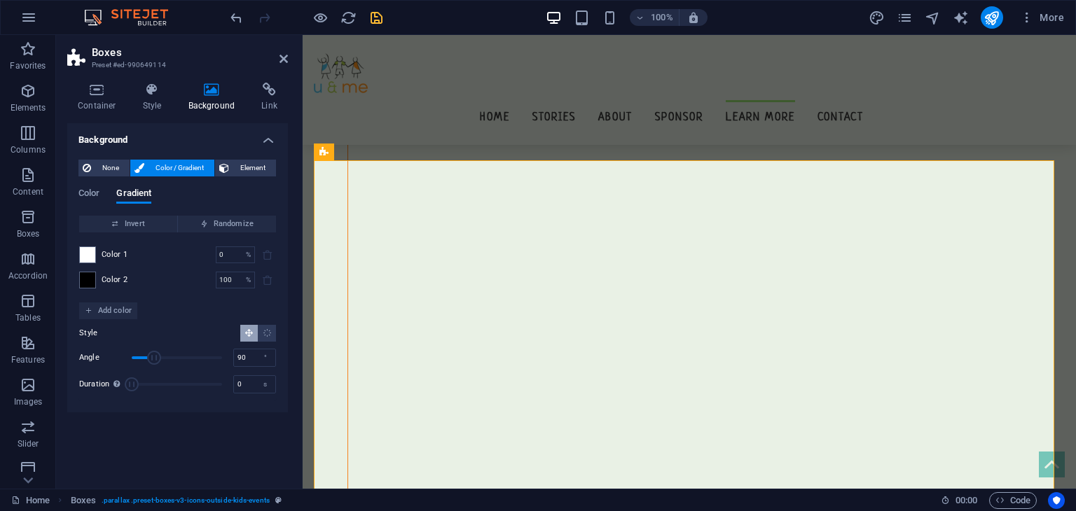
click at [112, 249] on span "Color 1" at bounding box center [115, 254] width 27 height 11
click at [68, 241] on div "None Color / Gradient Element Stretch background to full-width Color overlay Pl…" at bounding box center [177, 281] width 221 height 264
click at [81, 249] on span at bounding box center [87, 254] width 15 height 15
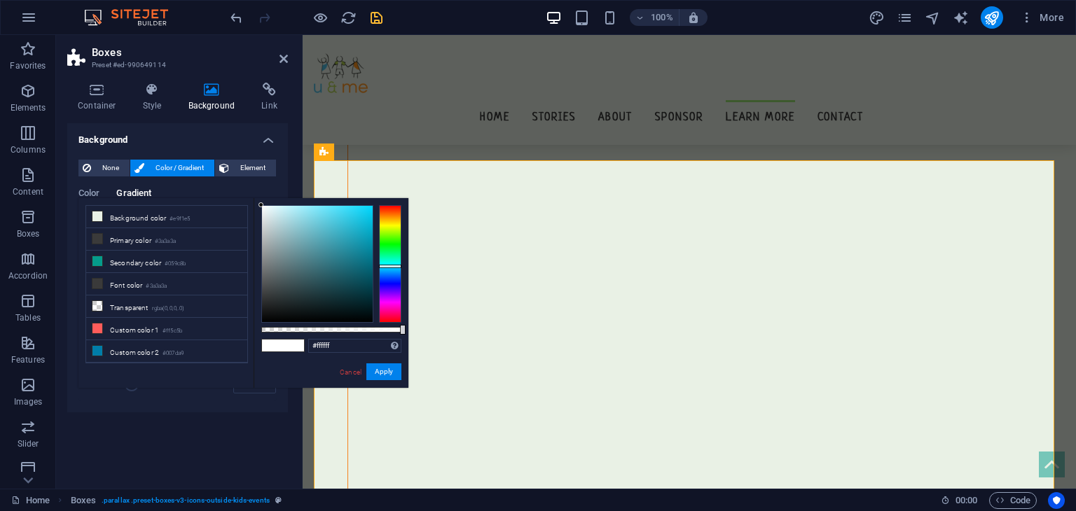
click at [392, 266] on div at bounding box center [390, 264] width 22 height 118
drag, startPoint x: 362, startPoint y: 239, endPoint x: 427, endPoint y: 147, distance: 113.0
click at [427, 147] on body "[DOMAIN_NAME] Home Favorites Elements Columns Content Boxes Accordion Tables Fe…" at bounding box center [538, 255] width 1076 height 511
click at [380, 369] on button "Apply" at bounding box center [383, 372] width 35 height 17
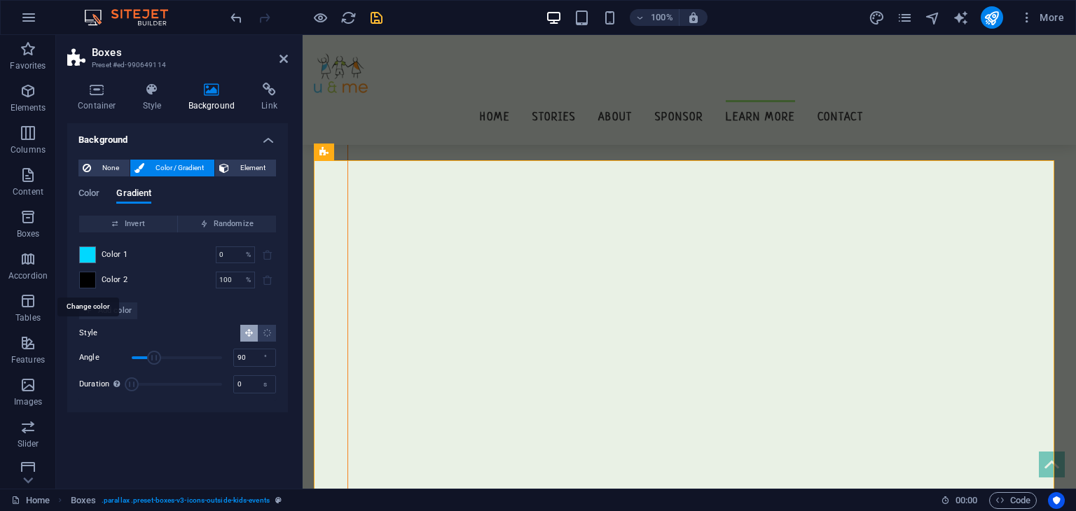
click at [87, 275] on span at bounding box center [87, 280] width 15 height 15
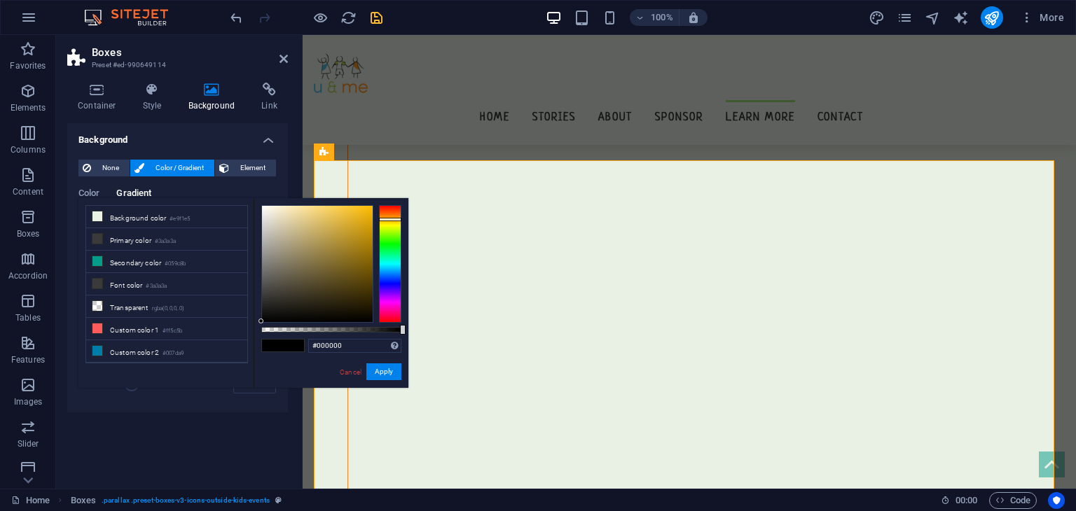
drag, startPoint x: 392, startPoint y: 235, endPoint x: 390, endPoint y: 219, distance: 15.6
click at [390, 219] on div at bounding box center [390, 264] width 22 height 118
type input "#febb00"
drag, startPoint x: 334, startPoint y: 229, endPoint x: 404, endPoint y: 205, distance: 73.3
click at [404, 205] on div "#febb00 Supported formats #0852ed rgb(8, 82, 237) rgba(8, 82, 237, 90%) hsv(221…" at bounding box center [331, 394] width 155 height 393
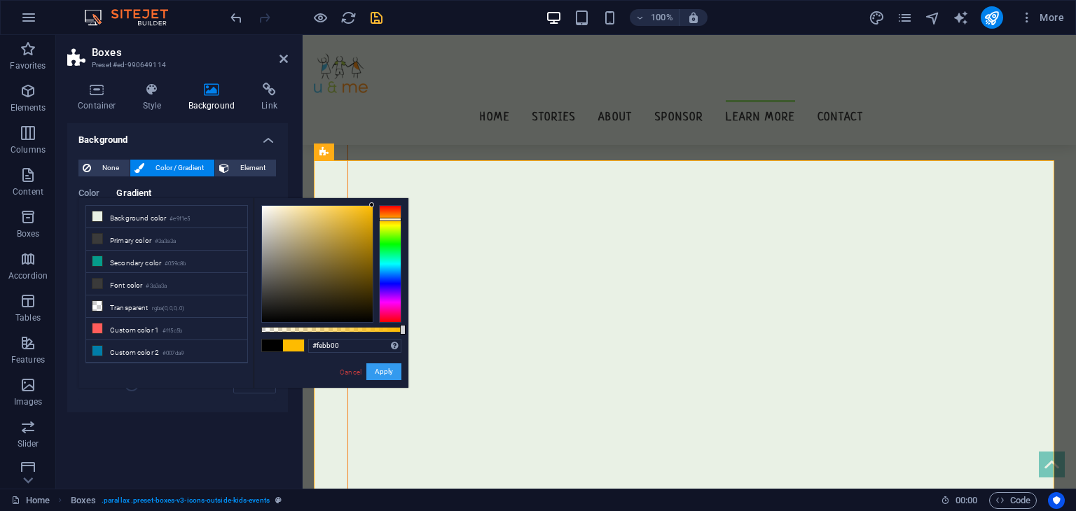
click at [383, 376] on button "Apply" at bounding box center [383, 372] width 35 height 17
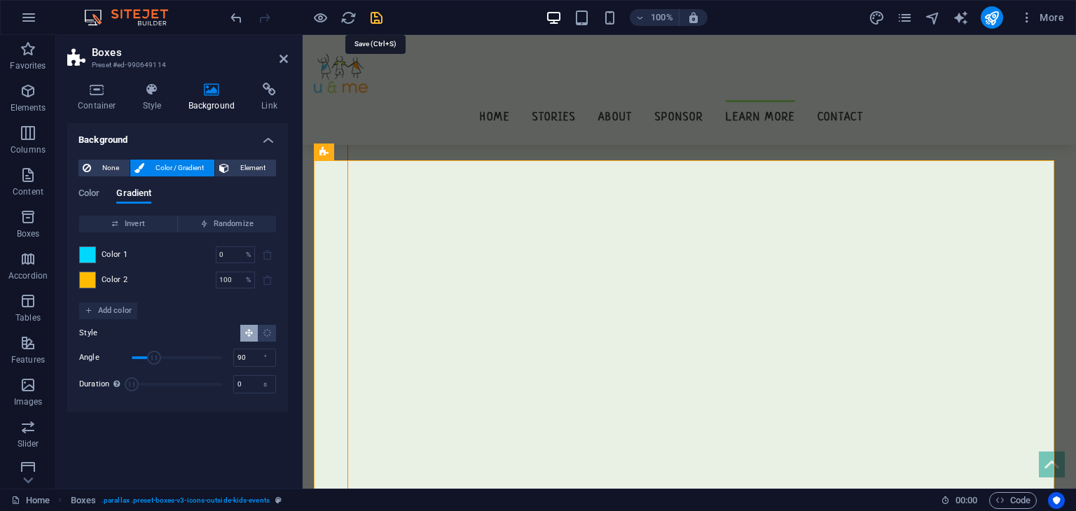
click at [376, 20] on icon "save" at bounding box center [377, 18] width 16 height 16
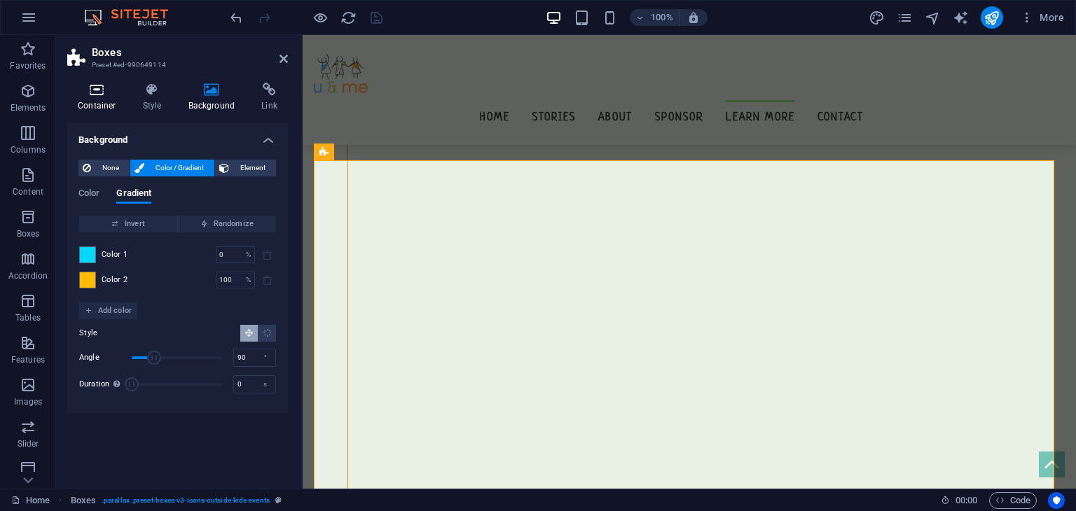
click at [85, 104] on h4 "Container" at bounding box center [99, 97] width 65 height 29
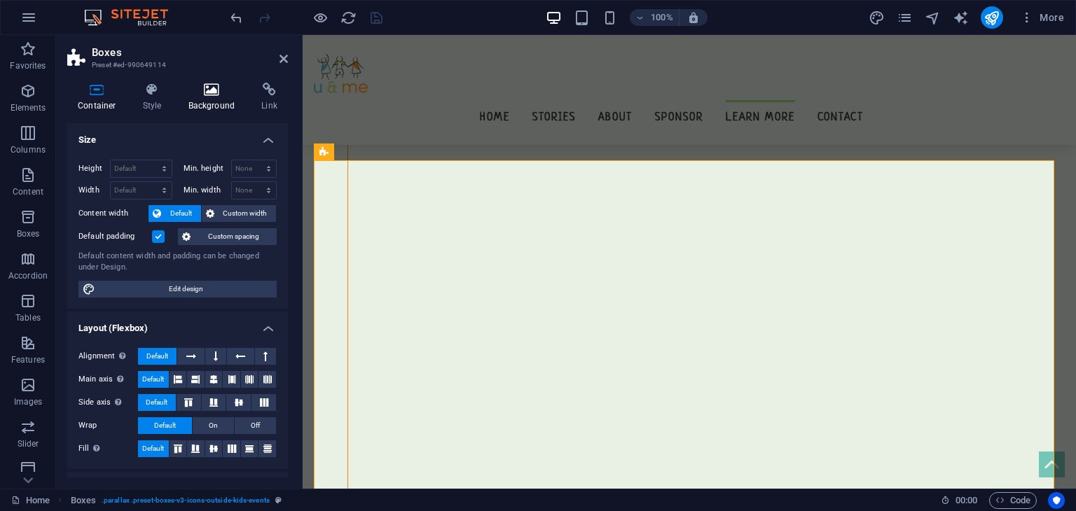
click at [205, 104] on h4 "Background" at bounding box center [215, 97] width 74 height 29
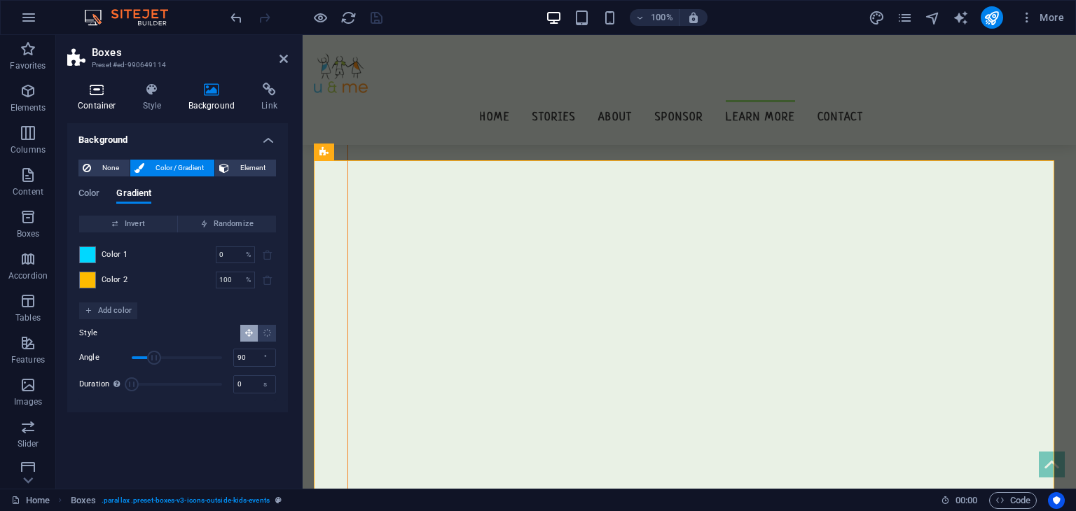
click at [92, 92] on icon at bounding box center [97, 90] width 60 height 14
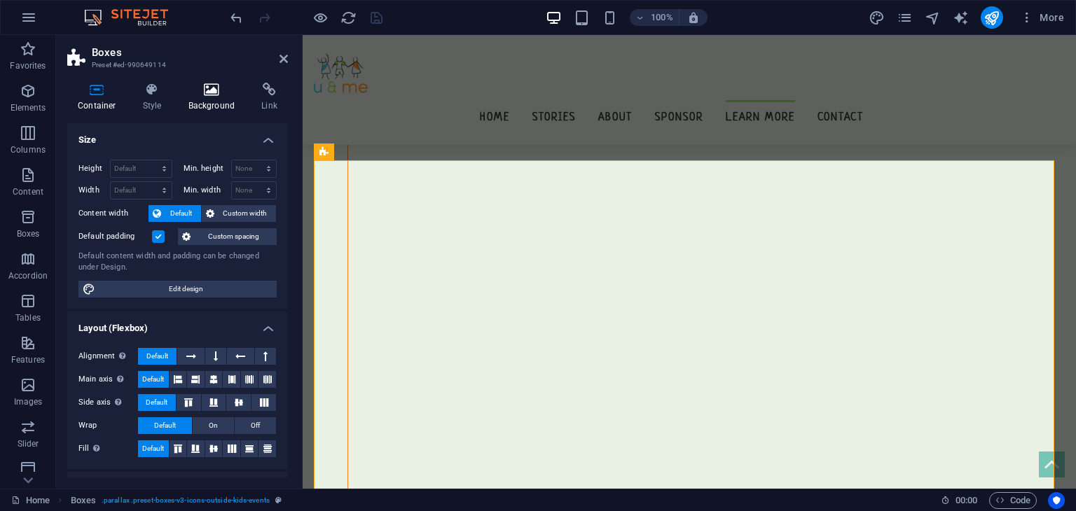
click at [214, 102] on h4 "Background" at bounding box center [215, 97] width 74 height 29
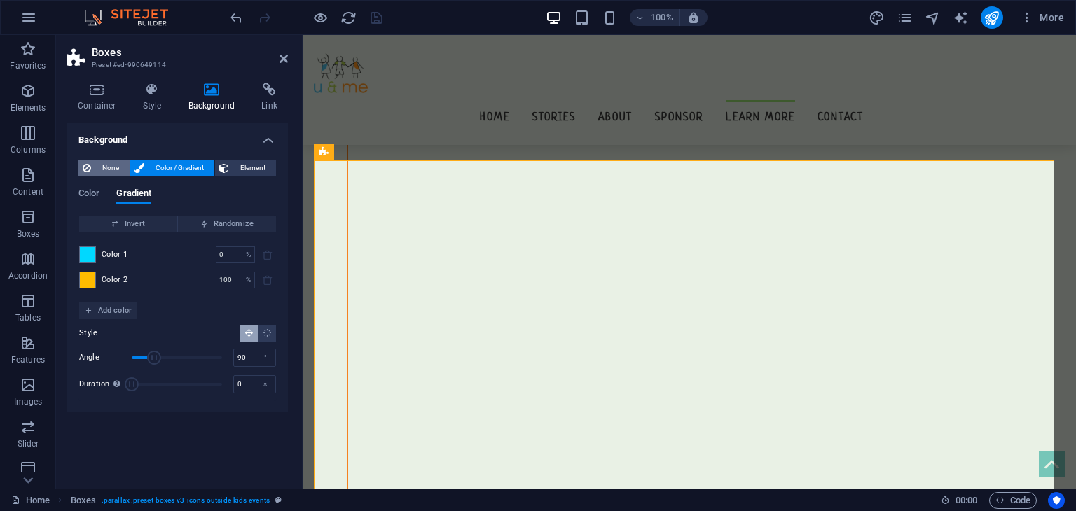
click at [95, 171] on span "None" at bounding box center [110, 168] width 30 height 17
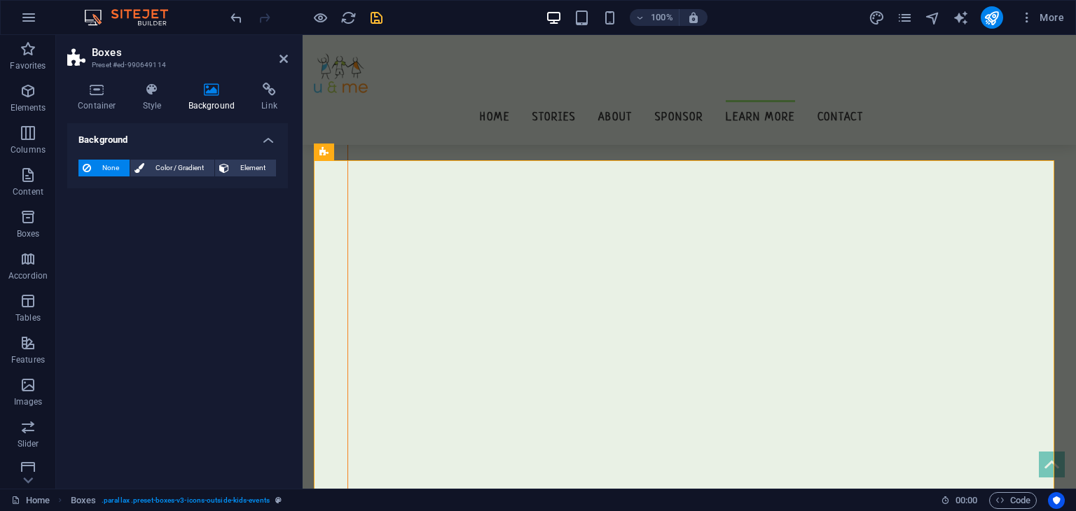
click at [95, 171] on span "None" at bounding box center [110, 168] width 30 height 17
click at [244, 170] on span "Element" at bounding box center [252, 168] width 39 height 17
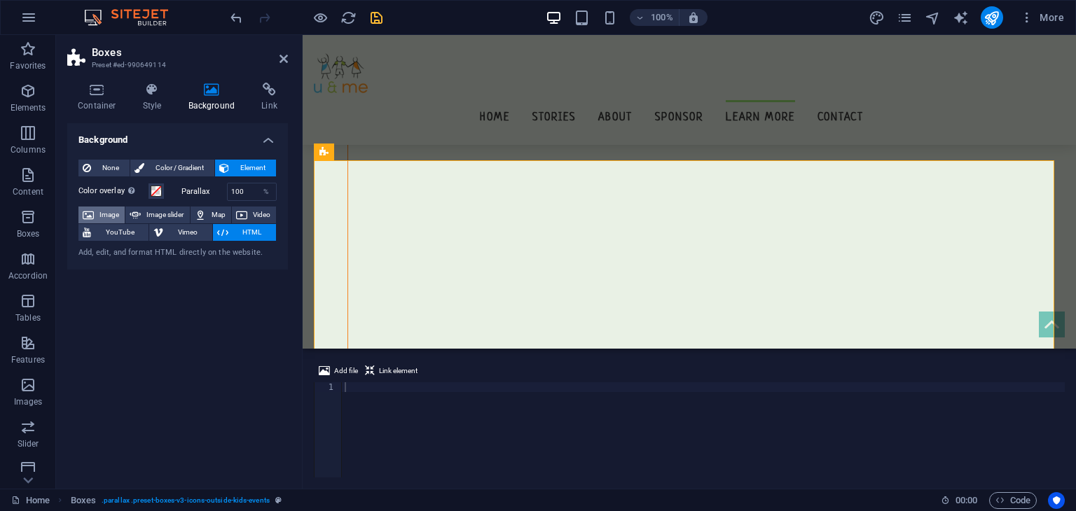
click at [100, 214] on span "Image" at bounding box center [109, 215] width 22 height 17
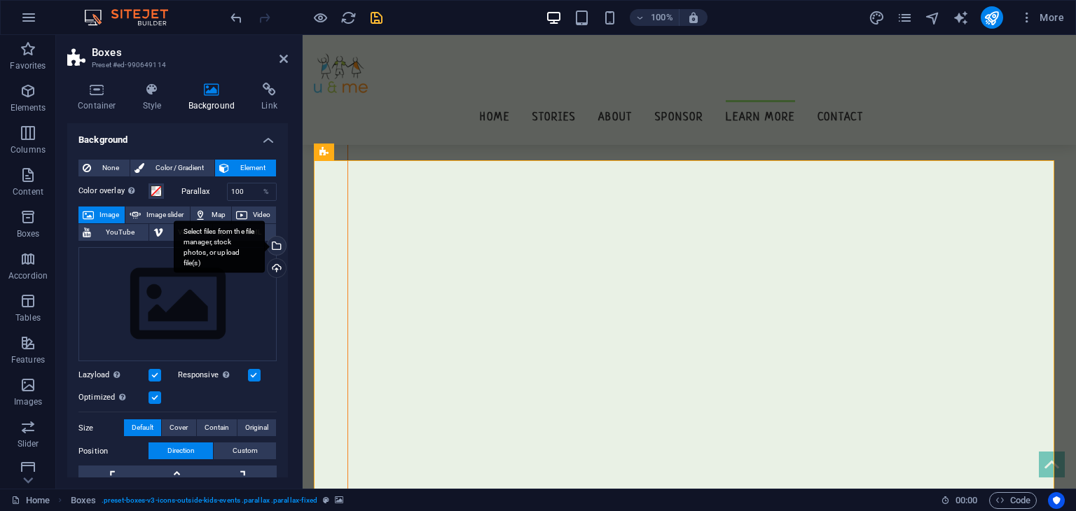
click at [275, 242] on div "Select files from the file manager, stock photos, or upload file(s)" at bounding box center [275, 247] width 21 height 21
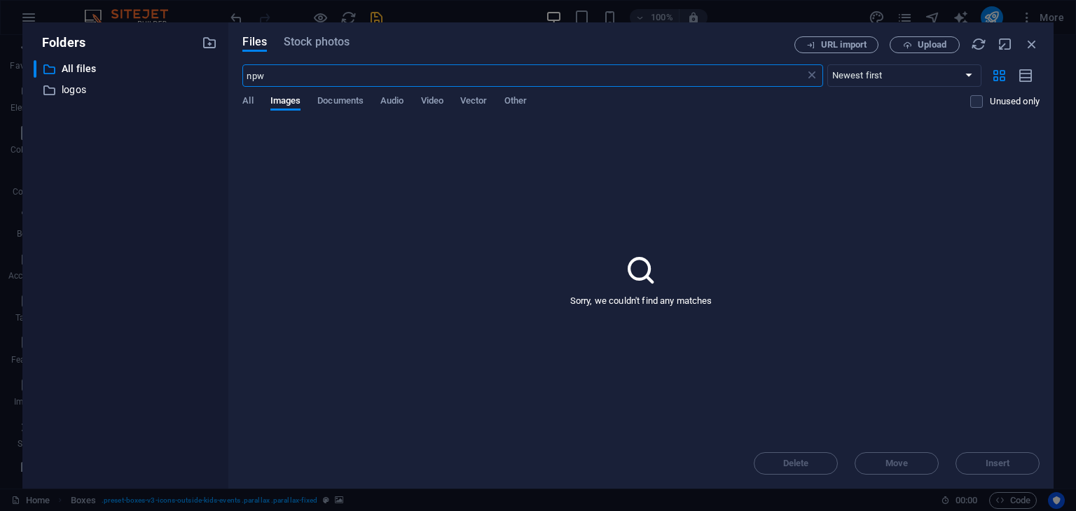
scroll to position [9259, 0]
type input "n"
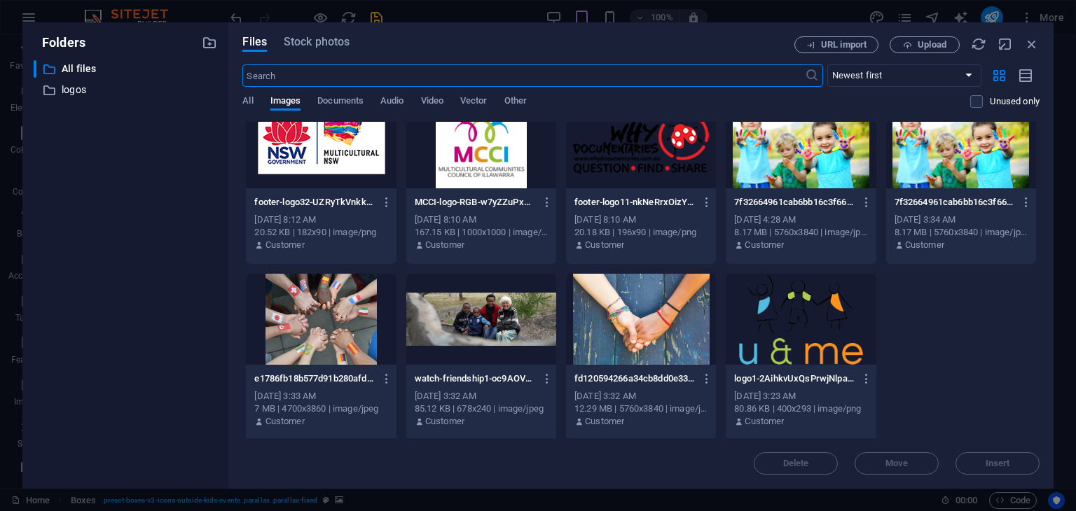
scroll to position [1440, 0]
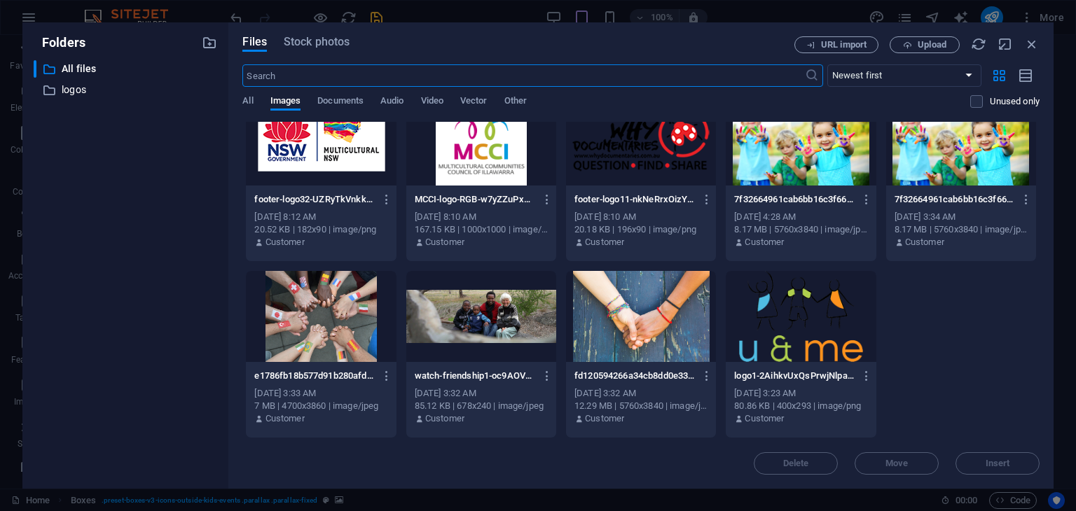
click at [338, 323] on div at bounding box center [321, 316] width 150 height 91
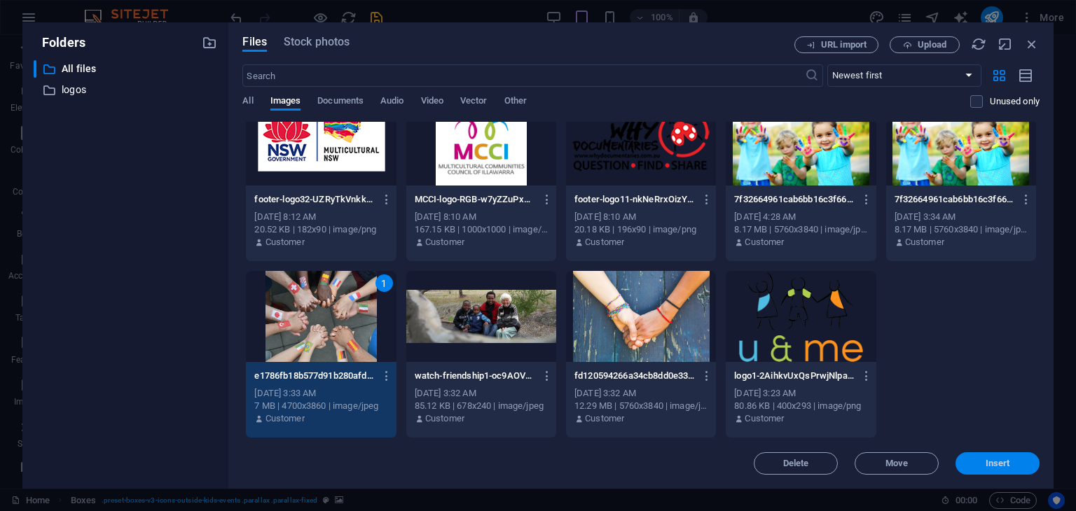
click at [1004, 465] on span "Insert" at bounding box center [998, 464] width 25 height 8
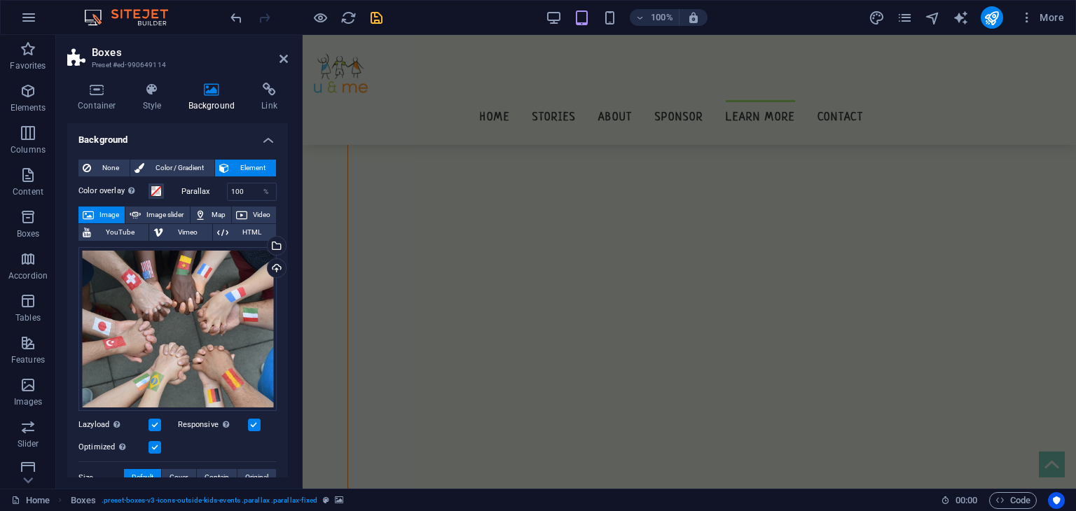
scroll to position [13226, 0]
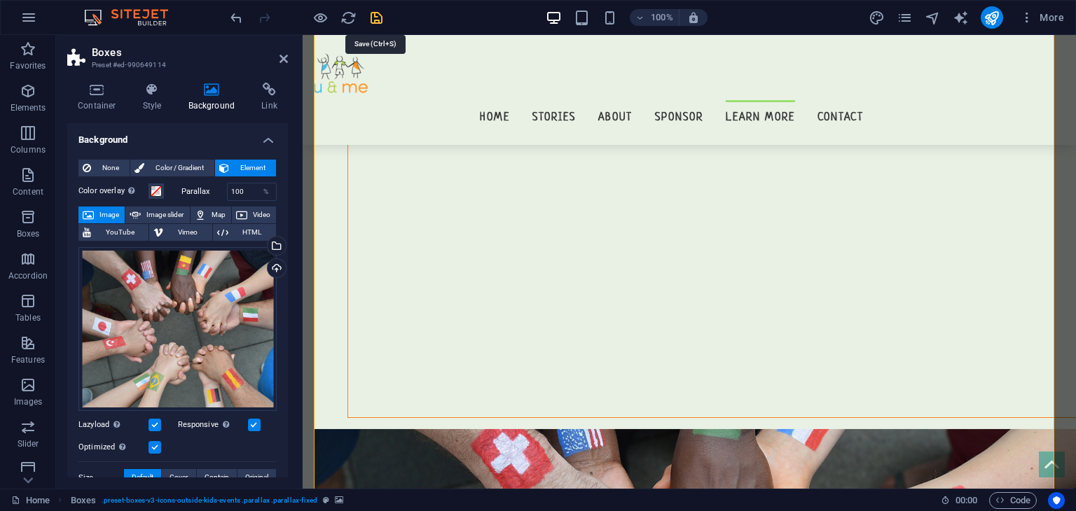
click at [370, 18] on icon "save" at bounding box center [377, 18] width 16 height 16
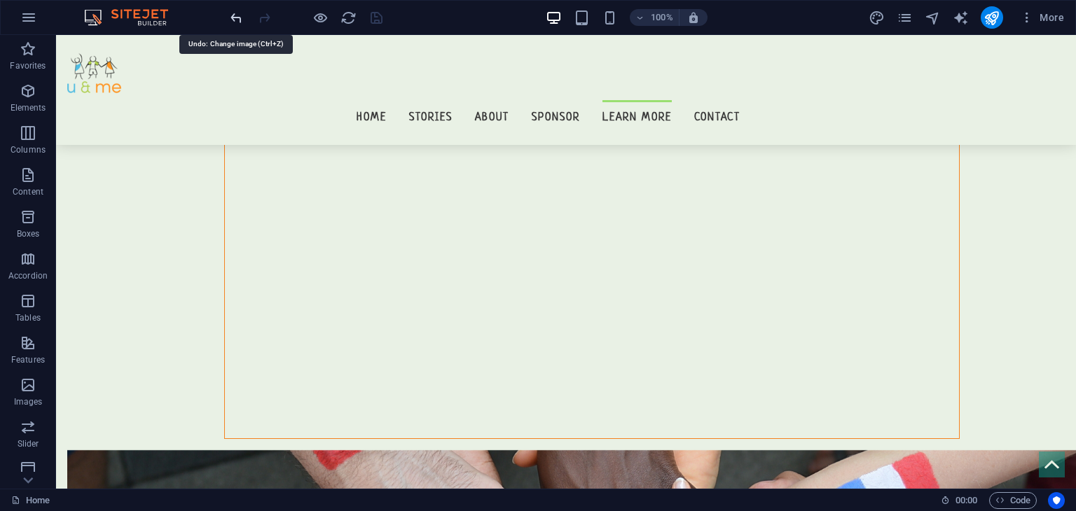
click at [228, 18] on icon "undo" at bounding box center [236, 18] width 16 height 16
click at [237, 22] on icon "undo" at bounding box center [236, 18] width 16 height 16
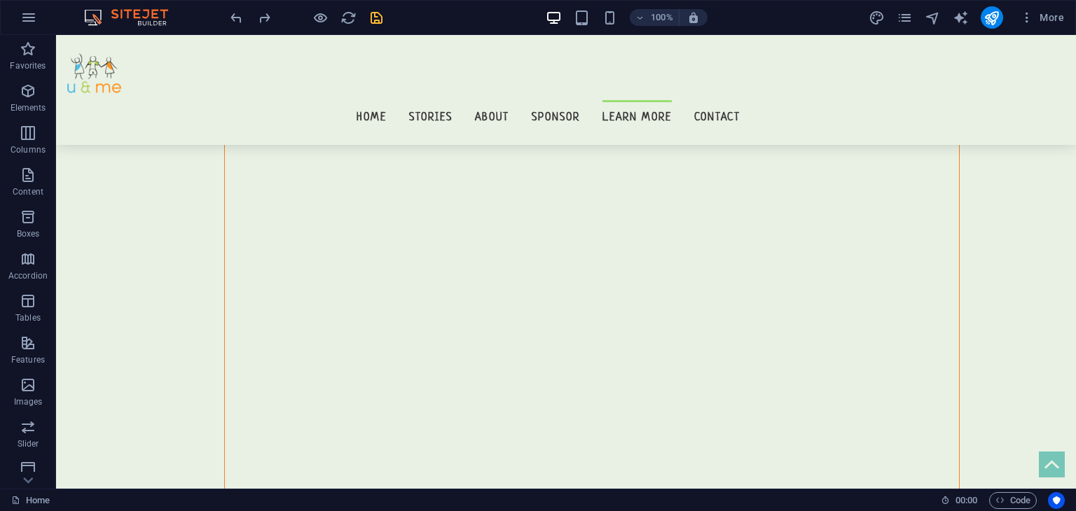
scroll to position [13060, 0]
click at [232, 18] on icon "undo" at bounding box center [236, 18] width 16 height 16
click at [266, 22] on icon "redo" at bounding box center [264, 18] width 16 height 16
click at [233, 18] on icon "undo" at bounding box center [236, 18] width 16 height 16
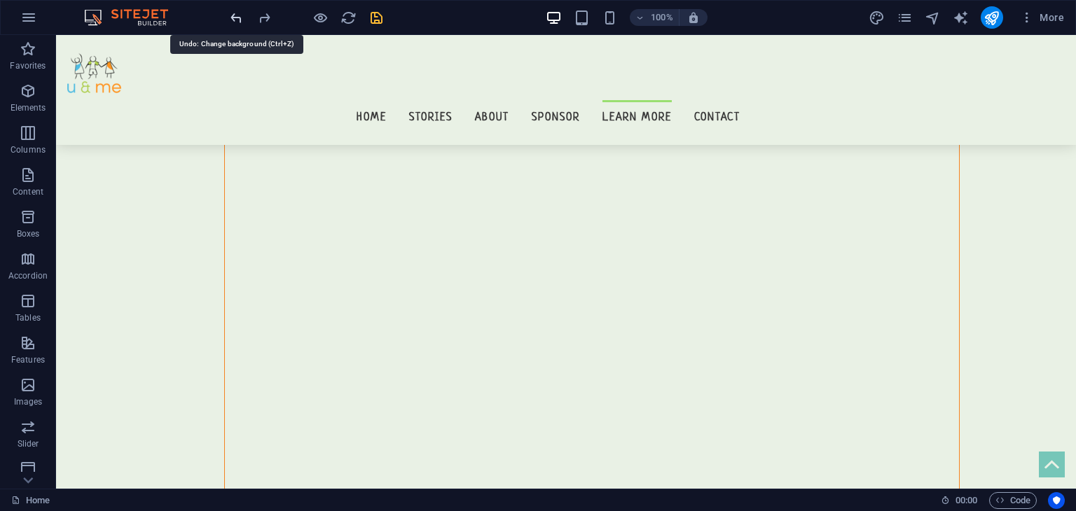
click at [233, 15] on icon "undo" at bounding box center [236, 18] width 16 height 16
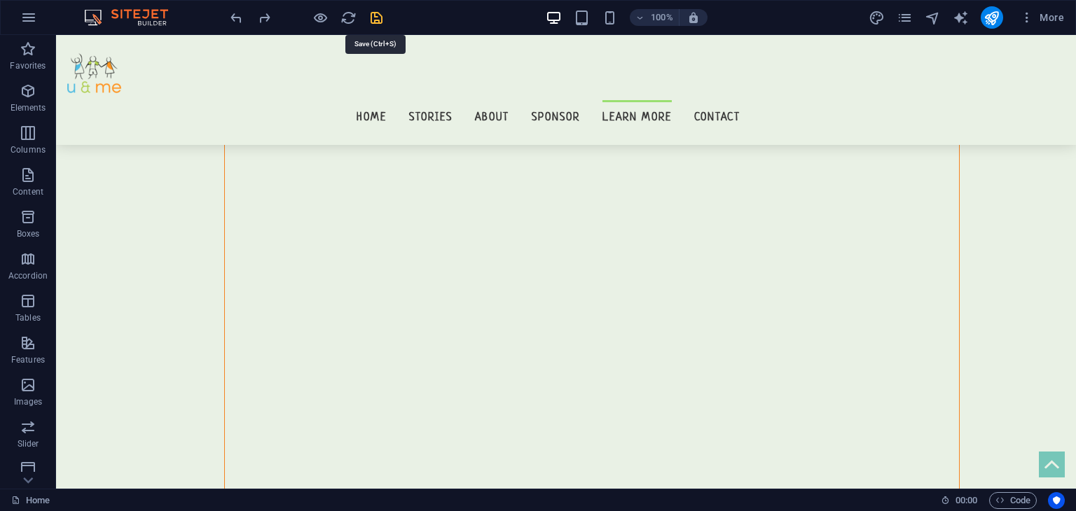
click at [379, 15] on icon "save" at bounding box center [377, 18] width 16 height 16
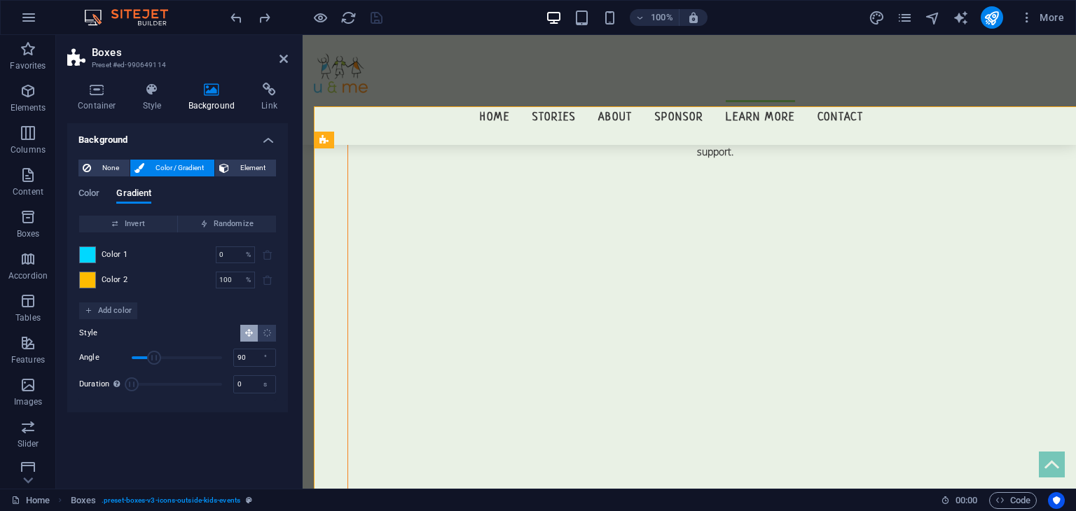
scroll to position [13102, 0]
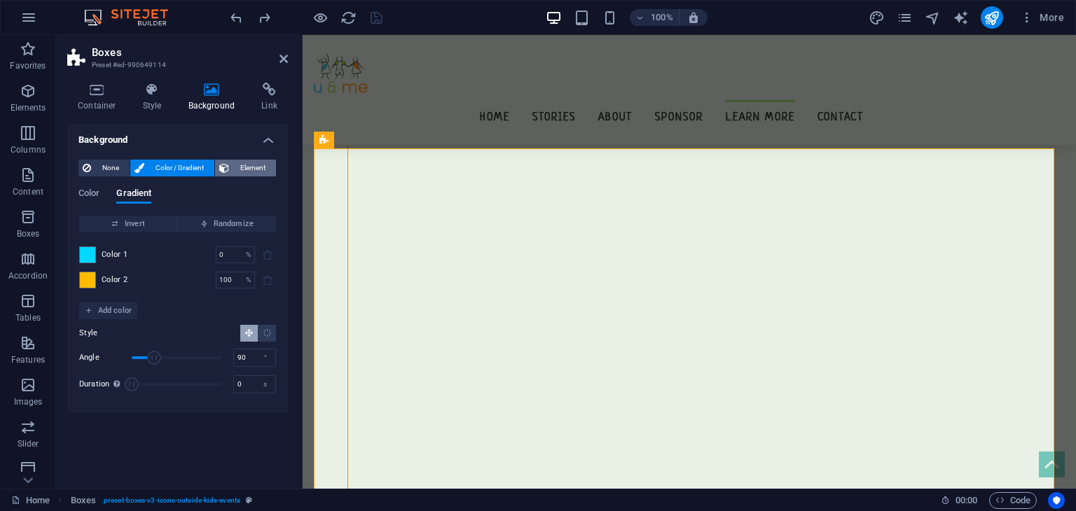
click at [243, 164] on span "Element" at bounding box center [252, 168] width 39 height 17
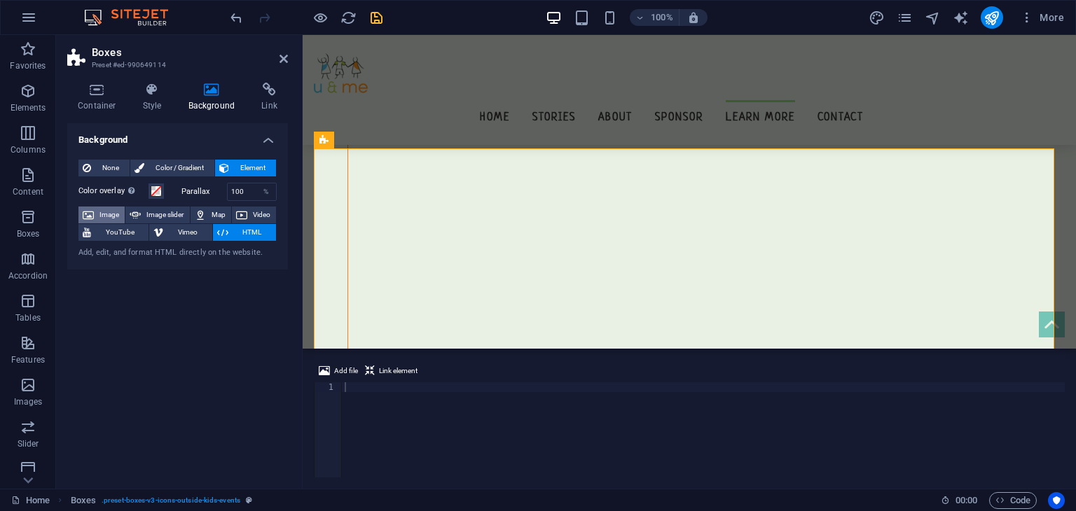
click at [116, 214] on span "Image" at bounding box center [109, 215] width 22 height 17
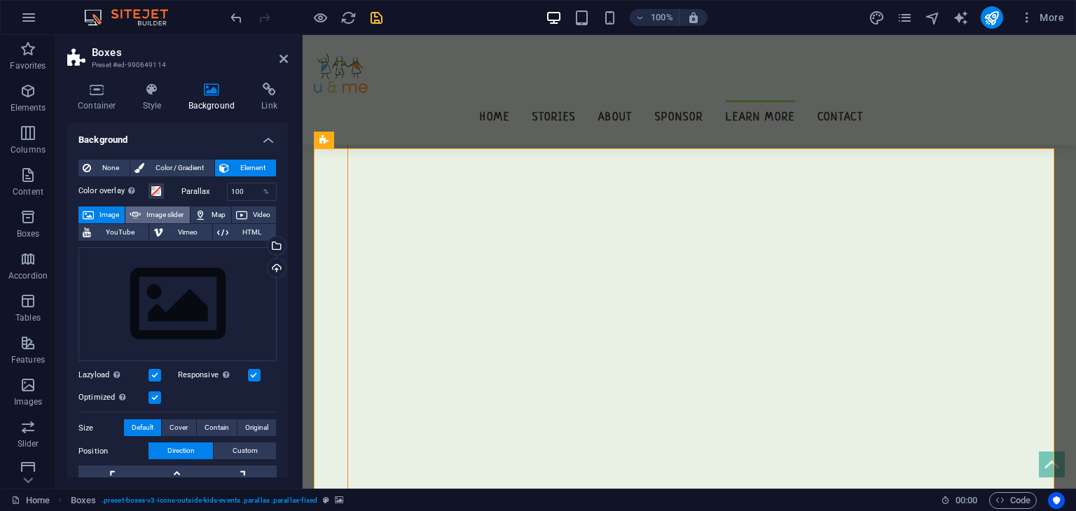
click at [169, 211] on span "Image slider" at bounding box center [165, 215] width 40 height 17
select select "ms"
select select "s"
select select "progressive"
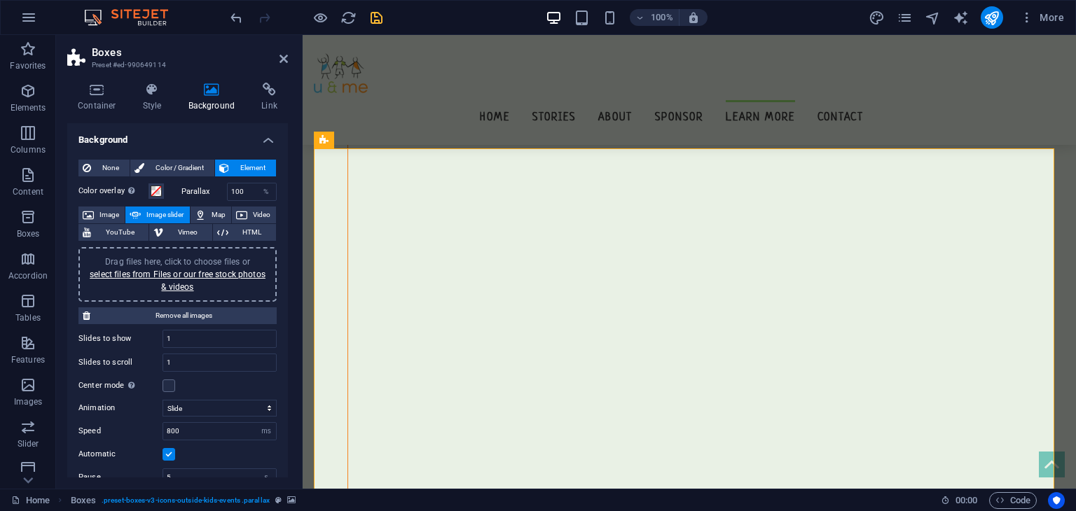
click at [188, 262] on span "Drag files here, click to choose files or select files from Files or our free s…" at bounding box center [178, 274] width 176 height 35
click at [182, 287] on link "select files from Files or our free stock photos & videos" at bounding box center [178, 281] width 176 height 22
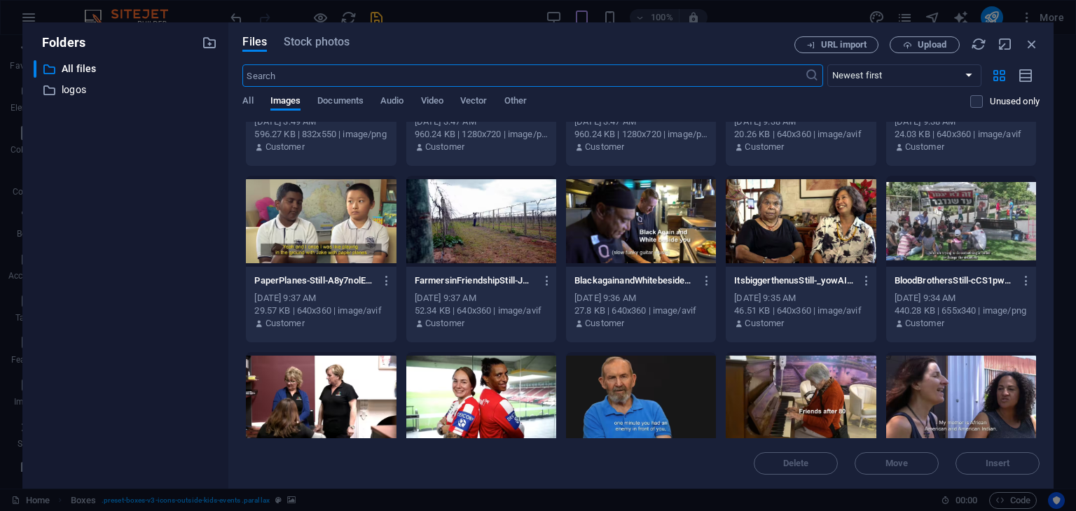
scroll to position [649, 0]
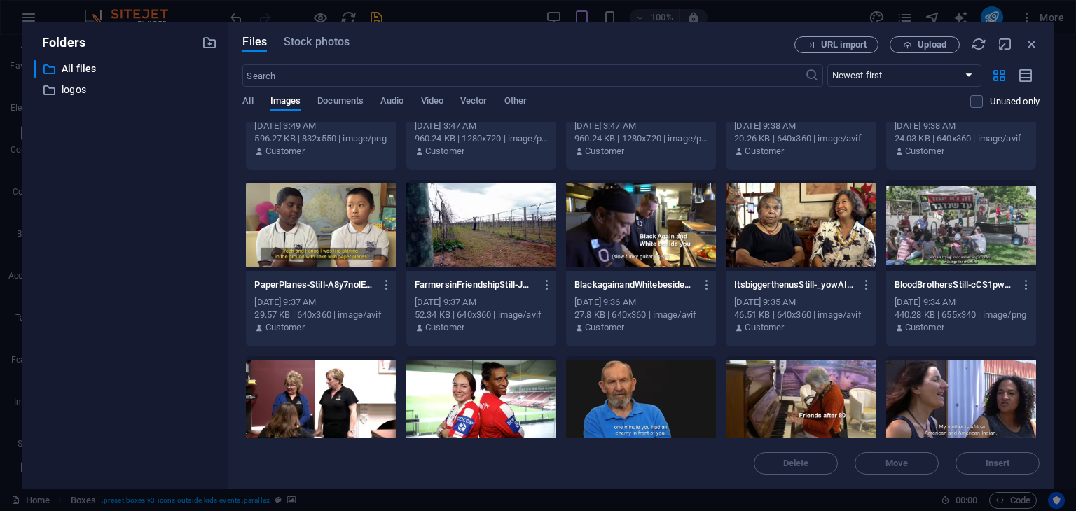
click at [464, 253] on div at bounding box center [481, 225] width 150 height 91
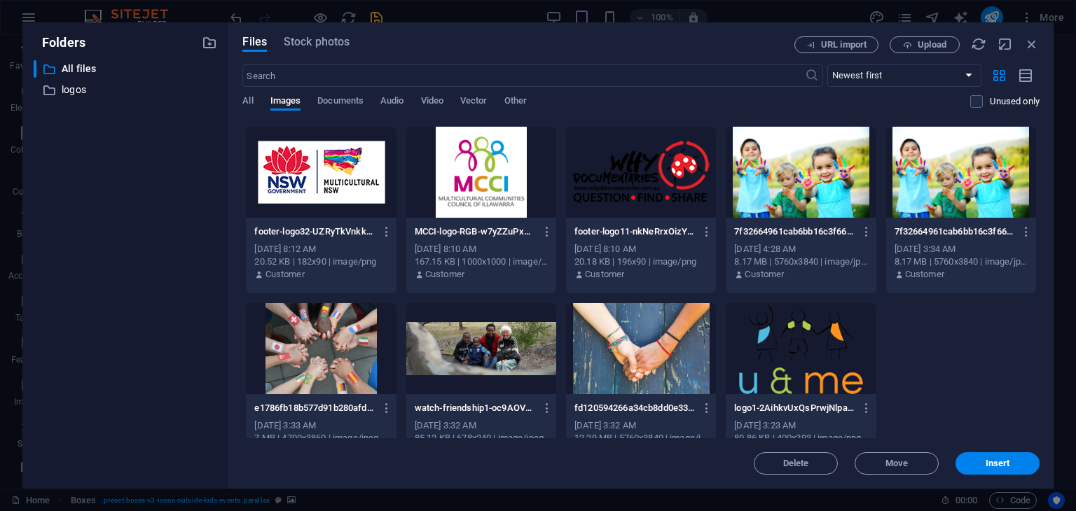
scroll to position [1440, 0]
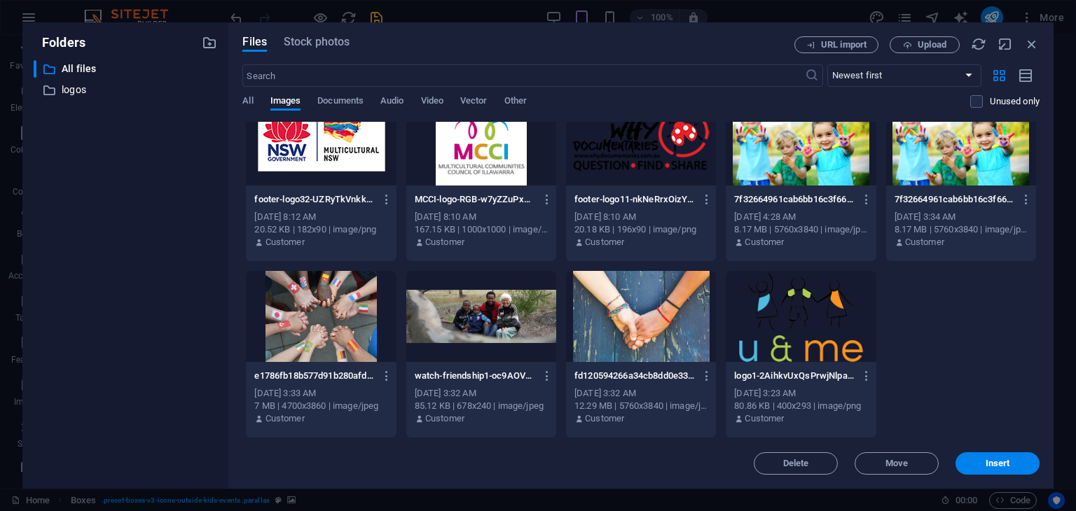
click at [329, 343] on div at bounding box center [321, 316] width 150 height 91
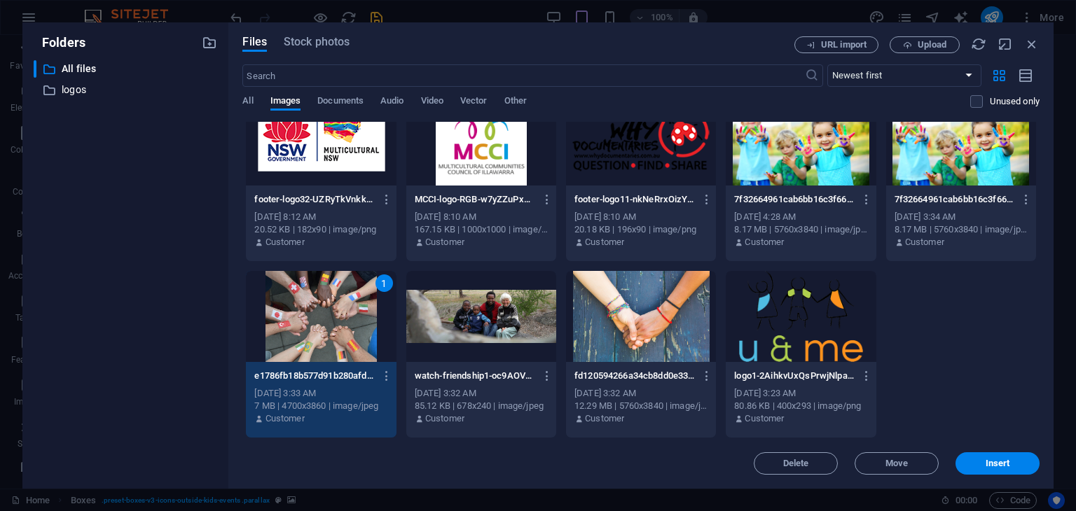
click at [665, 309] on div at bounding box center [641, 316] width 150 height 91
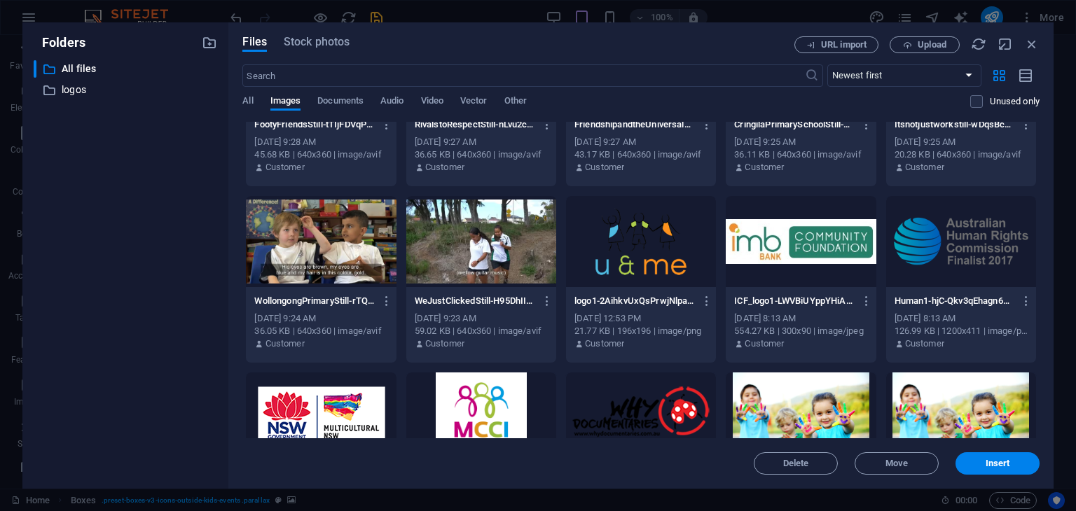
scroll to position [1154, 0]
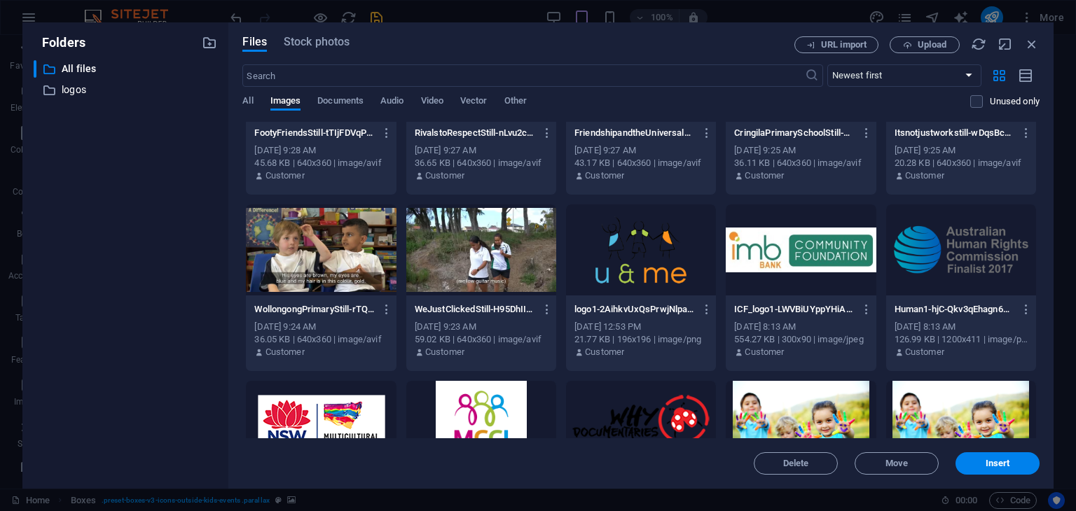
click at [336, 275] on div at bounding box center [321, 250] width 150 height 91
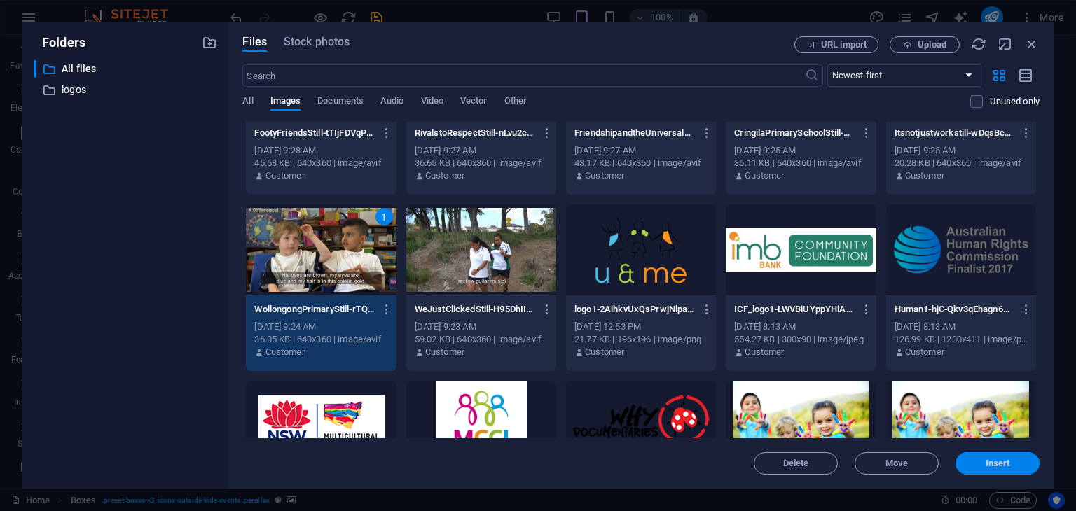
click at [1012, 458] on button "Insert" at bounding box center [998, 464] width 84 height 22
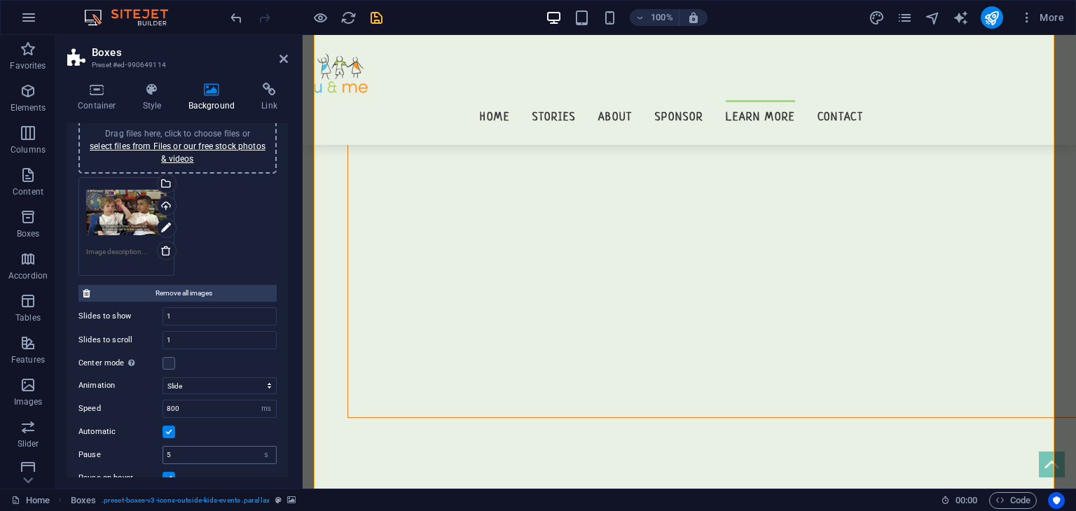
scroll to position [128, 0]
click at [168, 253] on icon at bounding box center [165, 251] width 11 height 11
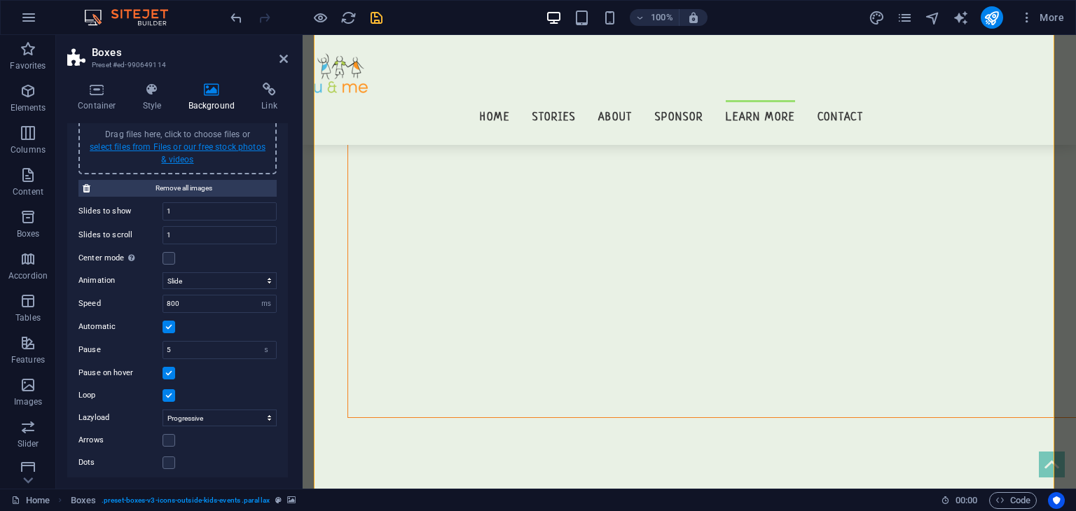
click at [181, 160] on link "select files from Files or our free stock photos & videos" at bounding box center [178, 153] width 176 height 22
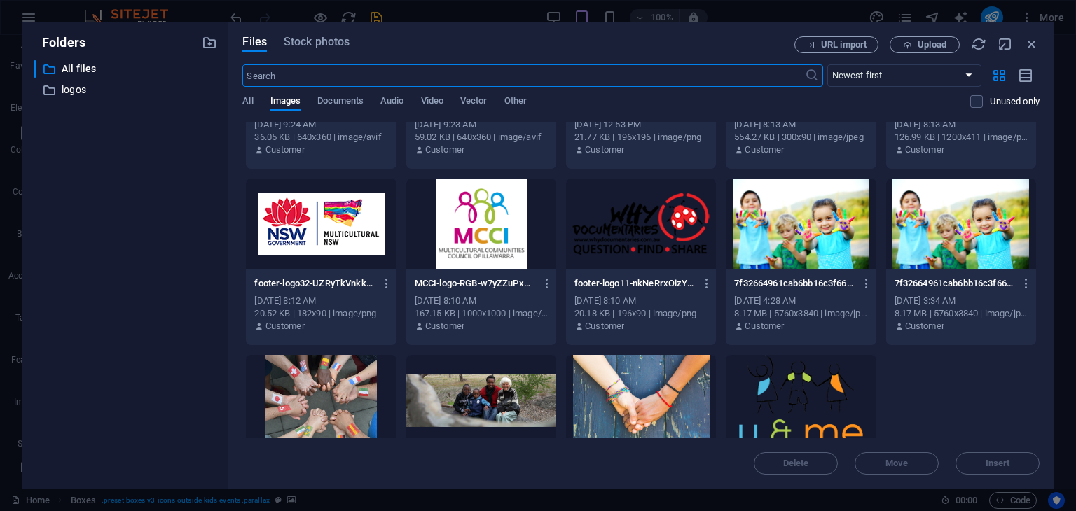
scroll to position [1440, 0]
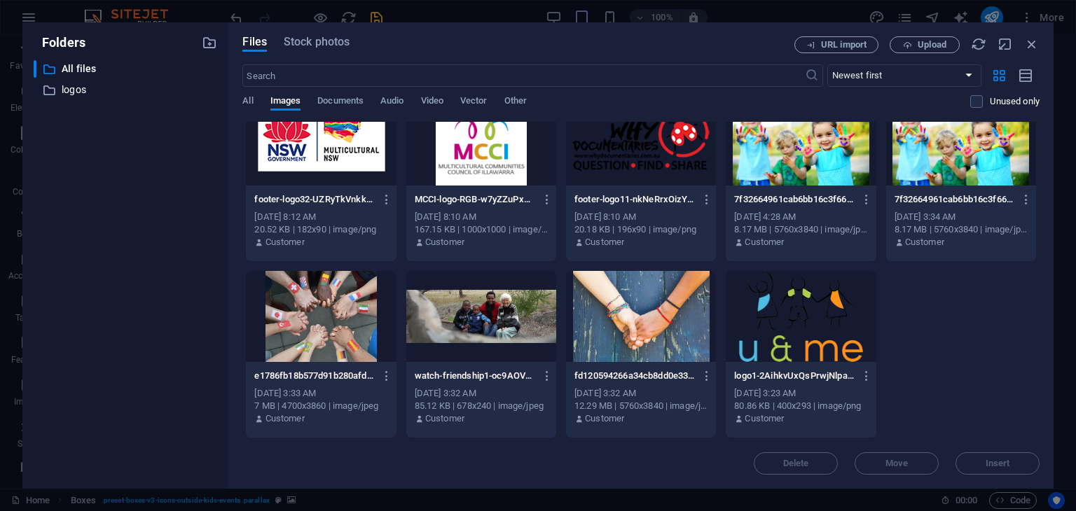
click at [374, 348] on div at bounding box center [321, 316] width 150 height 91
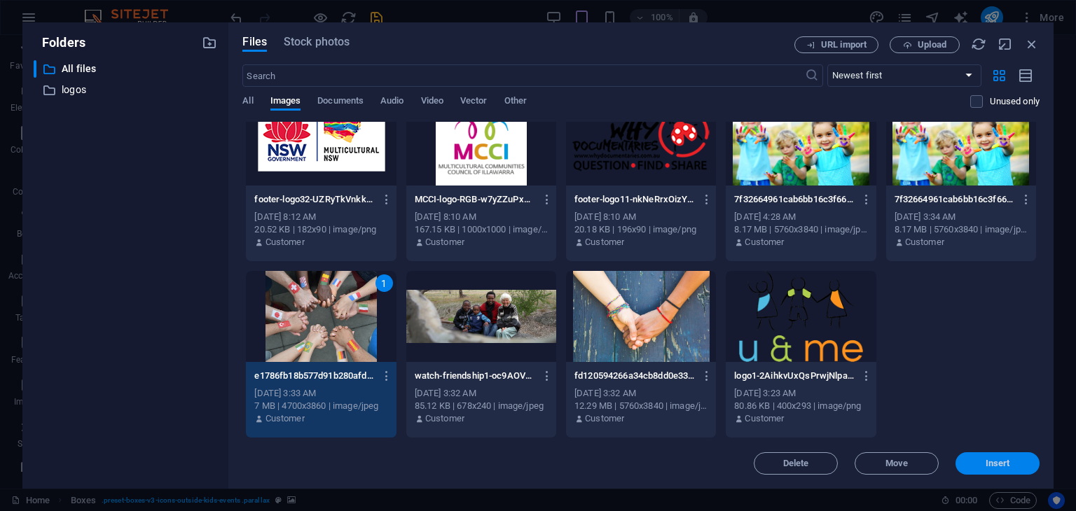
click at [988, 456] on button "Insert" at bounding box center [998, 464] width 84 height 22
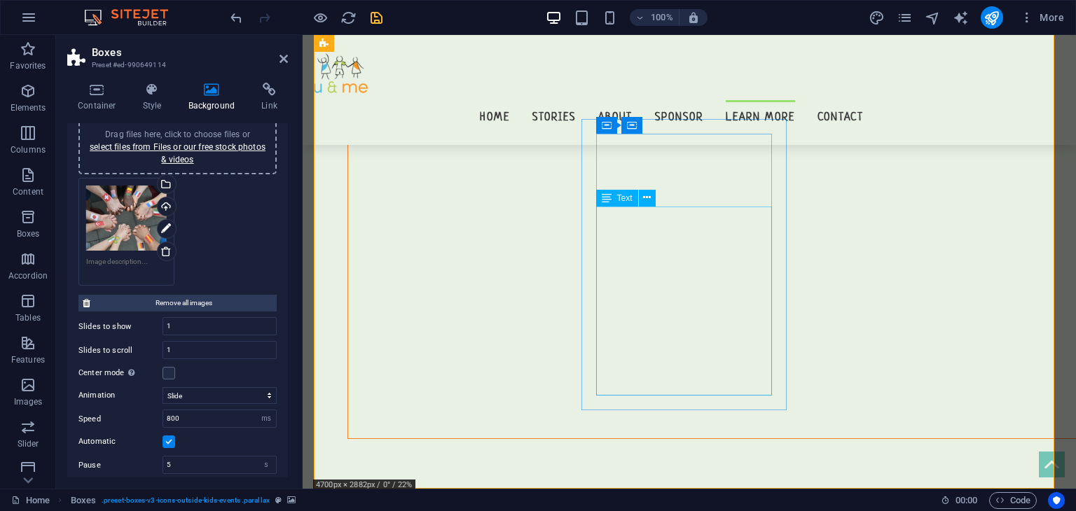
scroll to position [13196, 0]
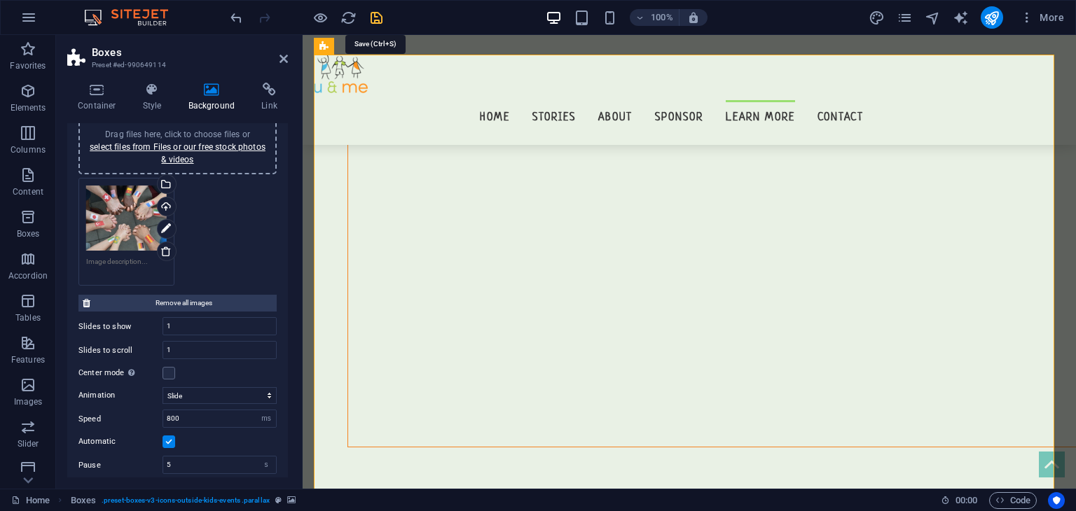
click at [376, 19] on icon "save" at bounding box center [377, 18] width 16 height 16
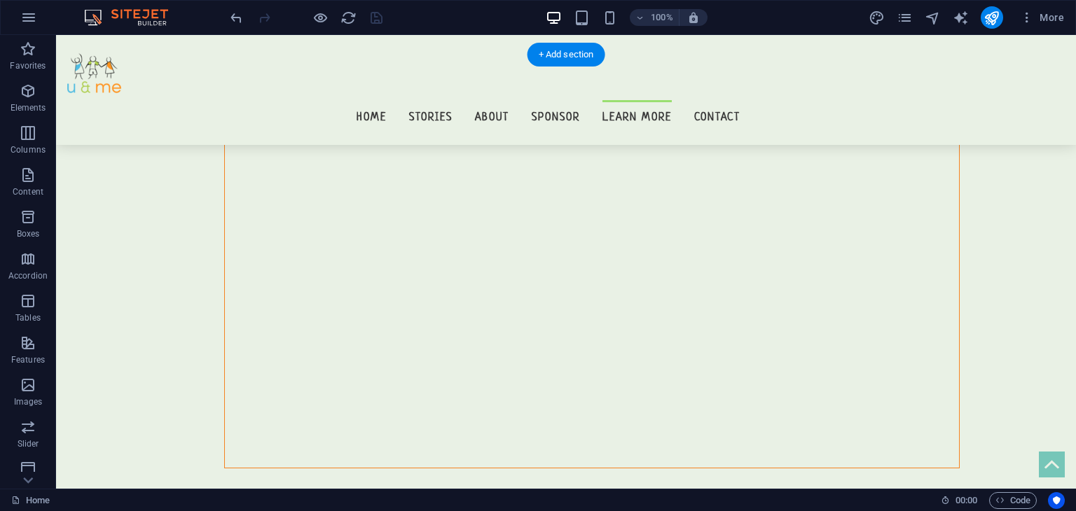
click at [151, 460] on img "1/1" at bounding box center [560, 460] width 987 height 0
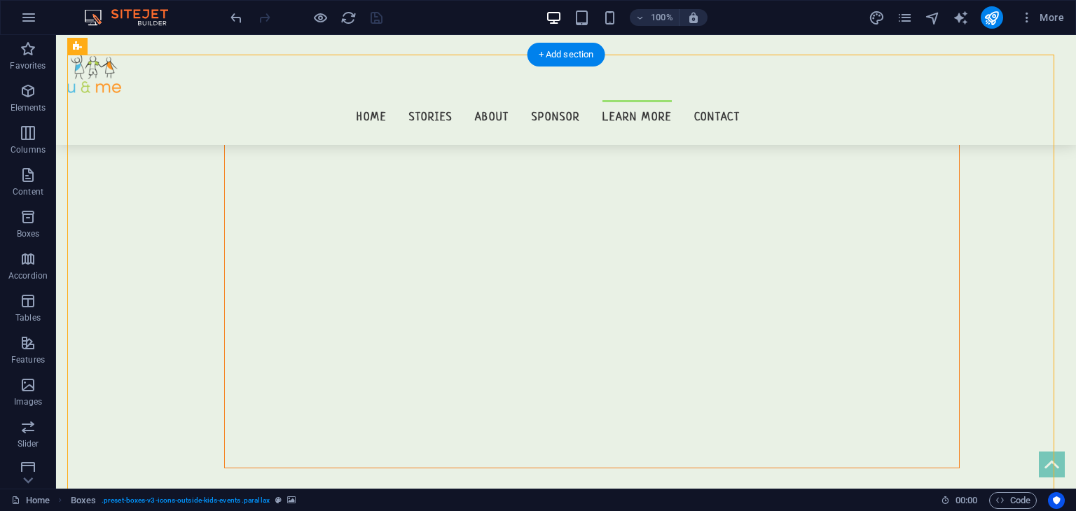
click at [151, 460] on img "1/1" at bounding box center [560, 460] width 987 height 0
select select "ms"
select select "s"
select select "progressive"
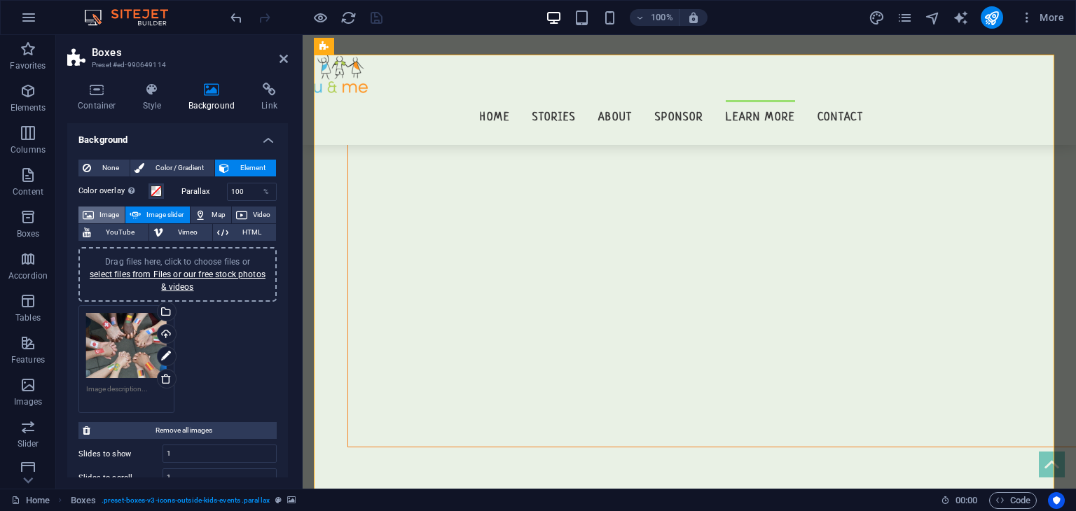
click at [92, 212] on icon at bounding box center [88, 215] width 11 height 17
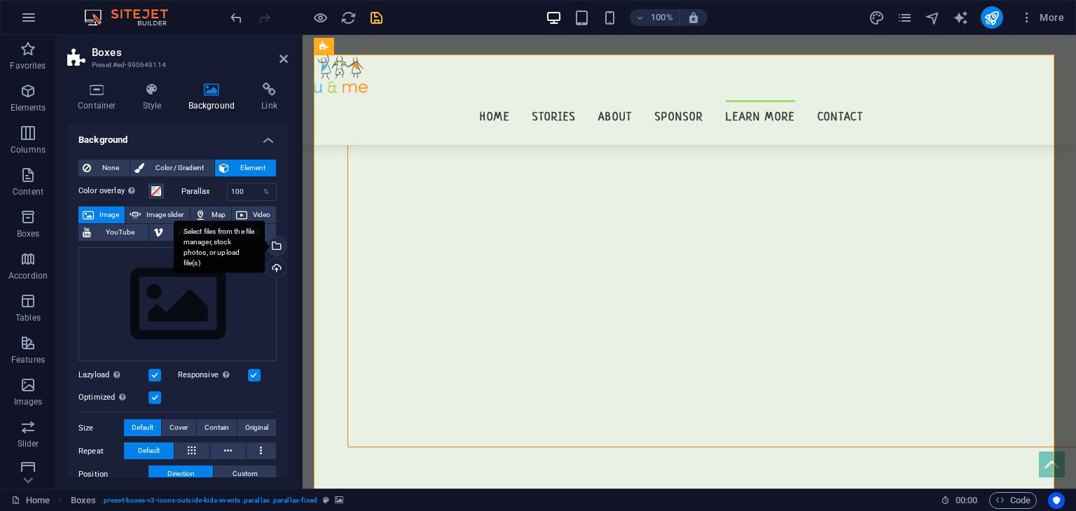
click at [271, 239] on div "Select files from the file manager, stock photos, or upload file(s)" at bounding box center [275, 247] width 21 height 21
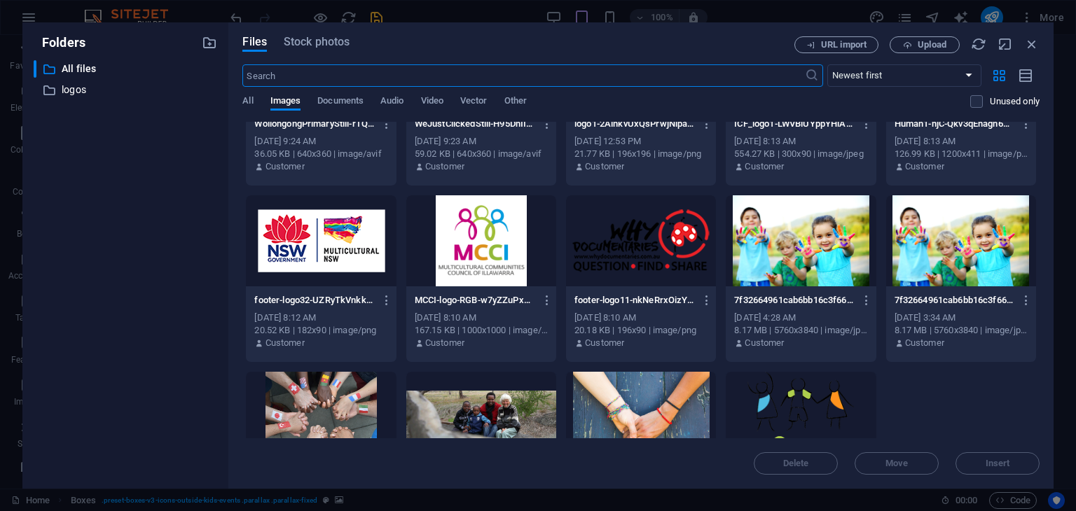
scroll to position [1440, 0]
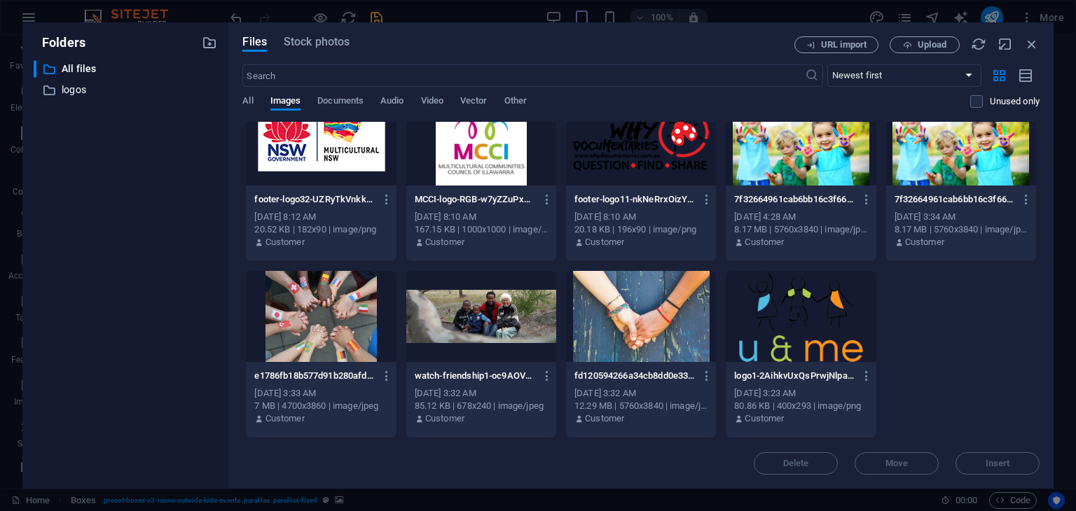
click at [333, 295] on div at bounding box center [321, 316] width 150 height 91
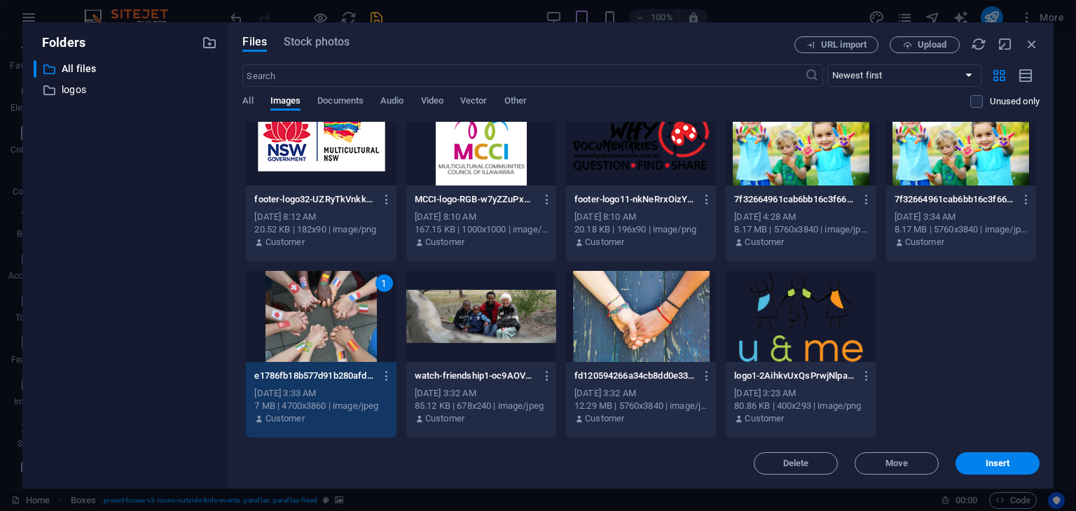
click at [333, 295] on div "1" at bounding box center [321, 316] width 150 height 91
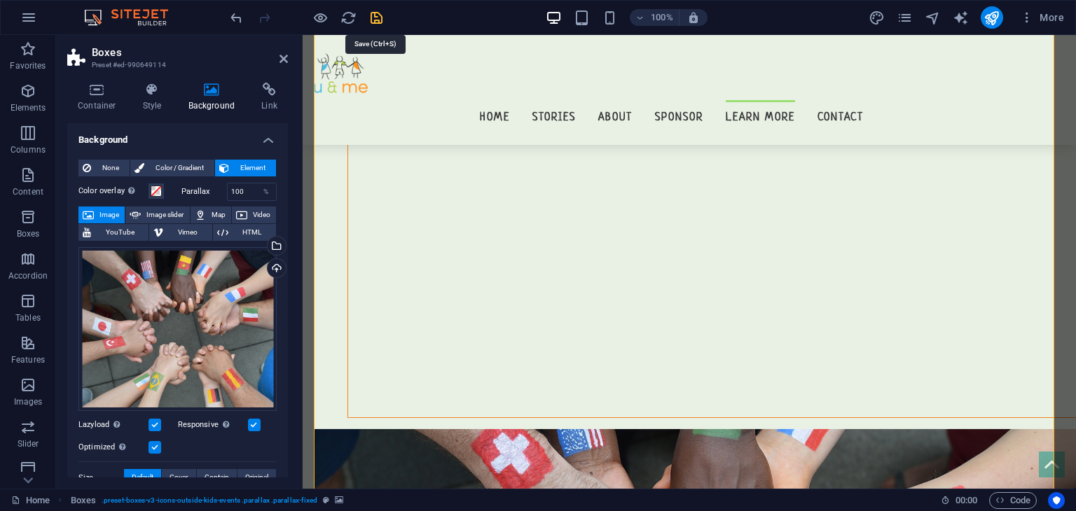
click at [376, 15] on icon "save" at bounding box center [377, 18] width 16 height 16
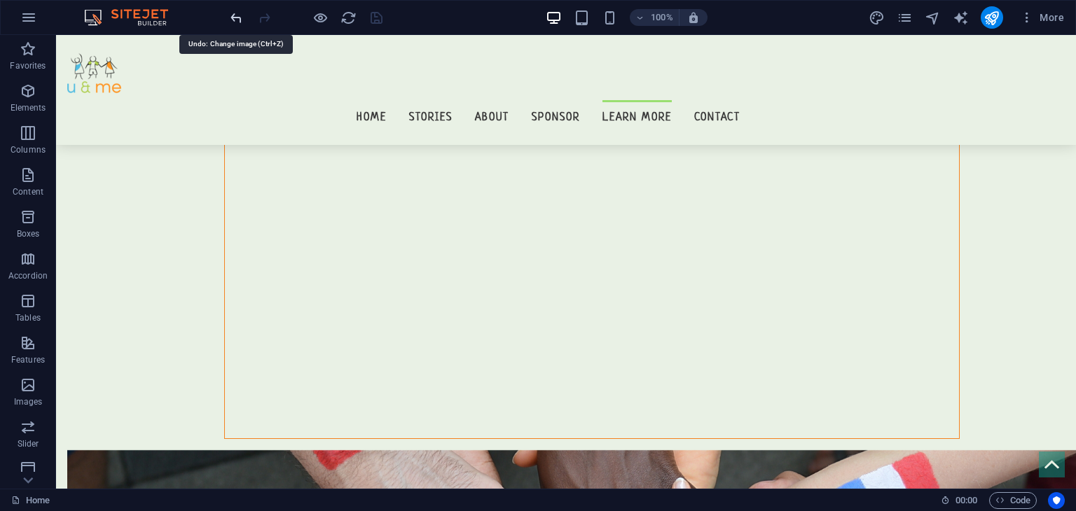
click at [235, 18] on icon "undo" at bounding box center [236, 18] width 16 height 16
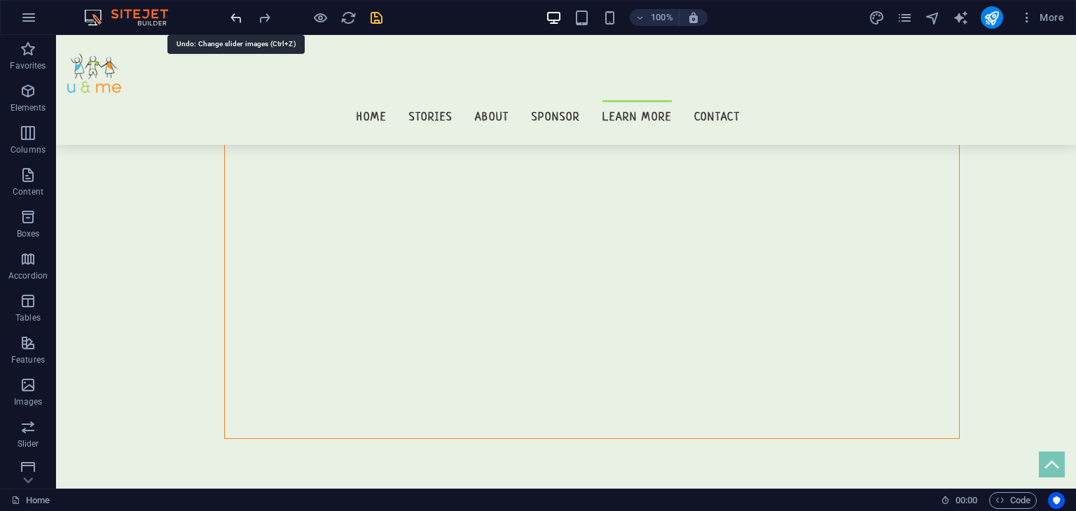
click at [235, 18] on icon "undo" at bounding box center [236, 18] width 16 height 16
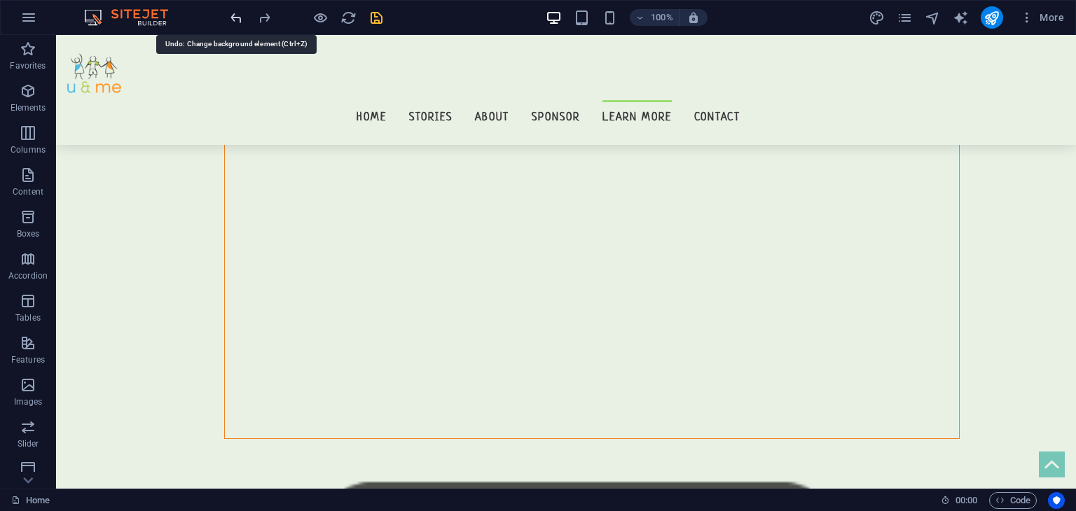
click at [235, 18] on icon "undo" at bounding box center [236, 18] width 16 height 16
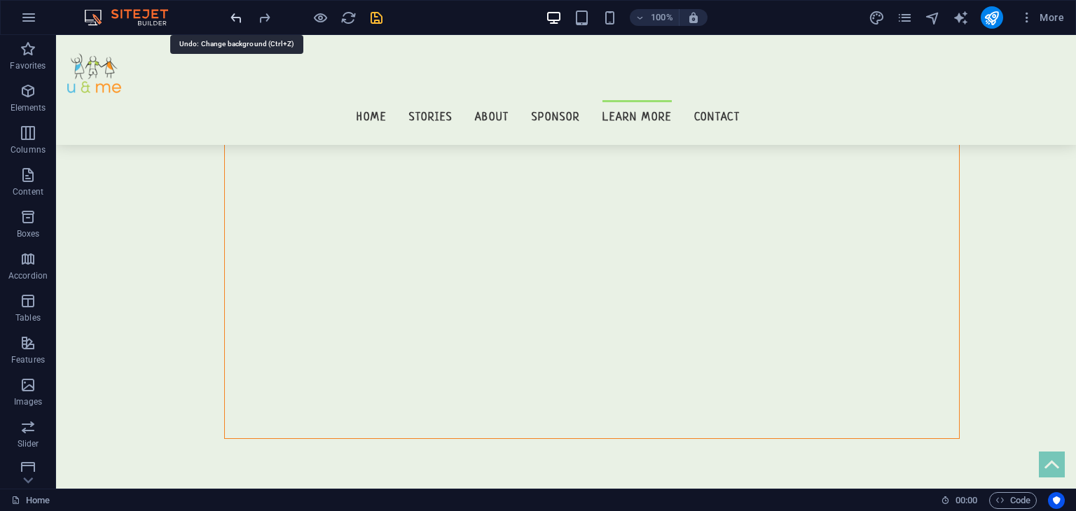
click at [235, 18] on icon "undo" at bounding box center [236, 18] width 16 height 16
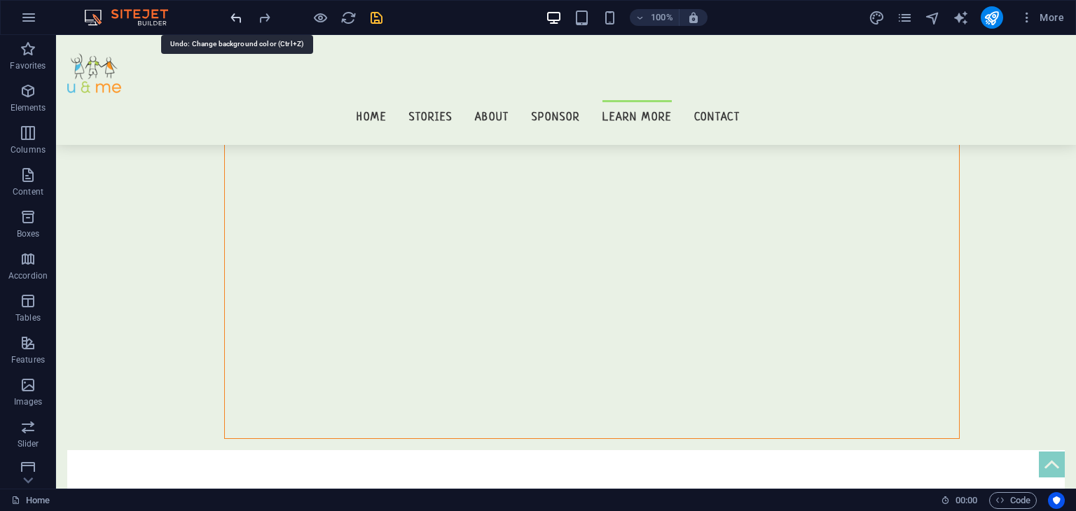
click at [235, 18] on icon "undo" at bounding box center [236, 18] width 16 height 16
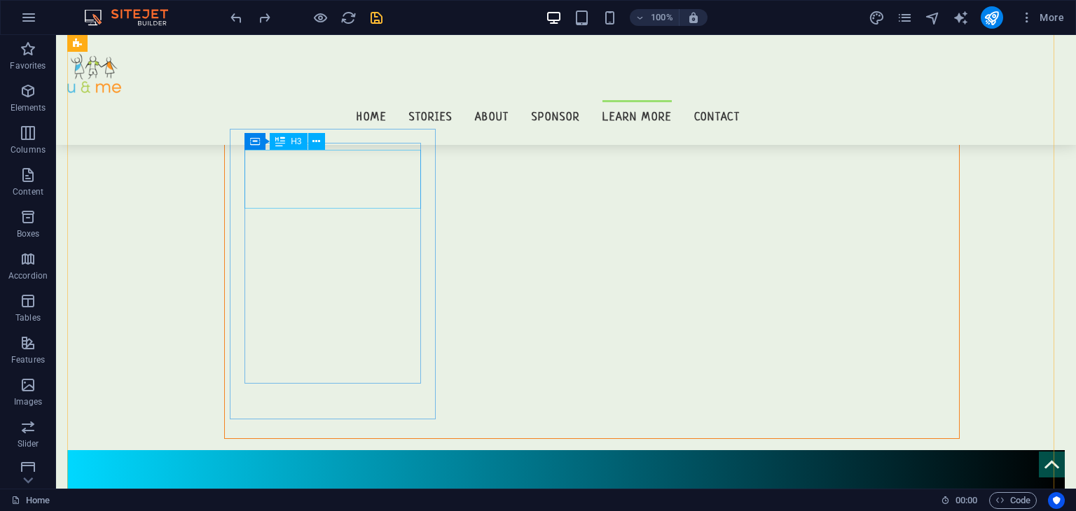
scroll to position [13071, 0]
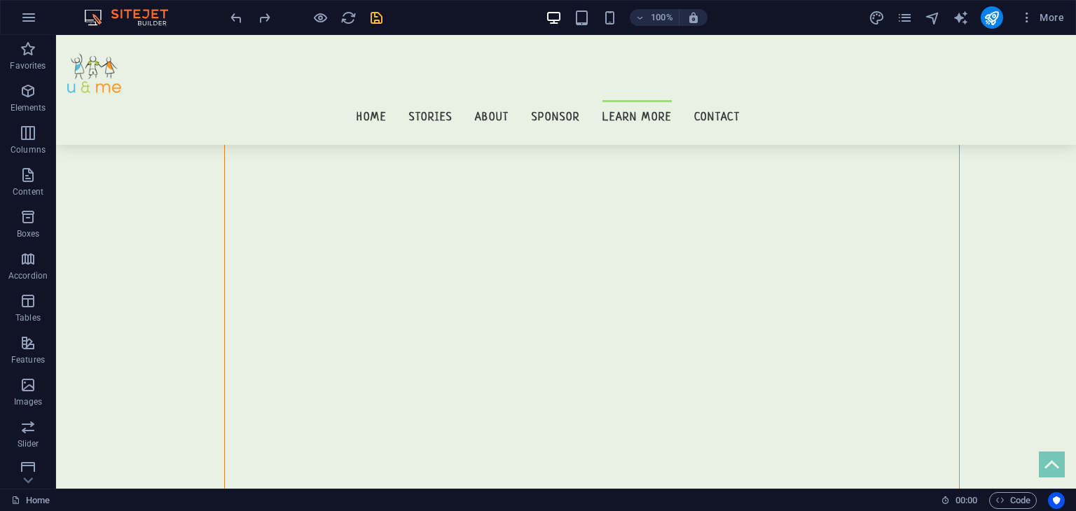
drag, startPoint x: 244, startPoint y: 20, endPoint x: 227, endPoint y: 12, distance: 18.8
click at [227, 12] on div "100% More" at bounding box center [538, 18] width 1075 height 34
click at [222, 15] on div "100% More" at bounding box center [538, 18] width 1075 height 34
click at [231, 18] on icon "undo" at bounding box center [236, 18] width 16 height 16
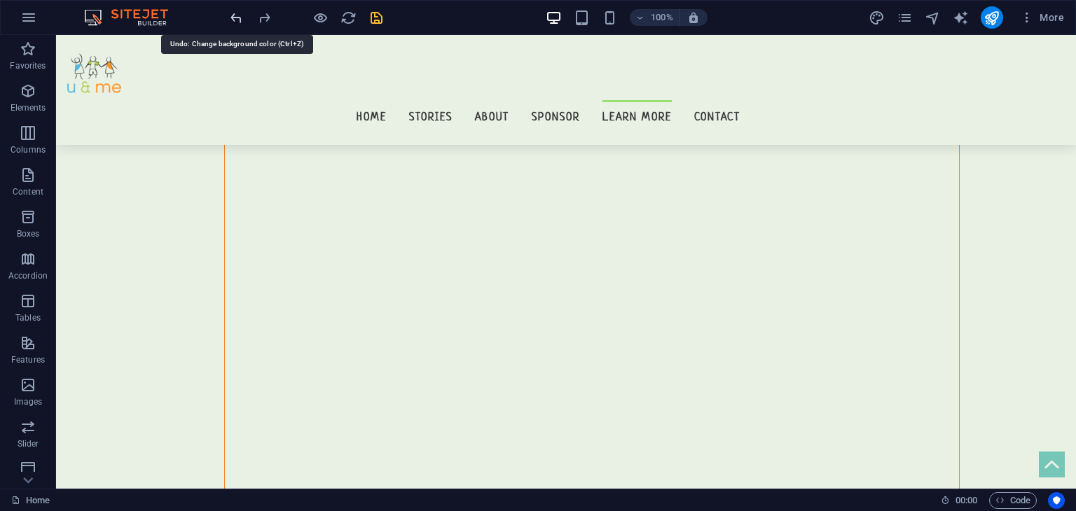
click at [231, 18] on icon "undo" at bounding box center [236, 18] width 16 height 16
click at [259, 13] on icon "redo" at bounding box center [264, 18] width 16 height 16
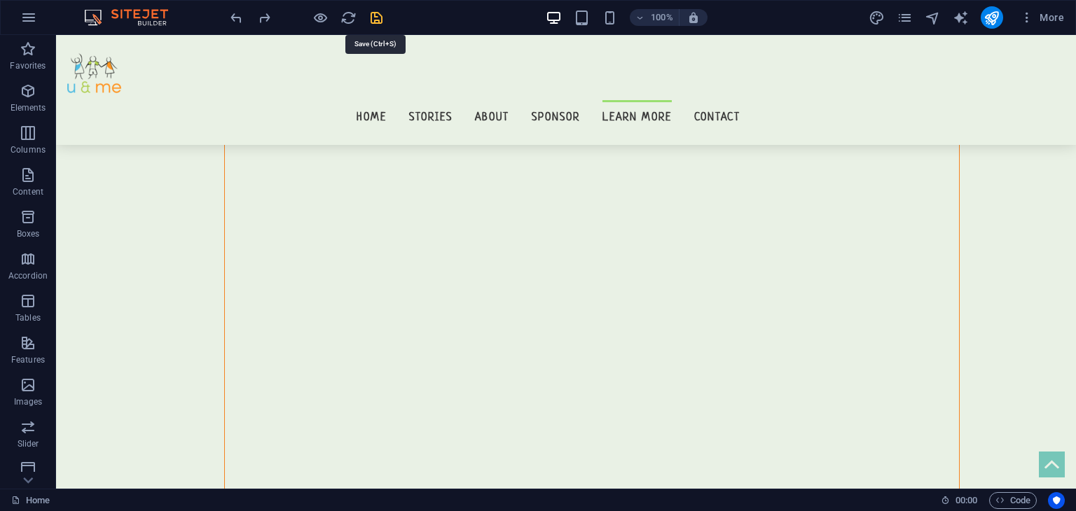
click at [370, 21] on icon "save" at bounding box center [377, 18] width 16 height 16
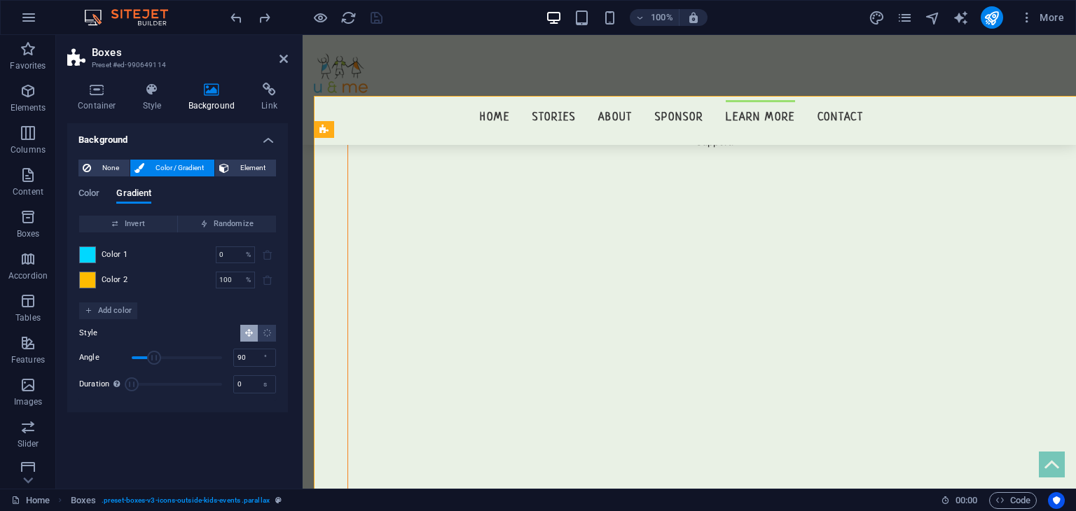
scroll to position [13113, 0]
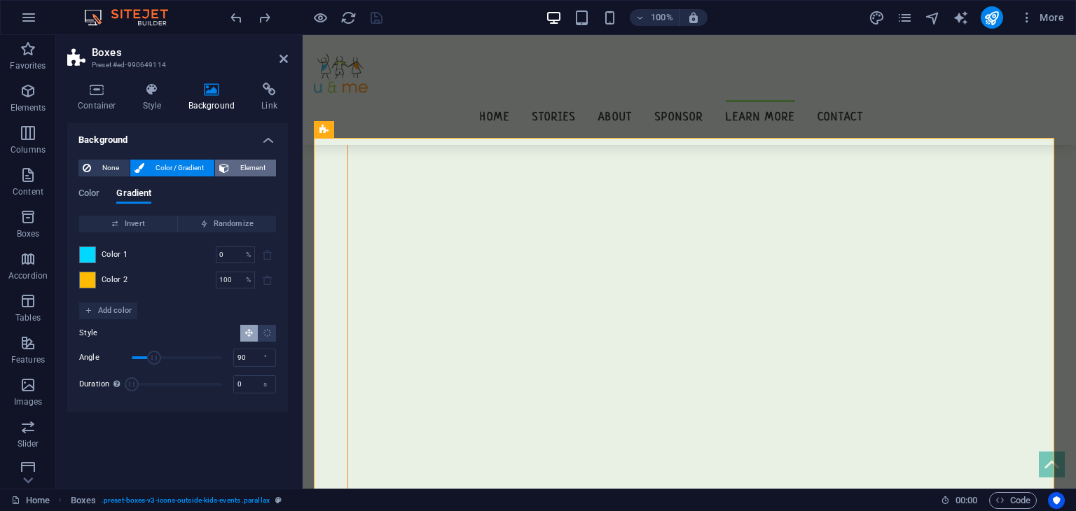
click at [251, 172] on span "Element" at bounding box center [252, 168] width 39 height 17
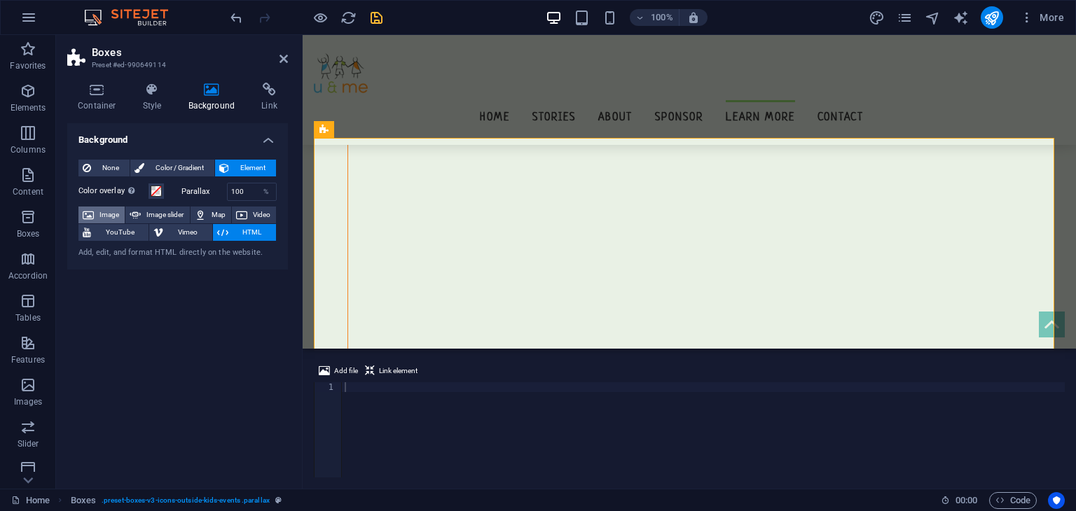
click at [118, 213] on span "Image" at bounding box center [109, 215] width 22 height 17
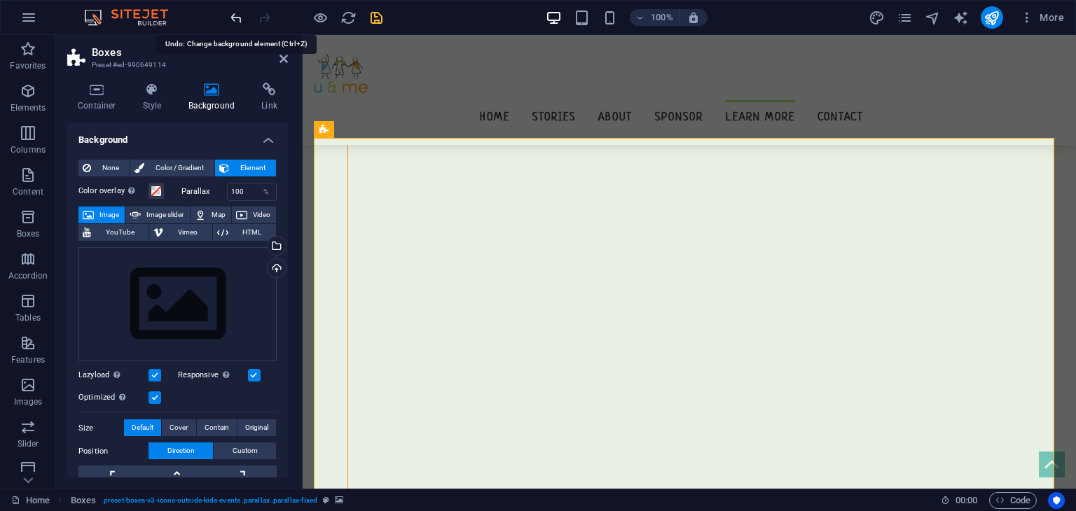
click at [238, 16] on icon "undo" at bounding box center [236, 18] width 16 height 16
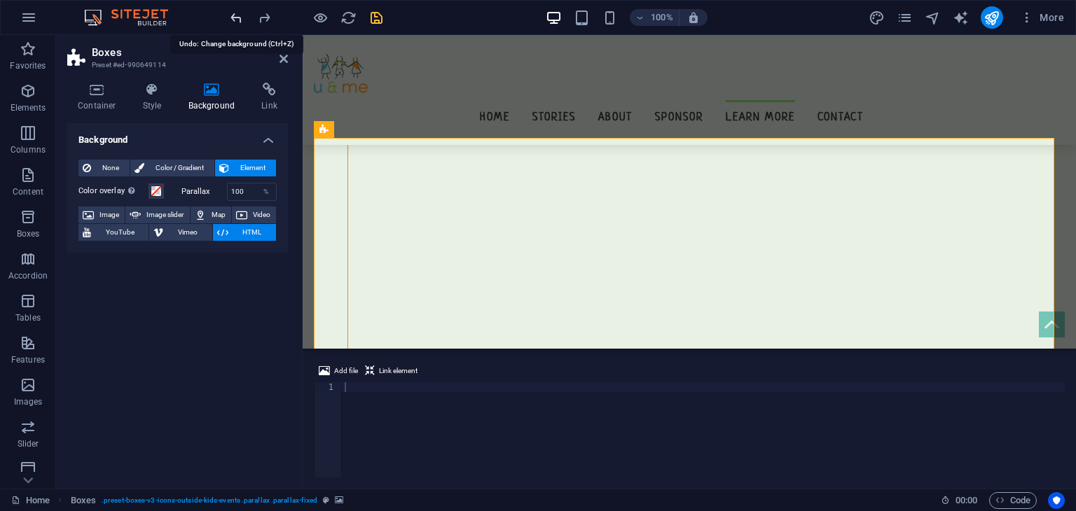
click at [238, 16] on icon "undo" at bounding box center [236, 18] width 16 height 16
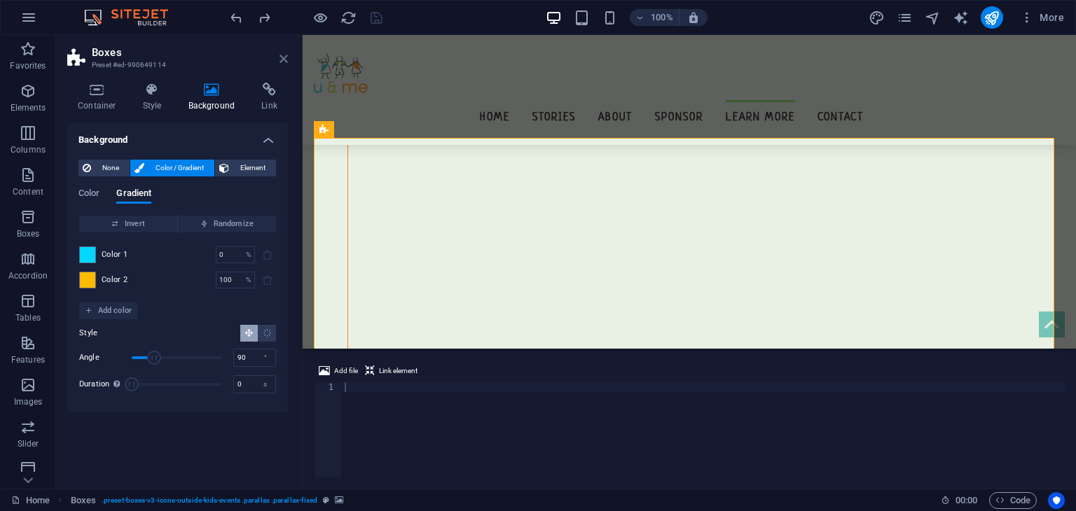
click at [287, 57] on icon at bounding box center [284, 58] width 8 height 11
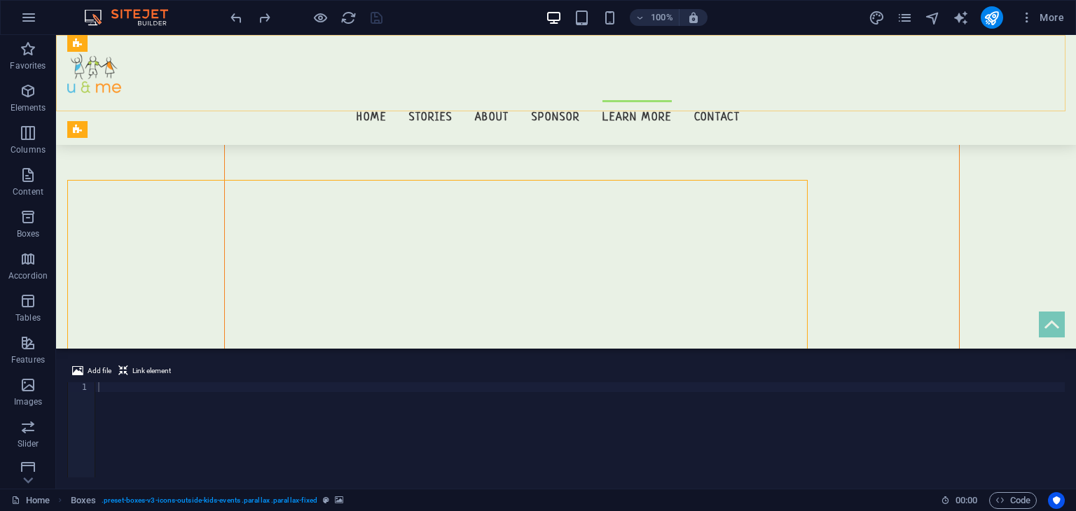
scroll to position [13071, 0]
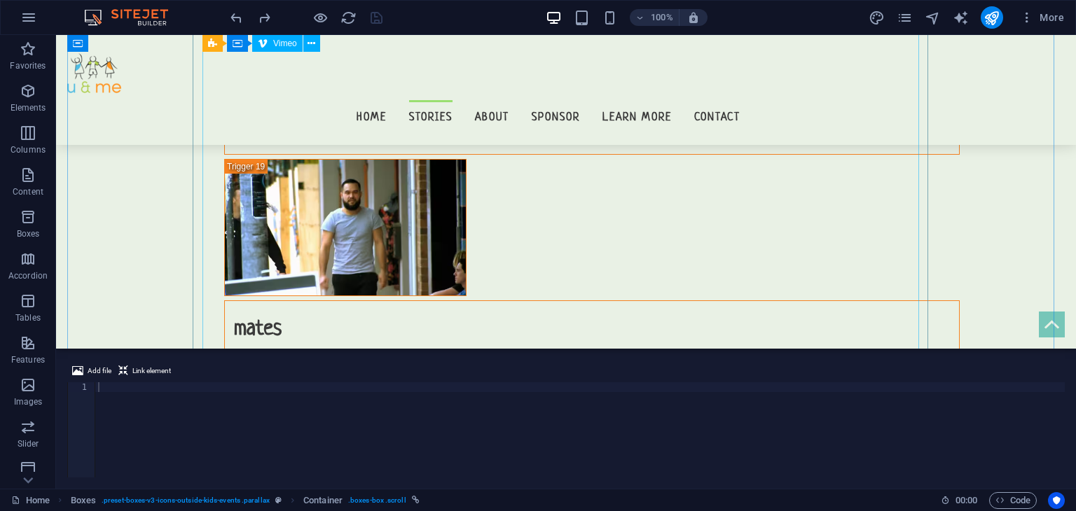
scroll to position [12821, 0]
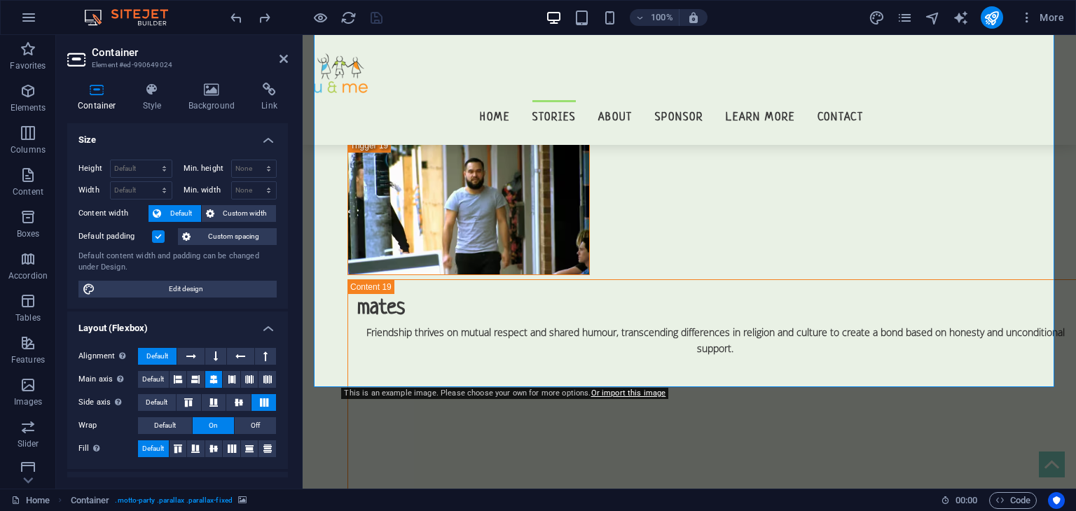
drag, startPoint x: 284, startPoint y: 44, endPoint x: 270, endPoint y: 64, distance: 24.5
click at [270, 64] on header "Container Element #ed-990649024" at bounding box center [177, 53] width 221 height 36
drag, startPoint x: 270, startPoint y: 64, endPoint x: 283, endPoint y: 57, distance: 15.0
click at [283, 57] on header "Container Element #ed-990649024" at bounding box center [177, 53] width 221 height 36
click at [283, 57] on icon at bounding box center [284, 58] width 8 height 11
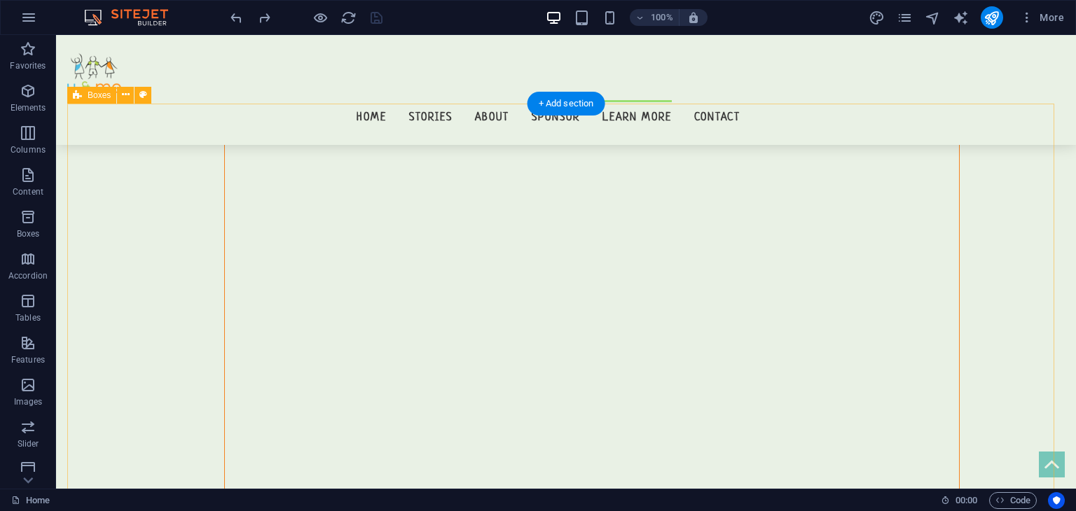
scroll to position [13106, 0]
click at [32, 18] on icon "button" at bounding box center [28, 17] width 17 height 17
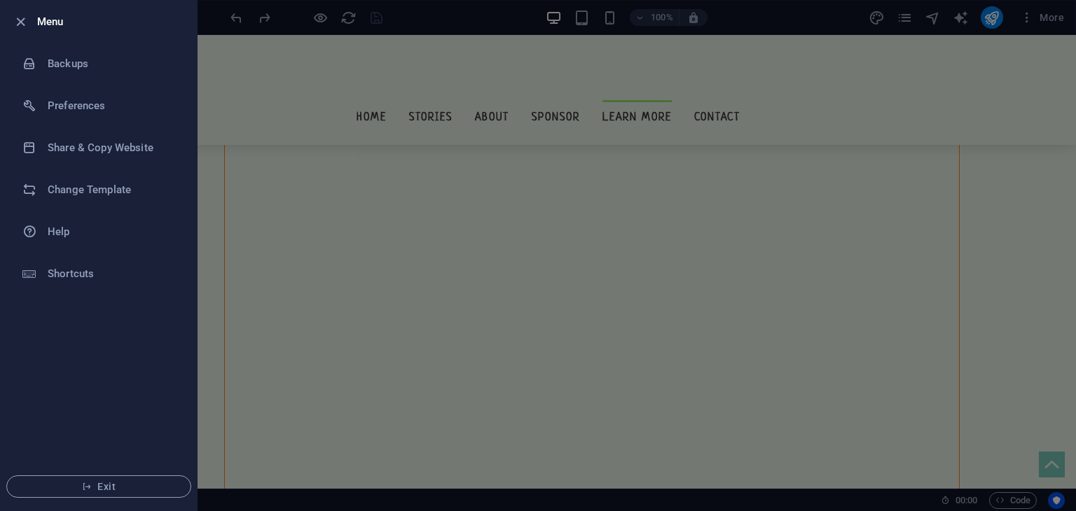
click at [387, 205] on div at bounding box center [538, 255] width 1076 height 511
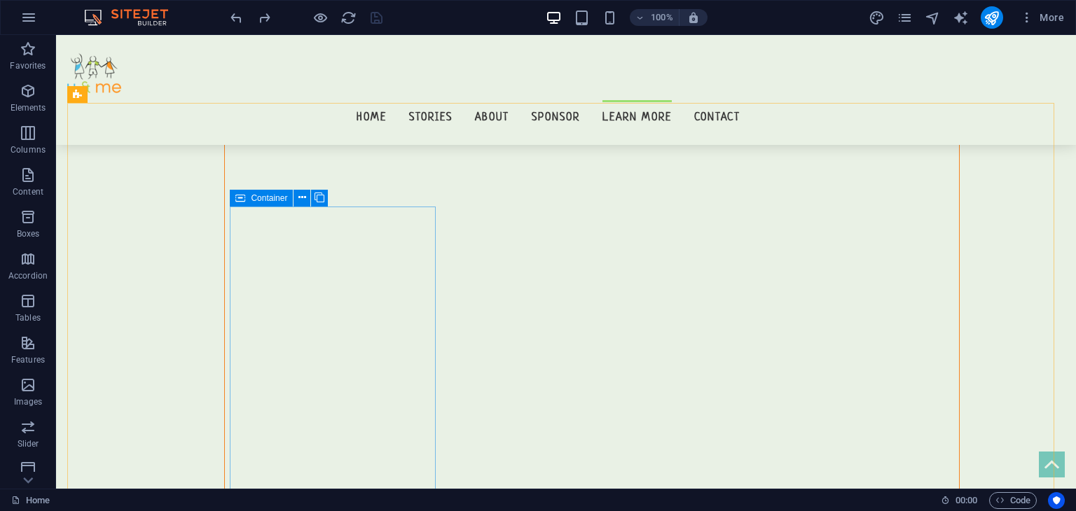
click at [275, 195] on span "Container" at bounding box center [269, 198] width 36 height 8
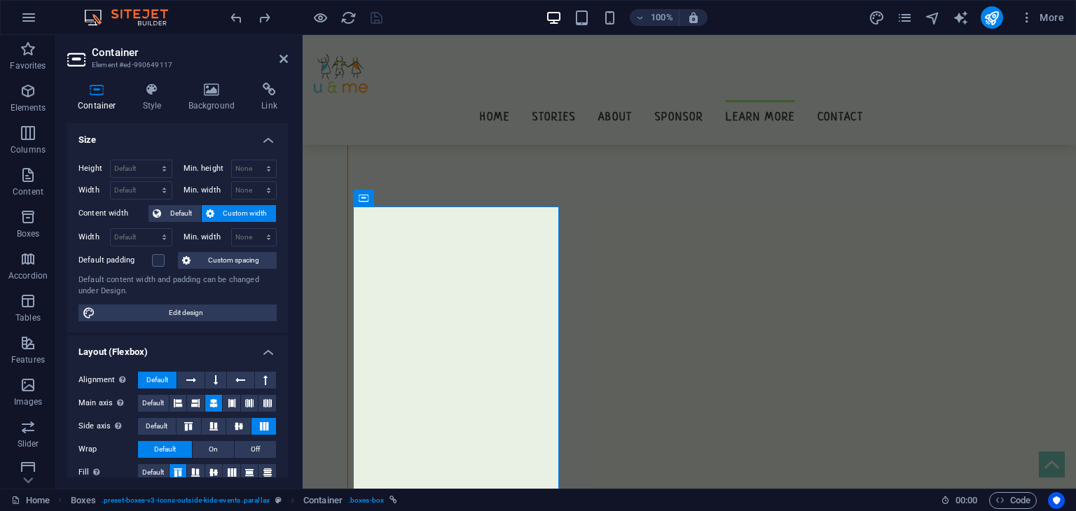
scroll to position [13148, 0]
click at [240, 102] on h4 "Background" at bounding box center [215, 97] width 74 height 29
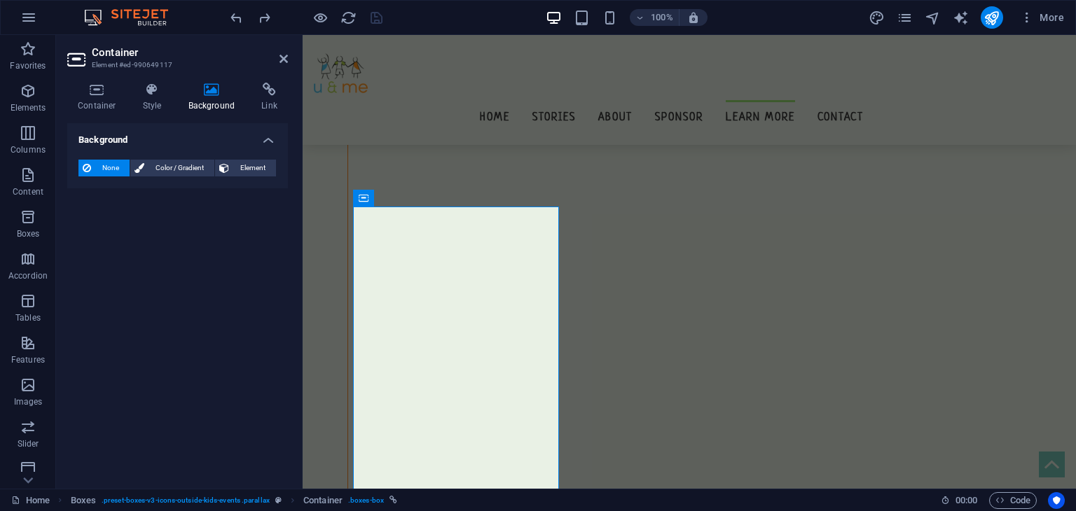
click at [242, 102] on h4 "Background" at bounding box center [215, 97] width 74 height 29
click at [273, 100] on h4 "Link" at bounding box center [269, 97] width 37 height 29
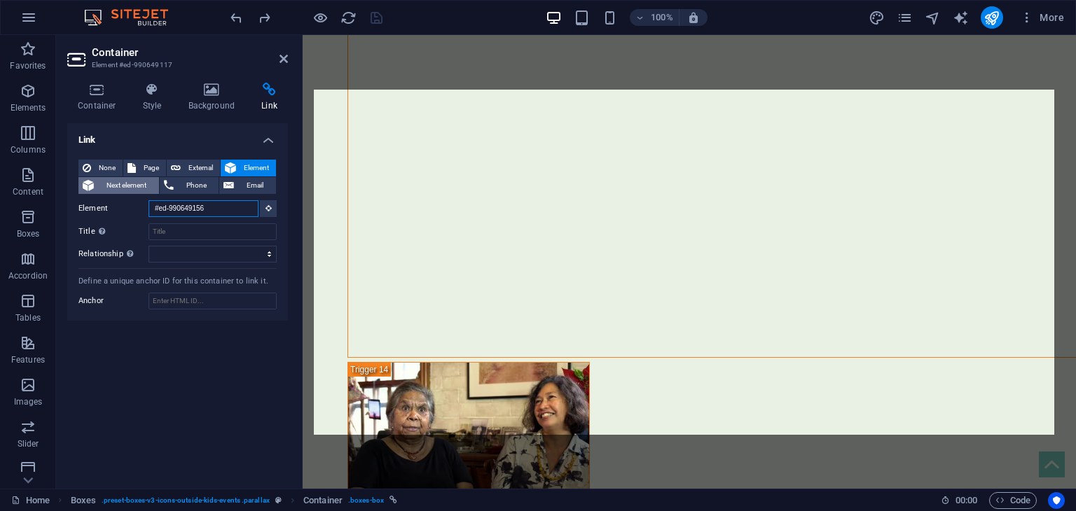
drag, startPoint x: 238, startPoint y: 216, endPoint x: 128, endPoint y: 189, distance: 113.9
click at [128, 189] on div "None Page External Element Next element Phone Email Page Home Privacy About Us …" at bounding box center [177, 211] width 198 height 103
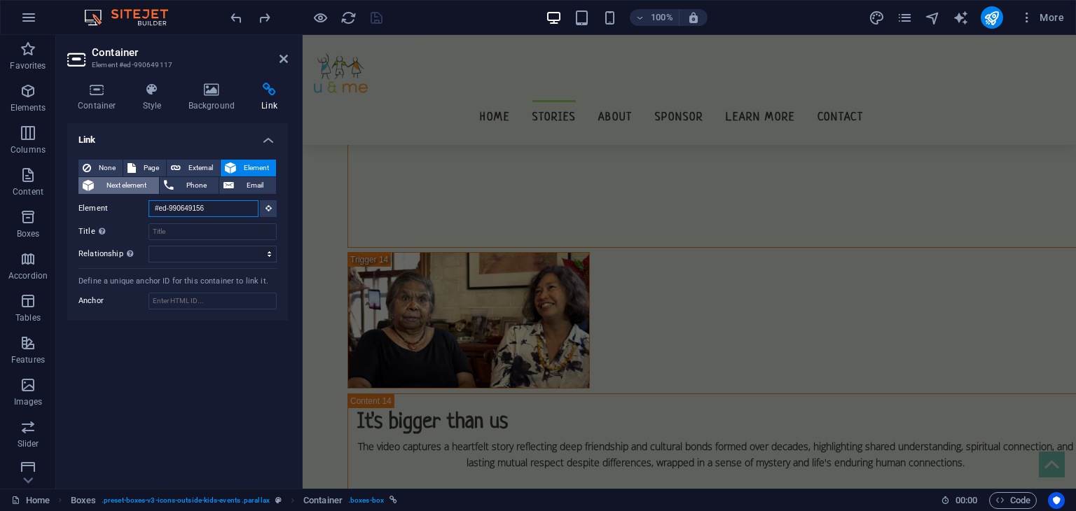
scroll to position [13072, 0]
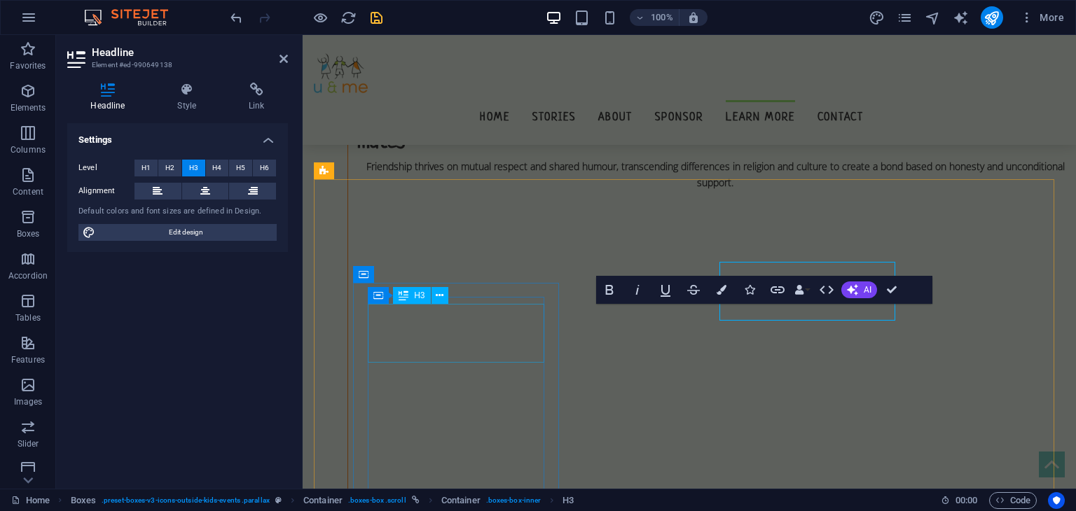
scroll to position [13072, 0]
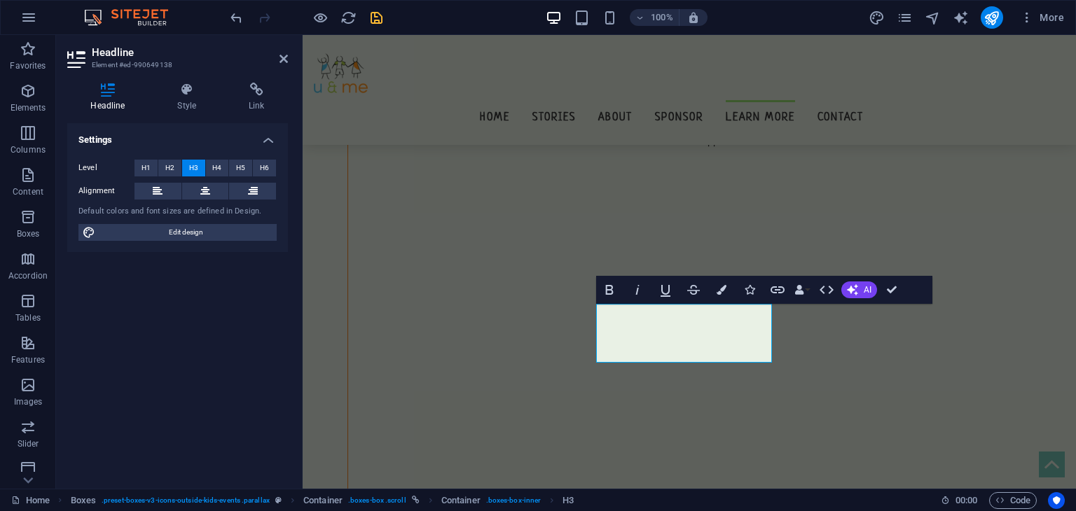
click at [277, 54] on h2 "Headline" at bounding box center [190, 52] width 196 height 13
click at [284, 60] on icon at bounding box center [284, 58] width 8 height 11
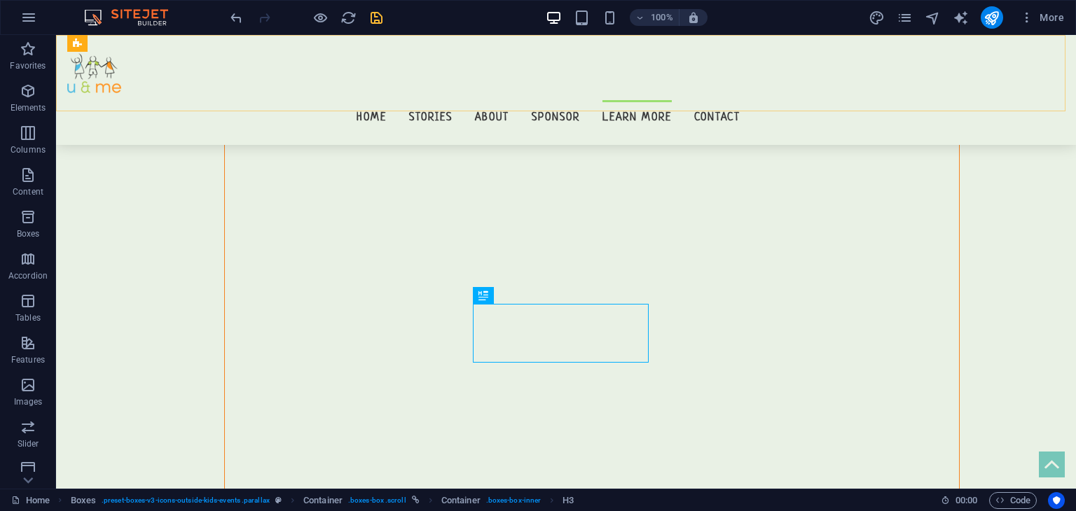
scroll to position [13030, 0]
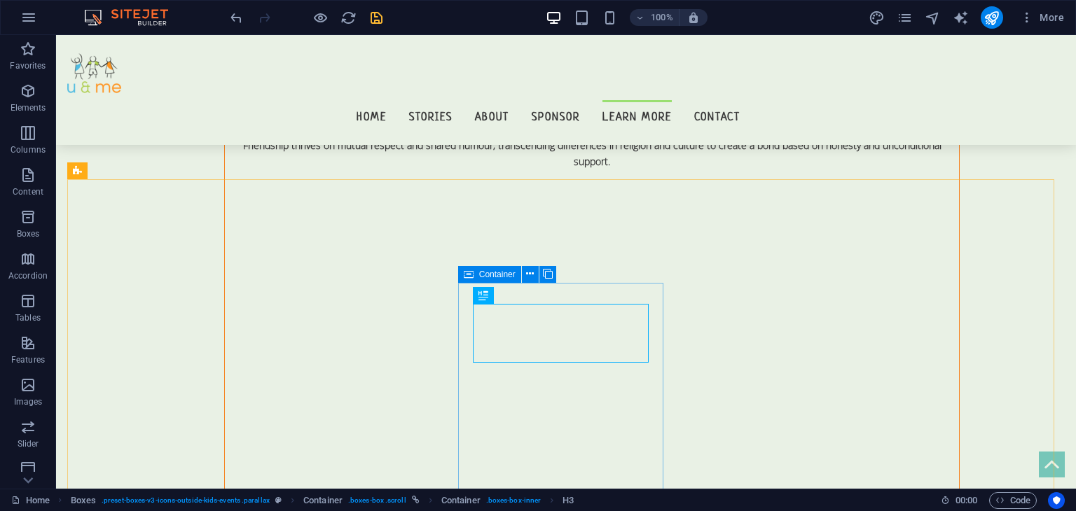
click at [476, 278] on div "Container" at bounding box center [489, 274] width 63 height 17
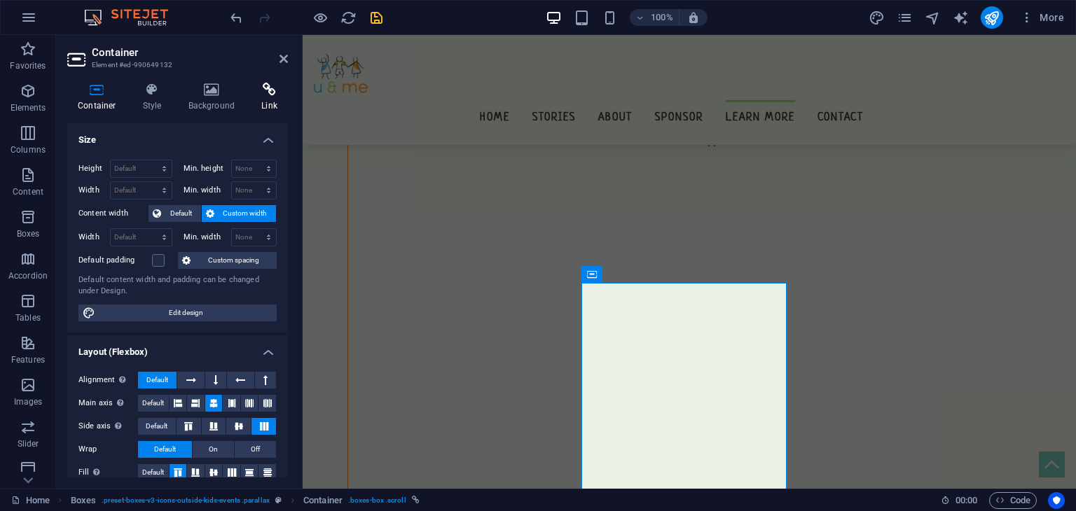
click at [252, 107] on h4 "Link" at bounding box center [269, 97] width 37 height 29
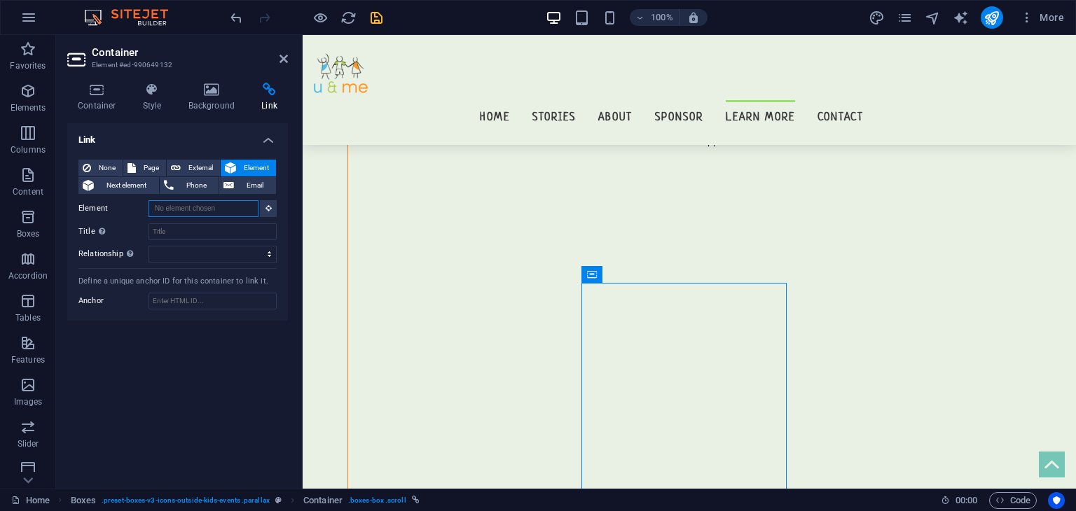
click at [242, 205] on input "Element" at bounding box center [204, 208] width 110 height 17
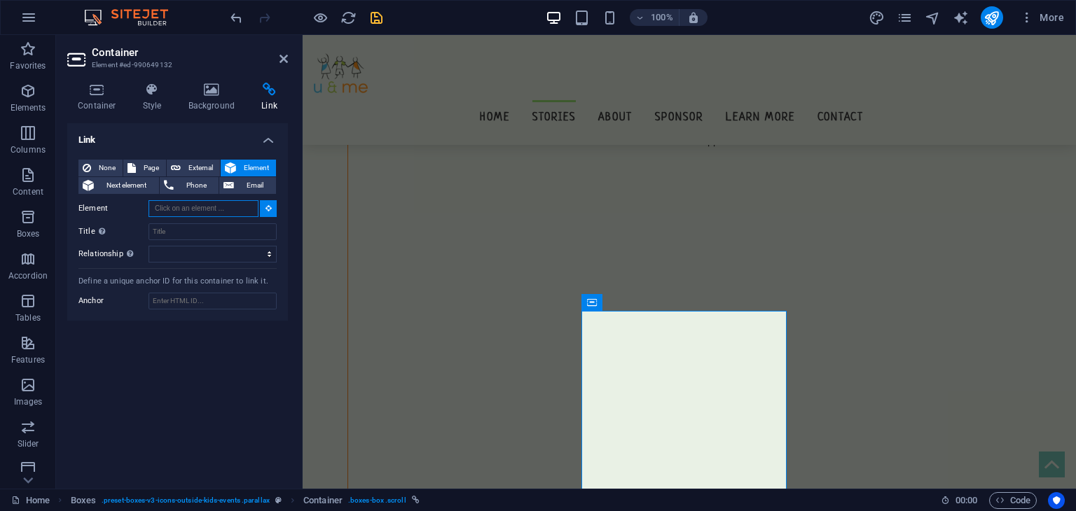
scroll to position [12995, 0]
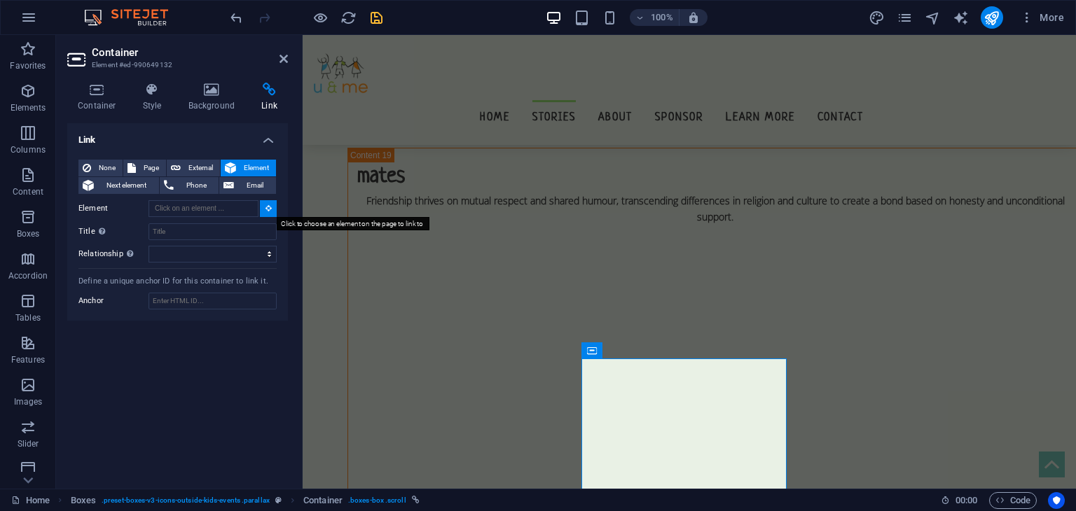
click at [266, 208] on icon at bounding box center [269, 208] width 6 height 7
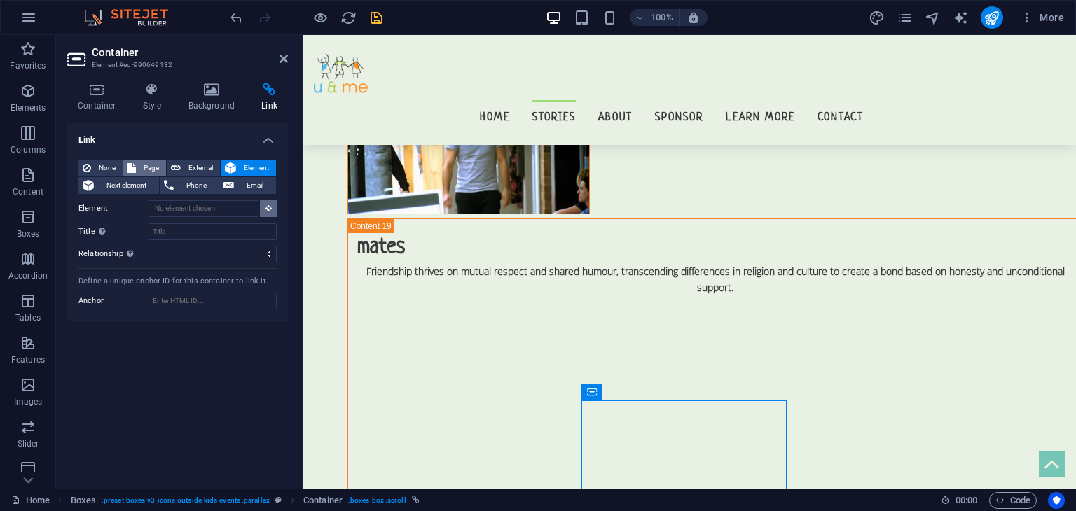
scroll to position [12920, 0]
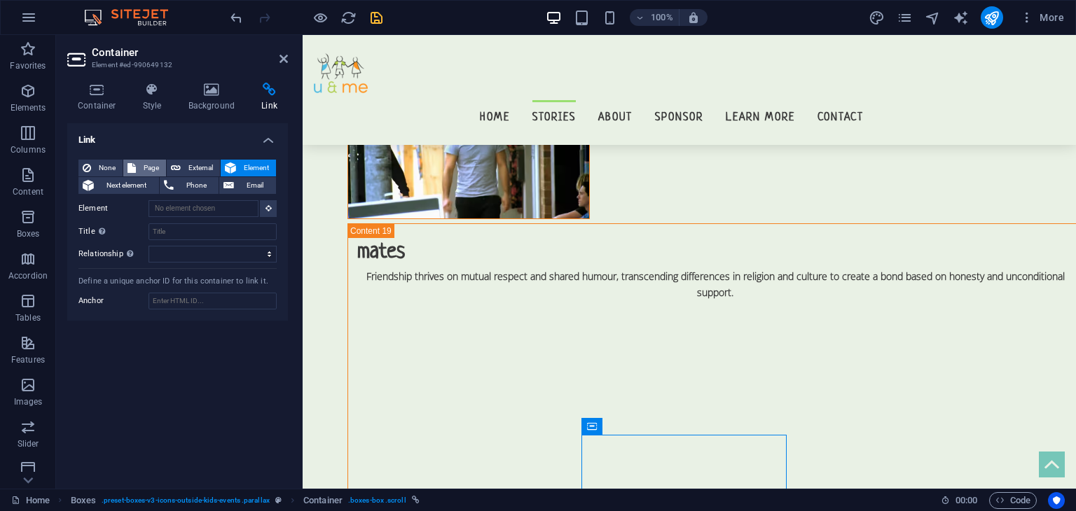
click at [160, 169] on span "Page" at bounding box center [151, 168] width 22 height 17
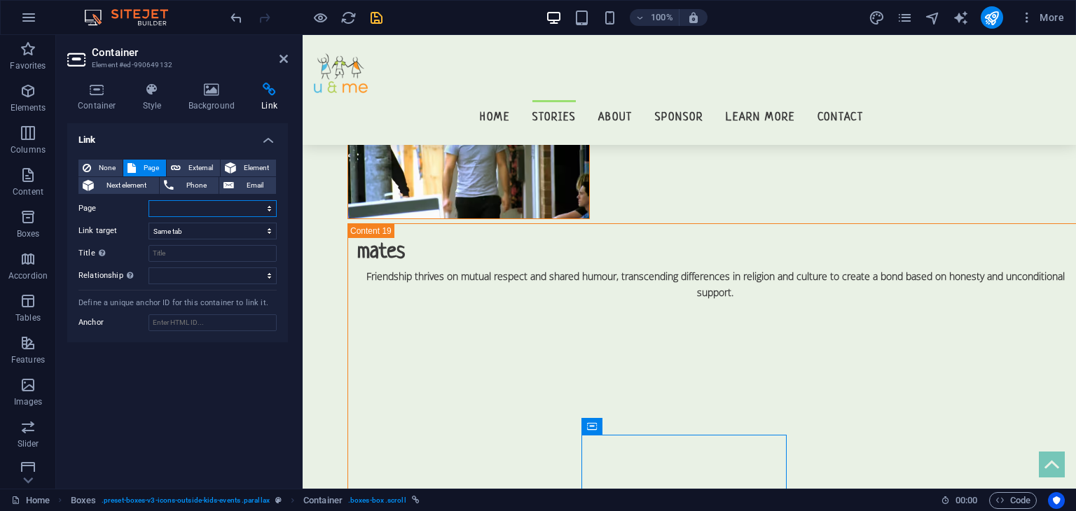
click at [266, 208] on select "Home Privacy About Us Stories Contact Us Sponsor a story!" at bounding box center [213, 208] width 128 height 17
select select "2"
click at [149, 200] on select "Home Privacy About Us Stories Contact Us Sponsor a story!" at bounding box center [213, 208] width 128 height 17
click at [378, 15] on icon "save" at bounding box center [377, 18] width 16 height 16
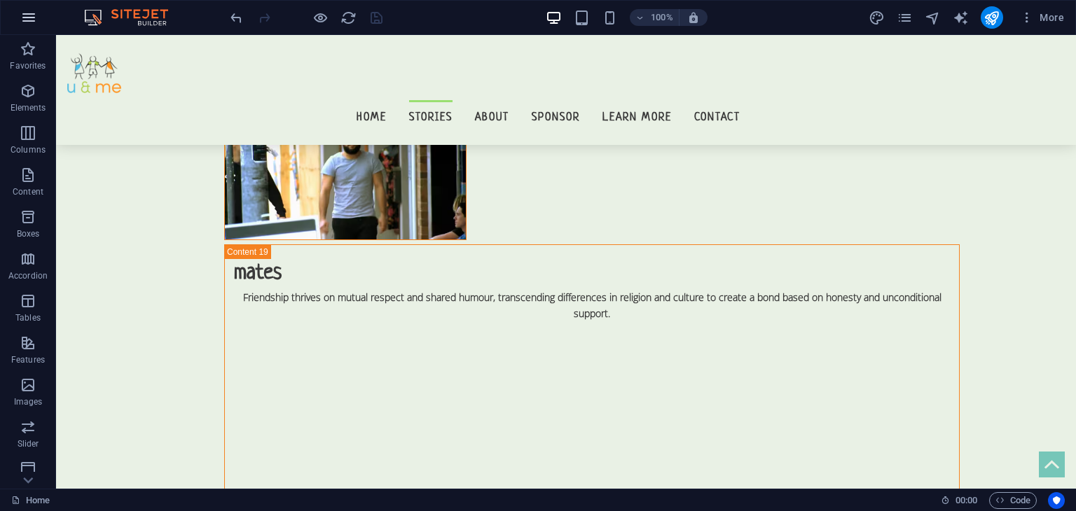
click at [28, 14] on icon "button" at bounding box center [28, 17] width 17 height 17
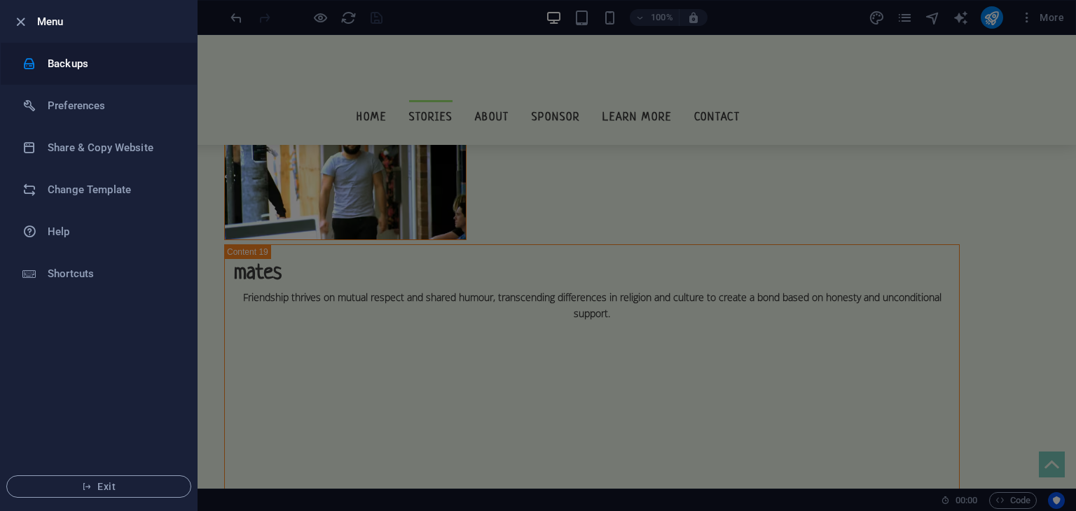
click at [69, 51] on li "Backups" at bounding box center [99, 64] width 196 height 42
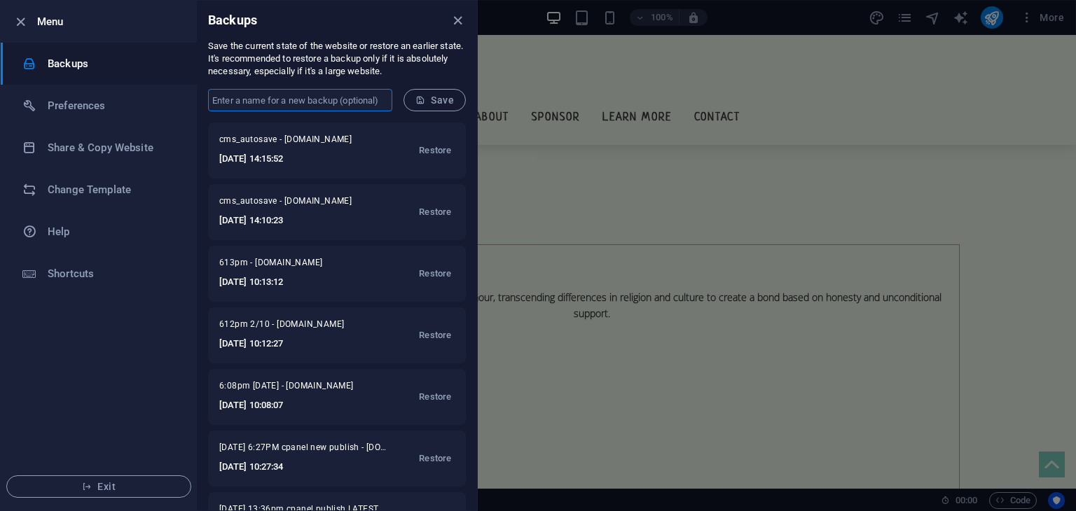
click at [330, 95] on input "text" at bounding box center [300, 100] width 184 height 22
type input "1020pm [DATE]"
click at [455, 102] on button "Save" at bounding box center [435, 100] width 62 height 22
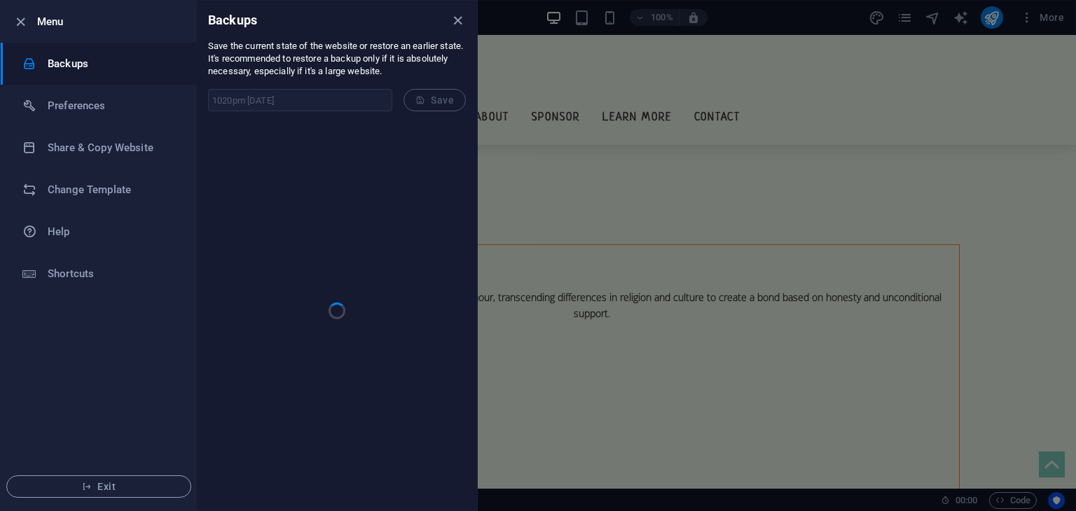
click at [954, 210] on div at bounding box center [538, 255] width 1076 height 511
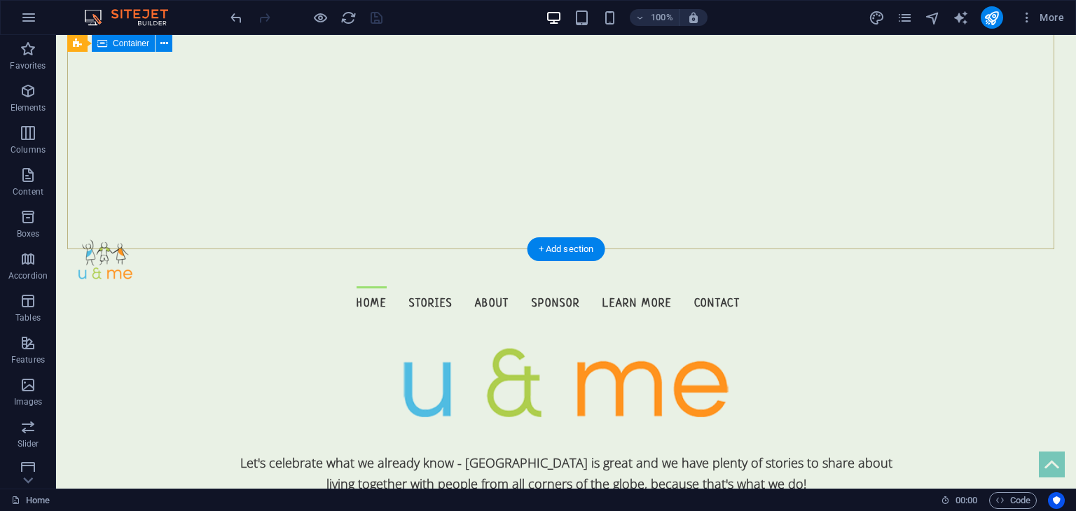
scroll to position [618, 0]
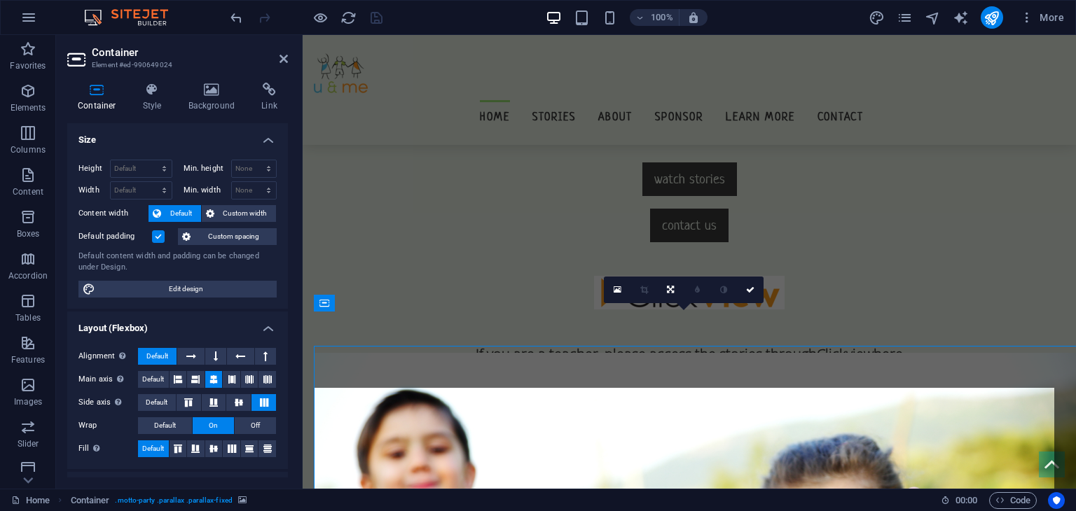
scroll to position [542, 0]
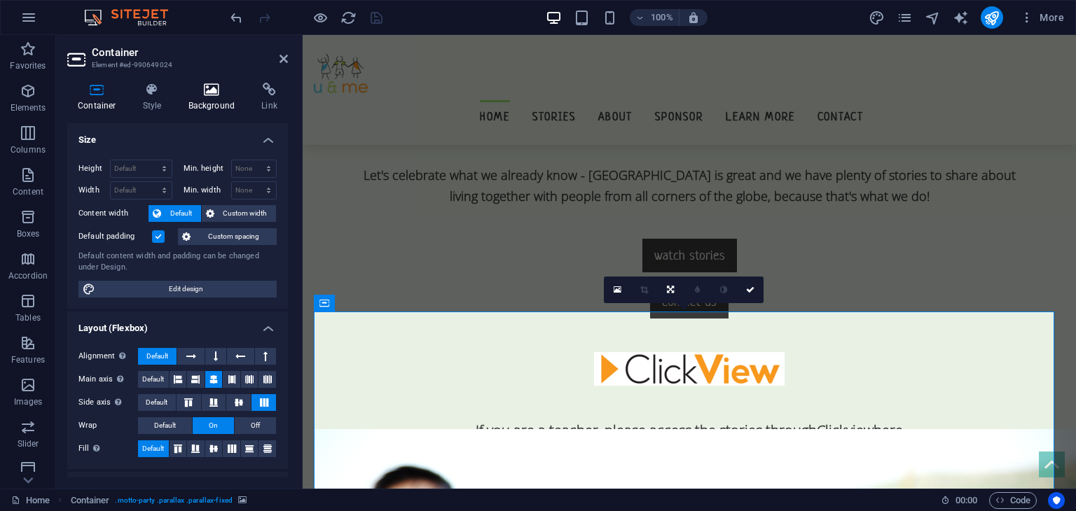
click at [199, 85] on icon at bounding box center [212, 90] width 68 height 14
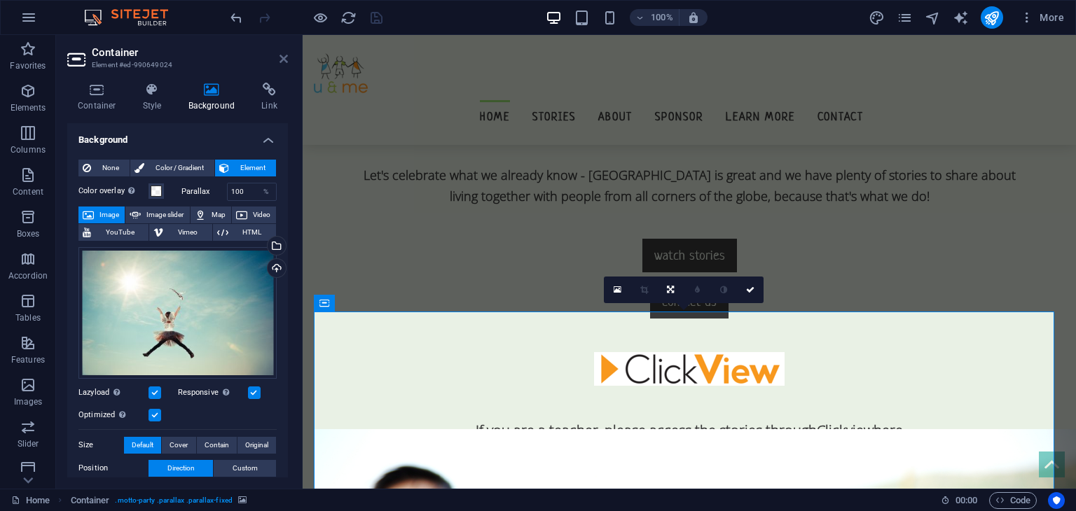
click at [286, 60] on icon at bounding box center [284, 58] width 8 height 11
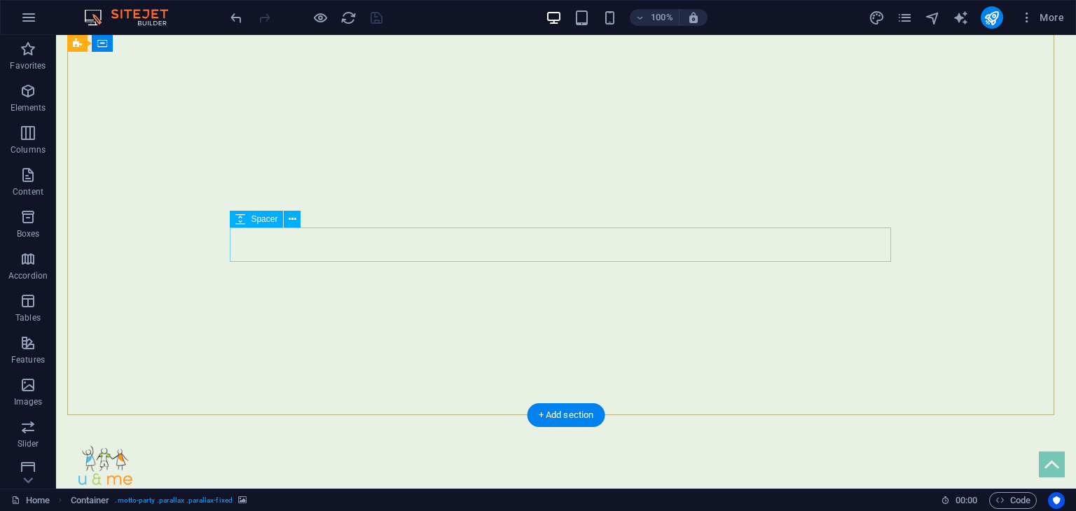
scroll to position [78, 0]
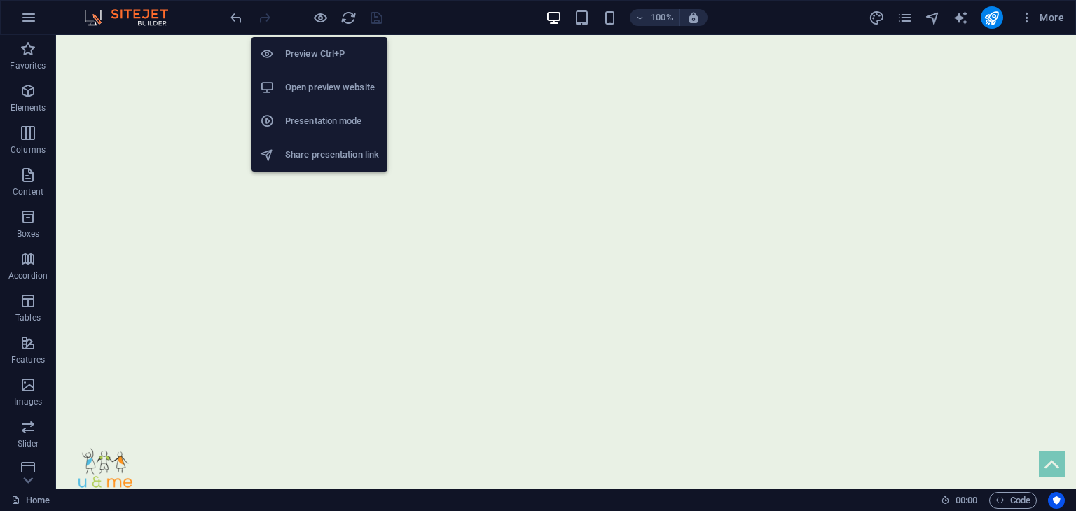
click at [303, 99] on li "Open preview website" at bounding box center [320, 88] width 136 height 34
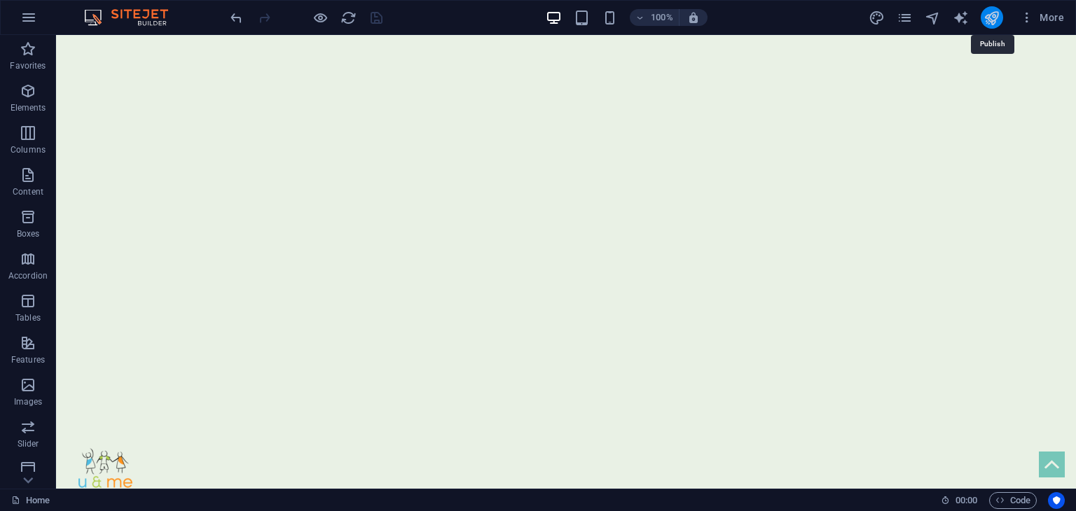
click at [989, 15] on icon "publish" at bounding box center [992, 18] width 16 height 16
